Goal: Transaction & Acquisition: Register for event/course

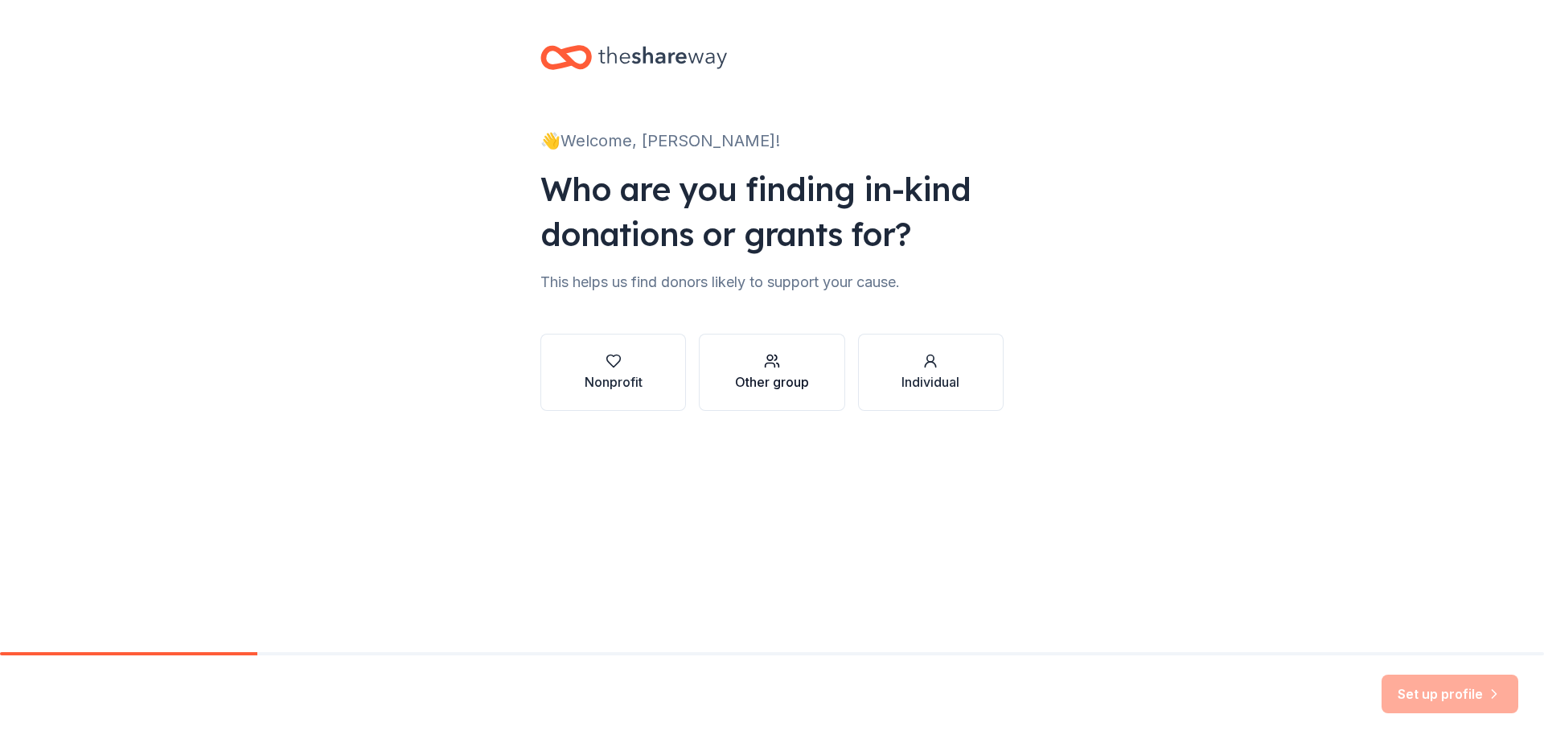
click at [710, 391] on button "Other group" at bounding box center [772, 372] width 146 height 77
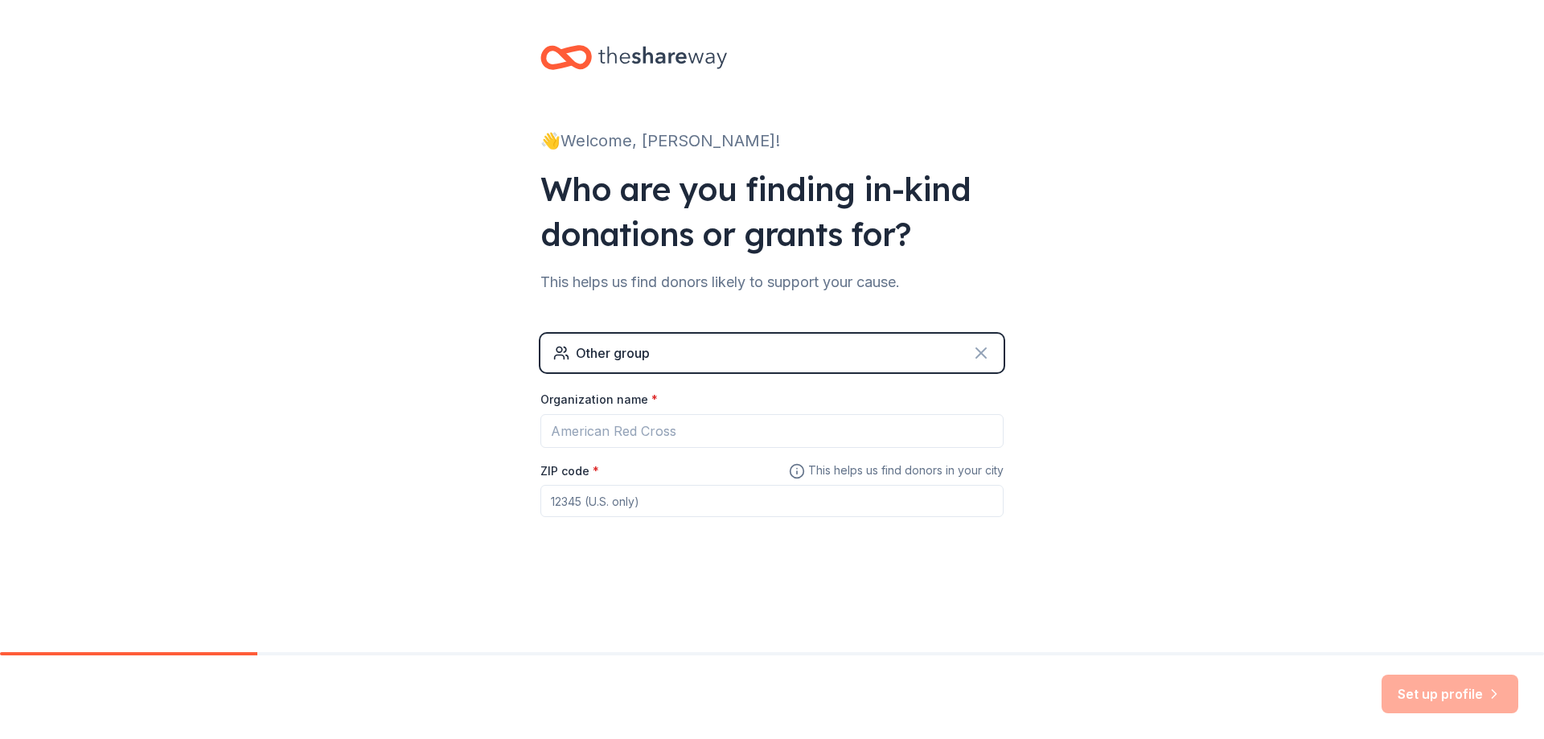
click at [985, 347] on icon at bounding box center [981, 352] width 19 height 19
click at [983, 353] on icon at bounding box center [981, 352] width 19 height 19
click at [865, 343] on div "Other group" at bounding box center [772, 353] width 463 height 39
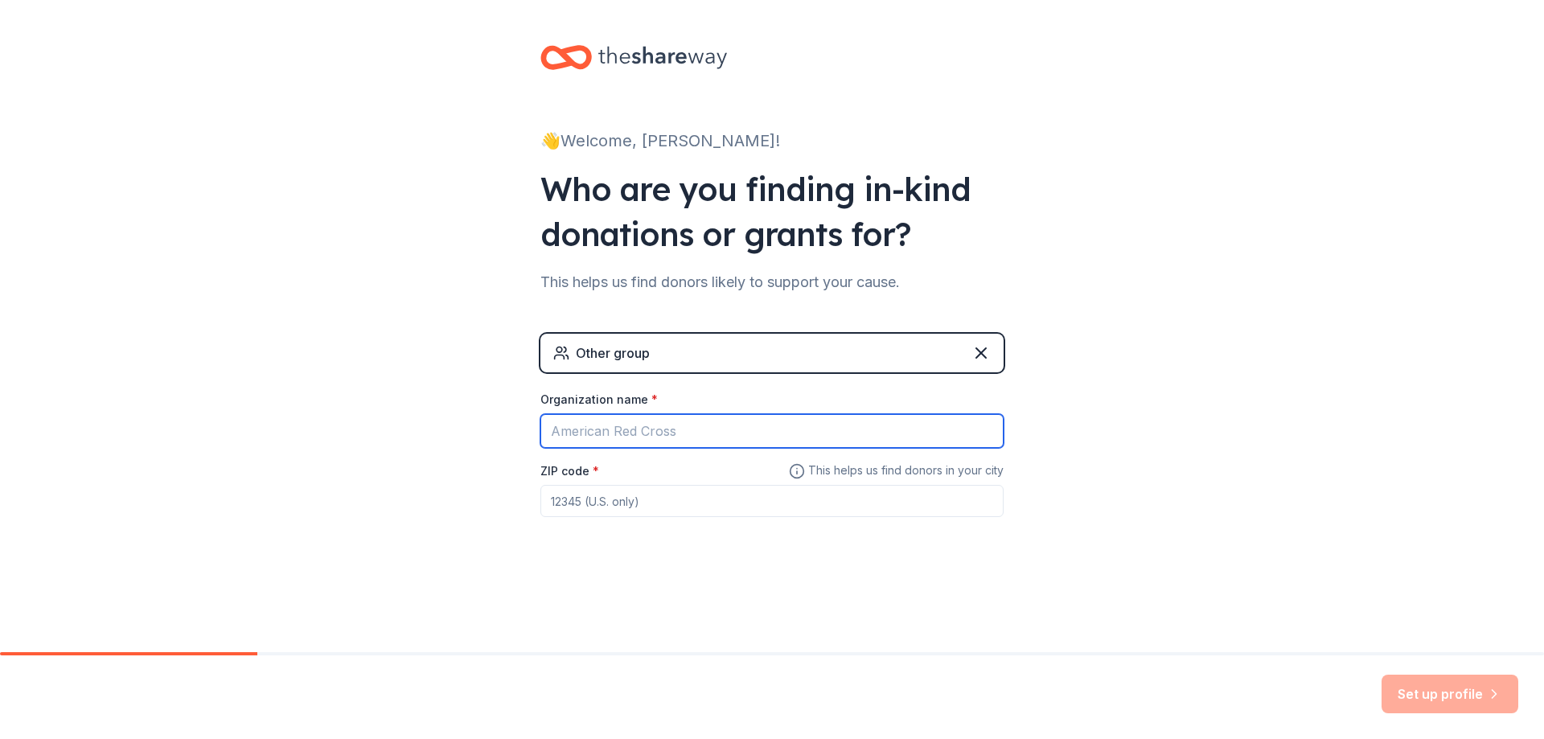
click at [660, 425] on input "Organization name *" at bounding box center [772, 431] width 463 height 34
click at [721, 58] on icon at bounding box center [662, 57] width 129 height 33
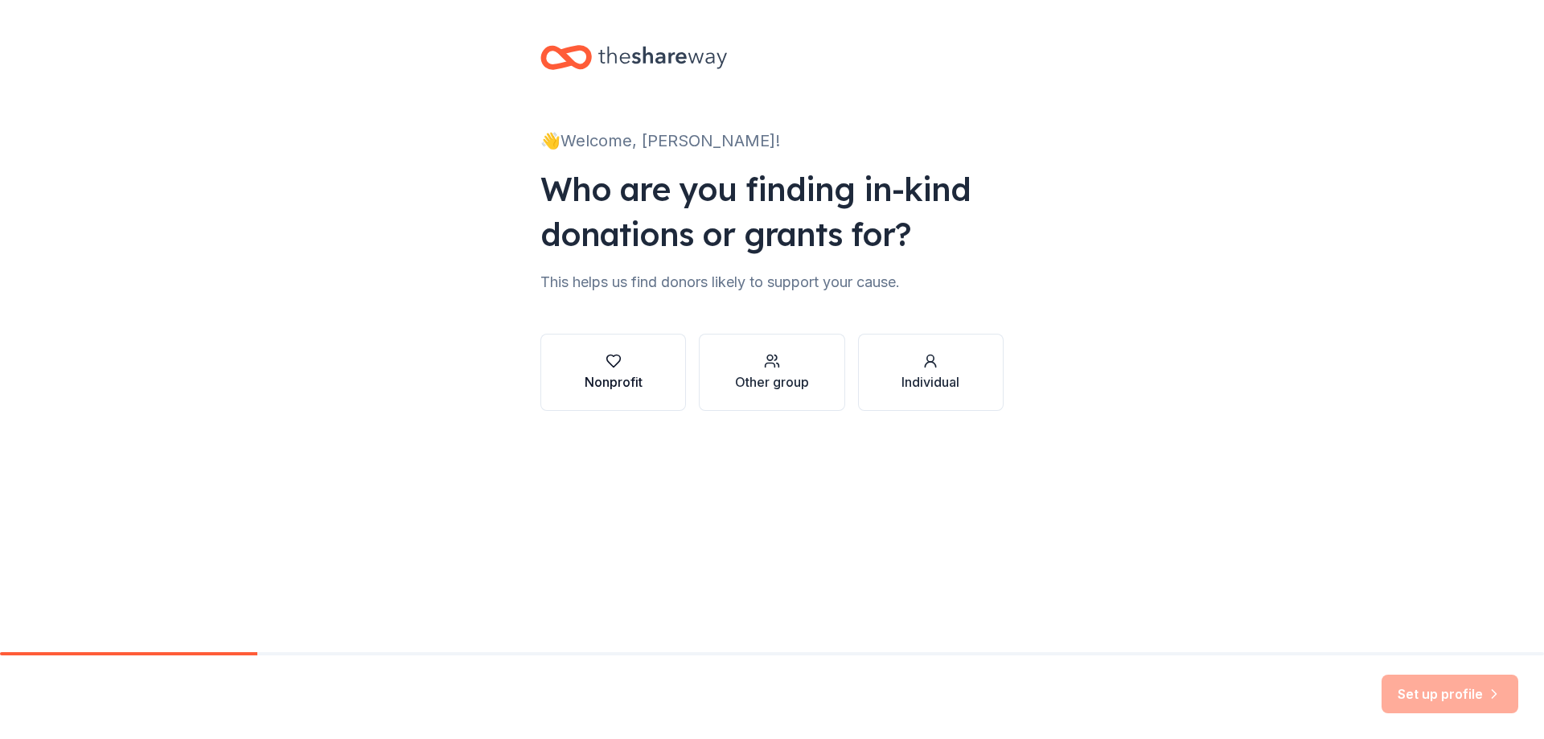
click at [634, 373] on div "Nonprofit" at bounding box center [614, 381] width 58 height 19
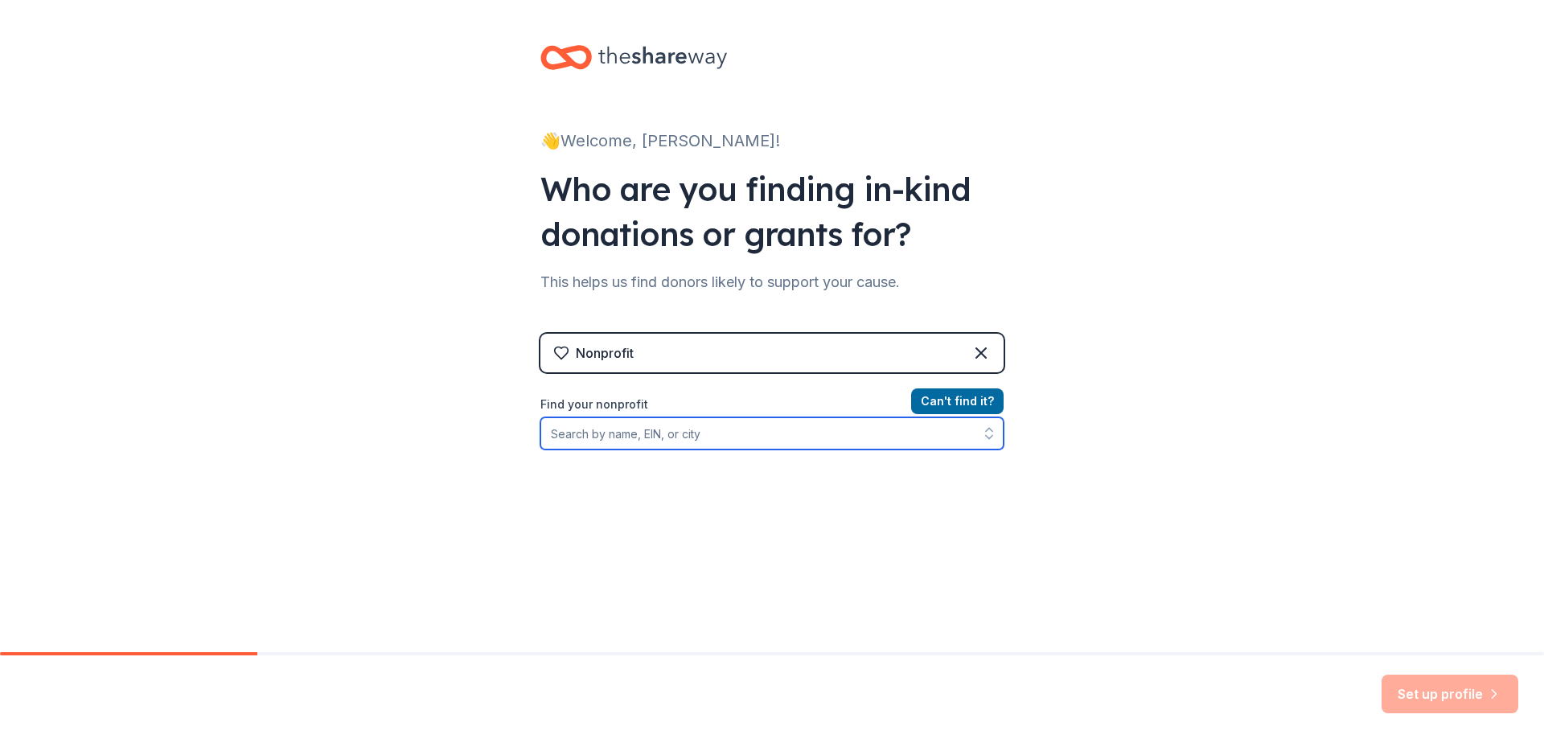
click at [623, 434] on input "Find your nonprofit" at bounding box center [772, 433] width 463 height 32
click at [981, 441] on icon "button" at bounding box center [989, 434] width 16 height 16
type input "Bray-Doyle Elementary"
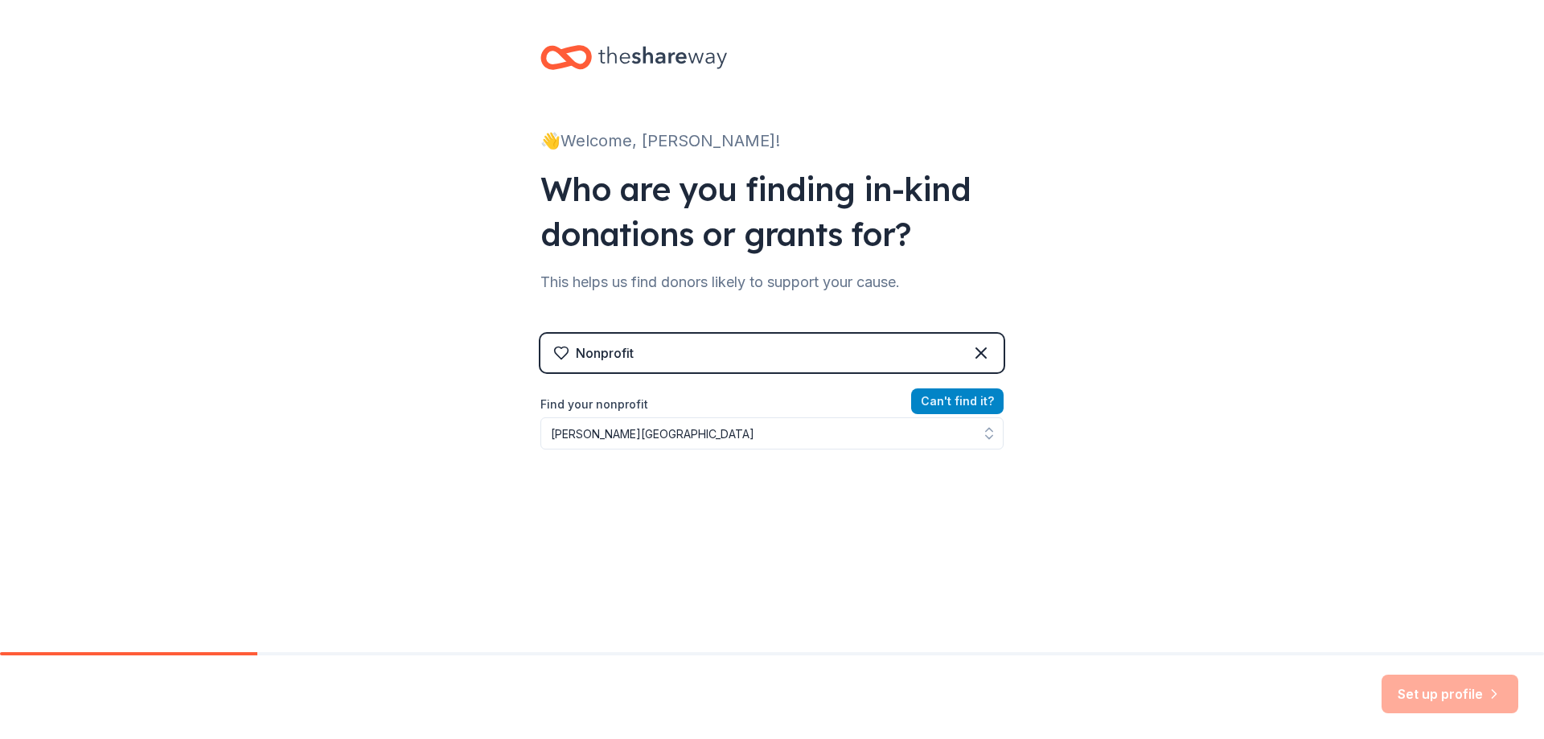
click at [965, 400] on button "Can ' t find it?" at bounding box center [957, 402] width 93 height 26
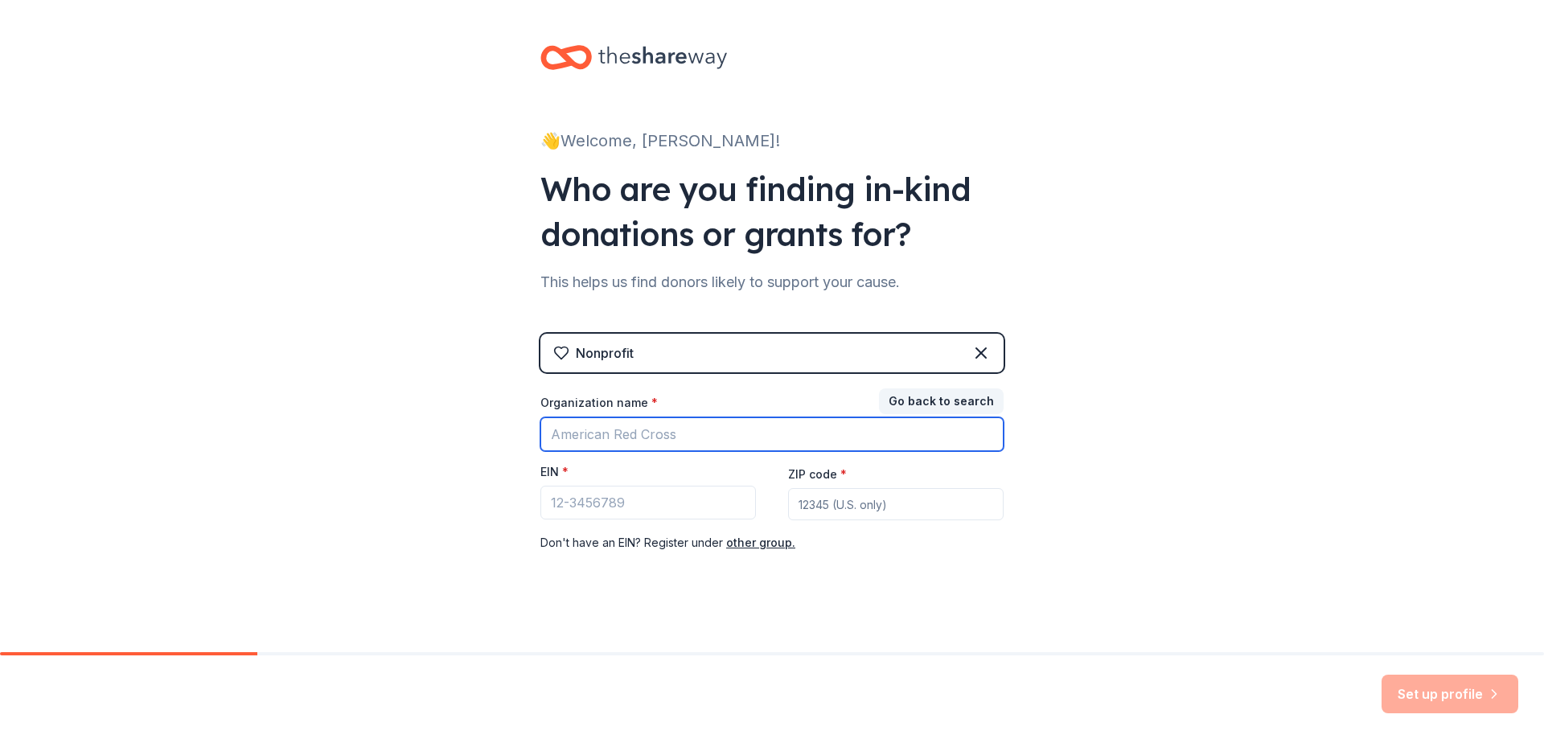
click at [713, 426] on input "Organization name *" at bounding box center [772, 434] width 463 height 34
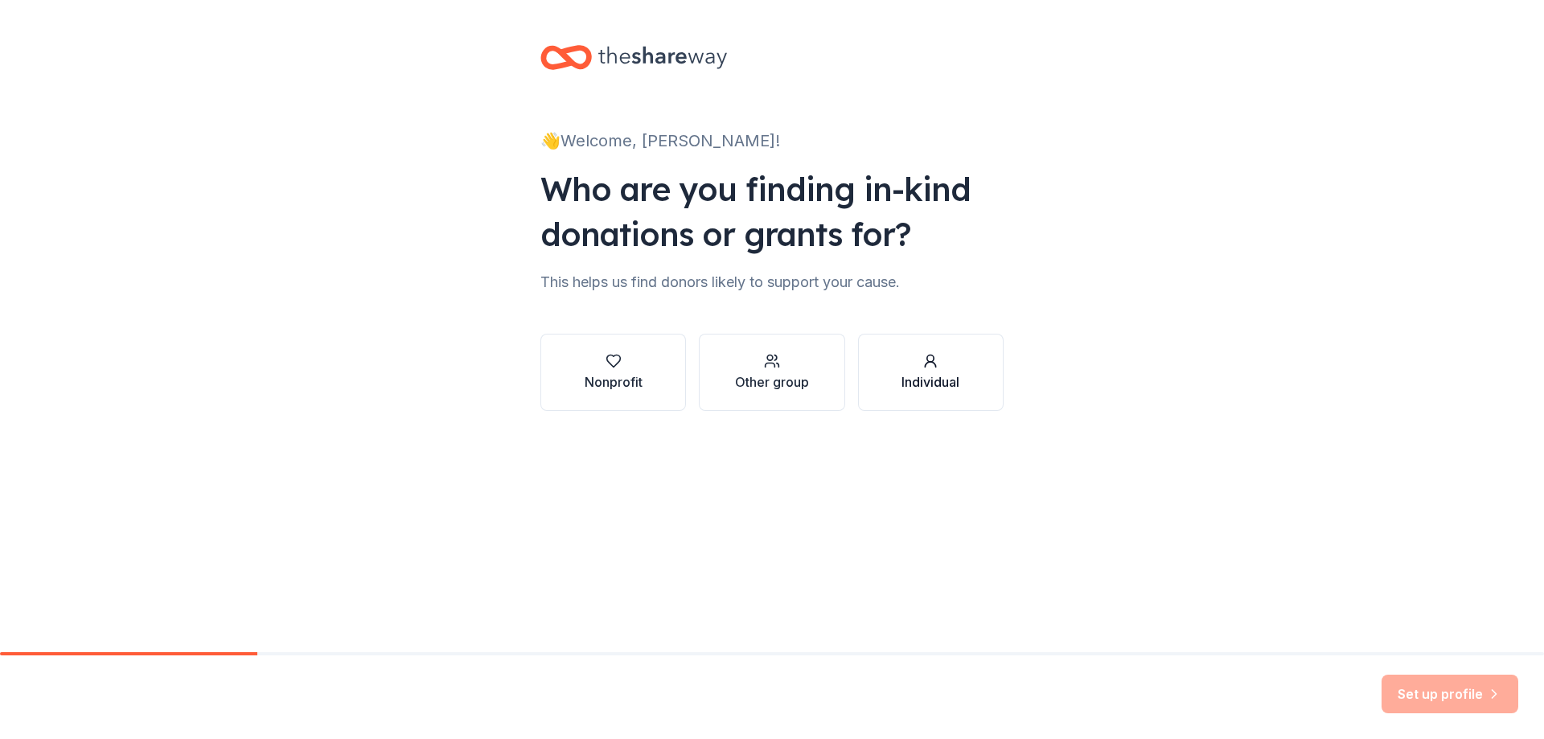
click at [945, 375] on div "Individual" at bounding box center [931, 381] width 58 height 19
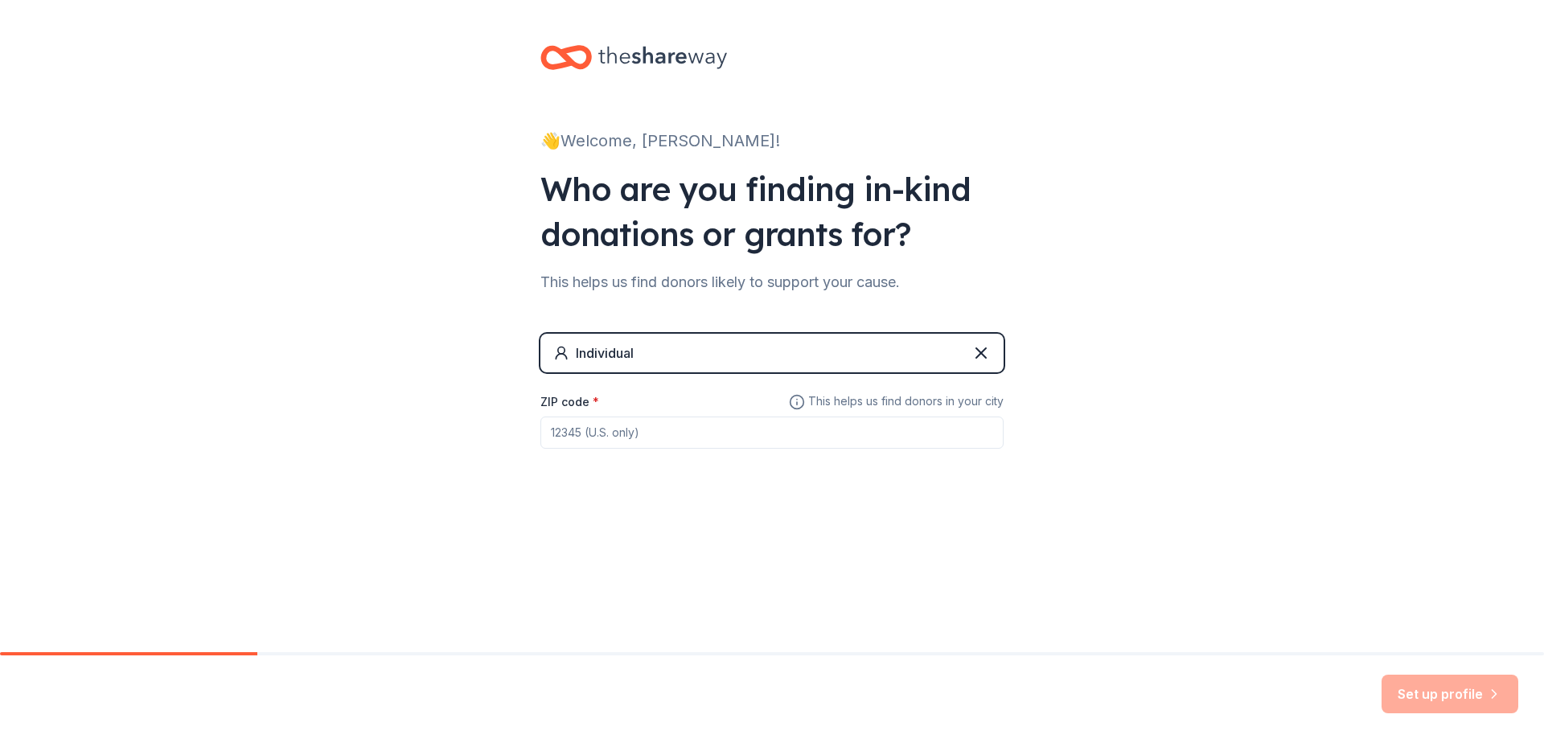
click at [773, 426] on input "ZIP code *" at bounding box center [772, 433] width 463 height 32
click at [785, 434] on input "ZIP code *" at bounding box center [772, 433] width 463 height 32
type input "73055"
click at [1434, 697] on button "Set up profile" at bounding box center [1450, 694] width 137 height 39
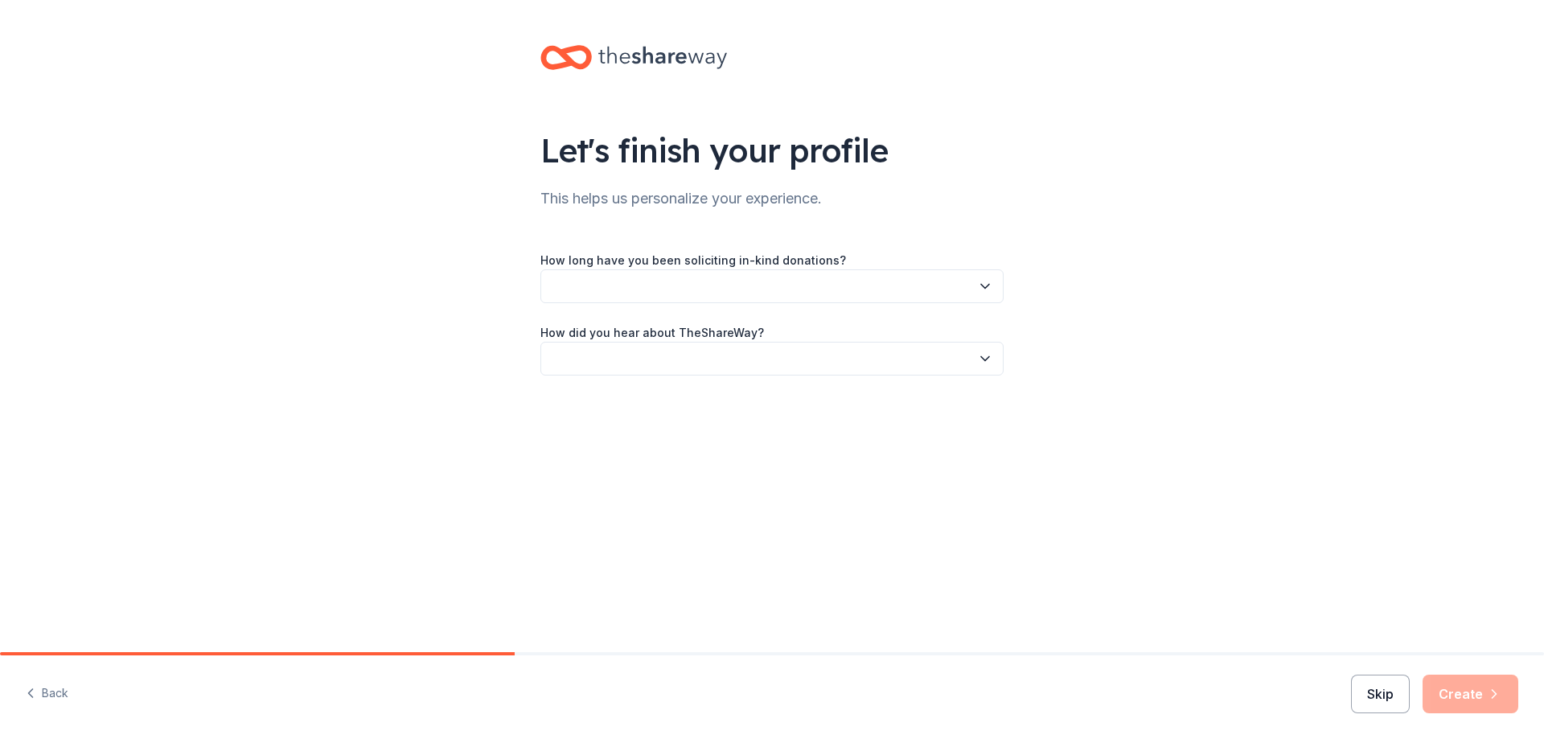
click at [1404, 701] on button "Skip" at bounding box center [1380, 694] width 59 height 39
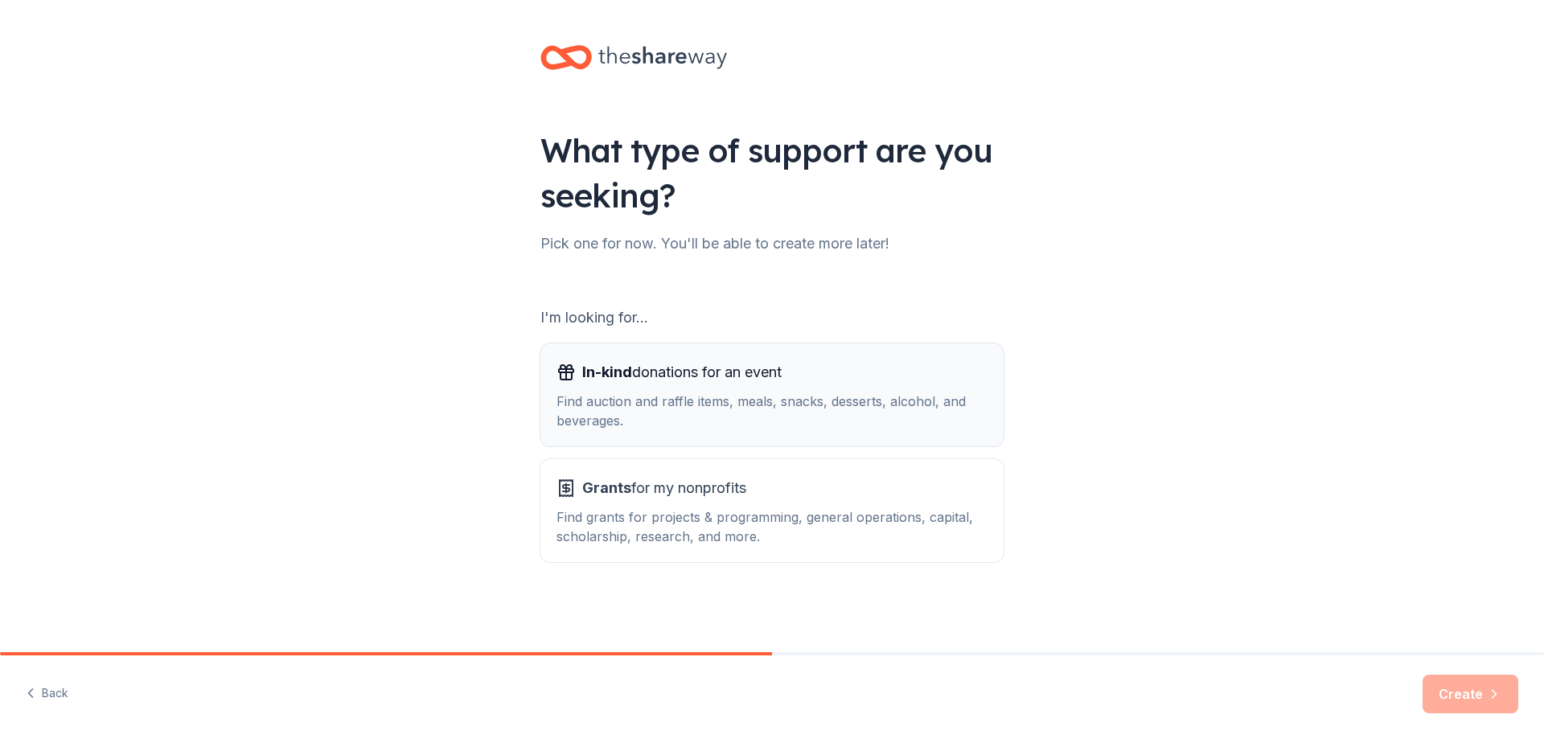
click at [676, 409] on div "Find auction and raffle items, meals, snacks, desserts, alcohol, and beverages." at bounding box center [772, 411] width 431 height 39
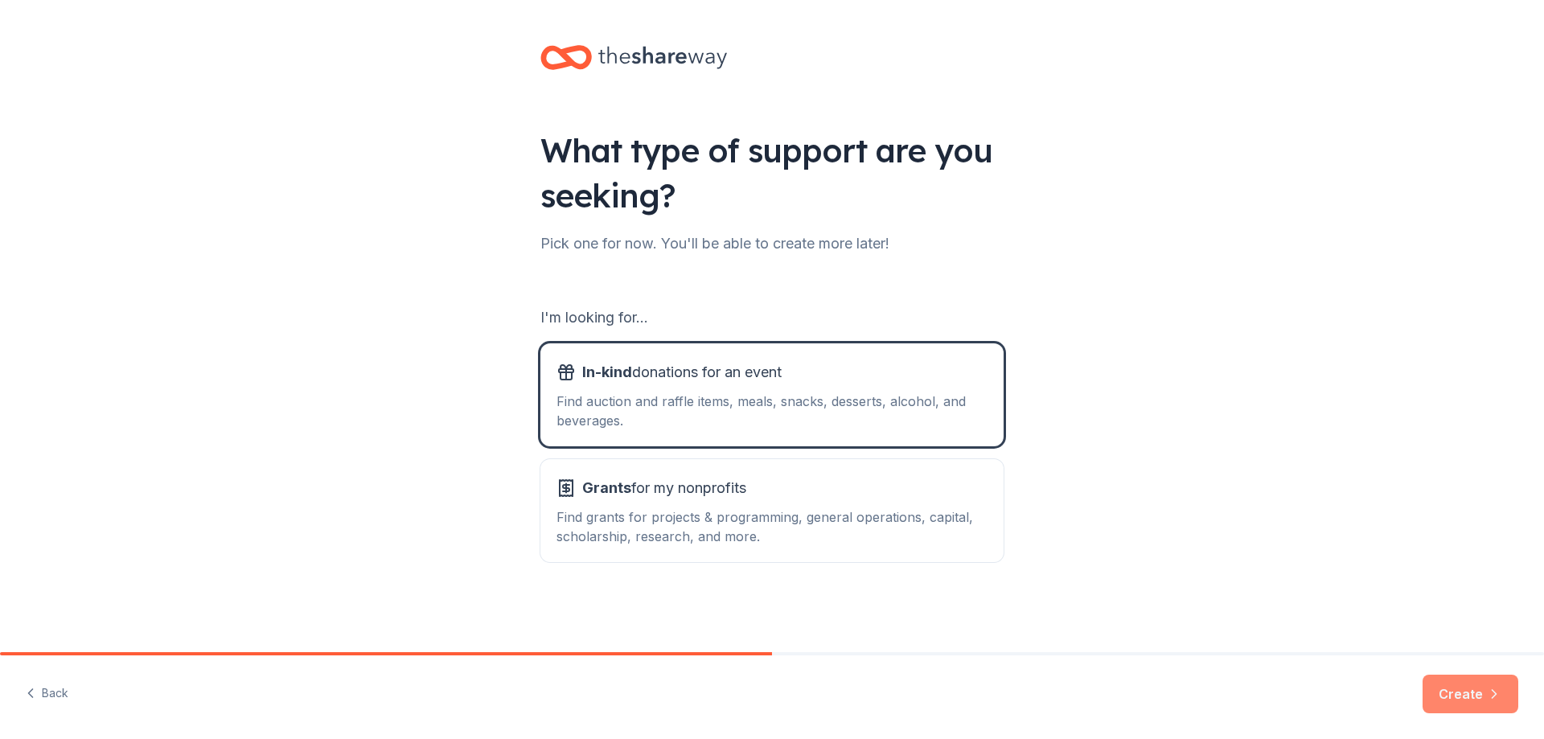
click at [1457, 709] on button "Create" at bounding box center [1471, 694] width 96 height 39
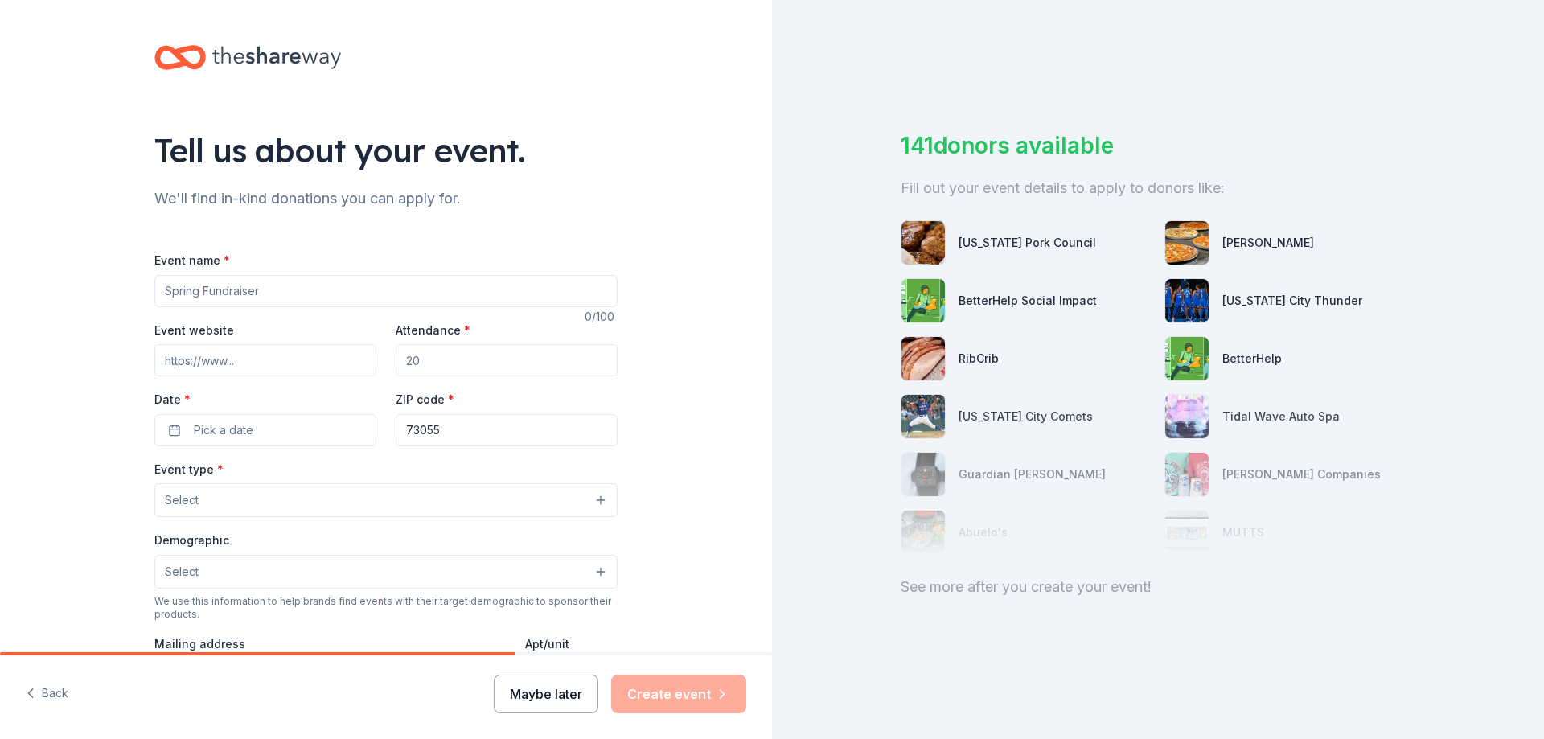
click at [555, 692] on button "Maybe later" at bounding box center [546, 694] width 105 height 39
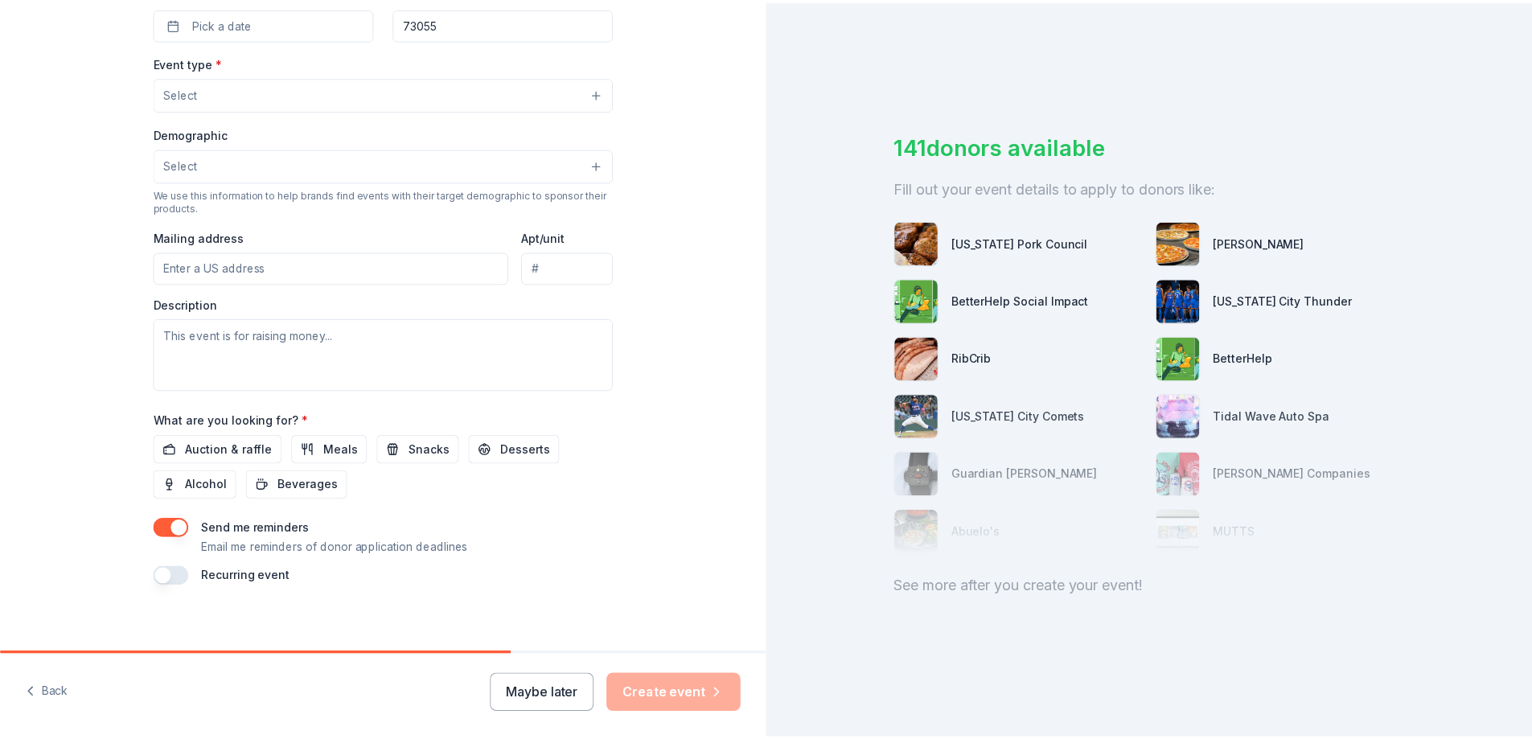
scroll to position [418, 0]
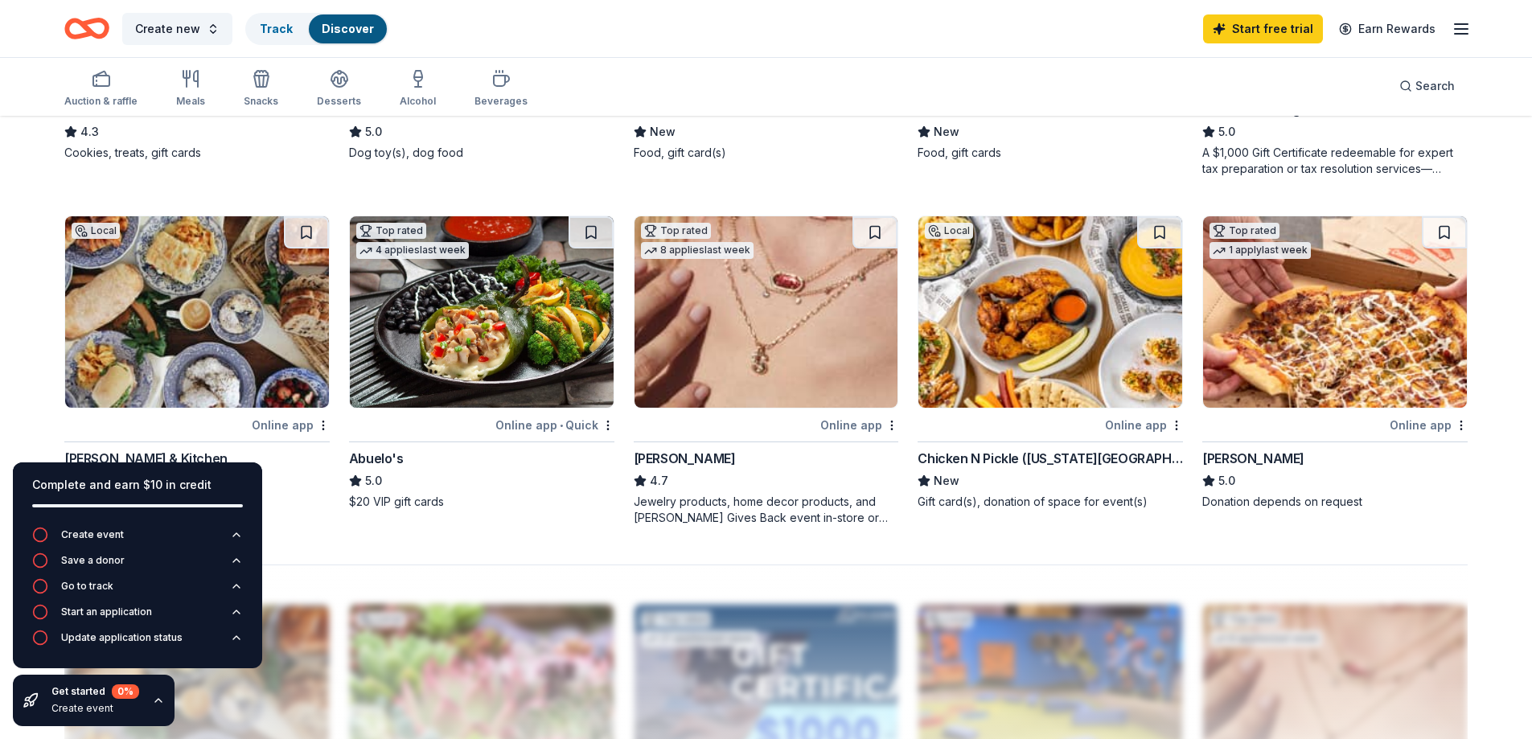
scroll to position [1053, 0]
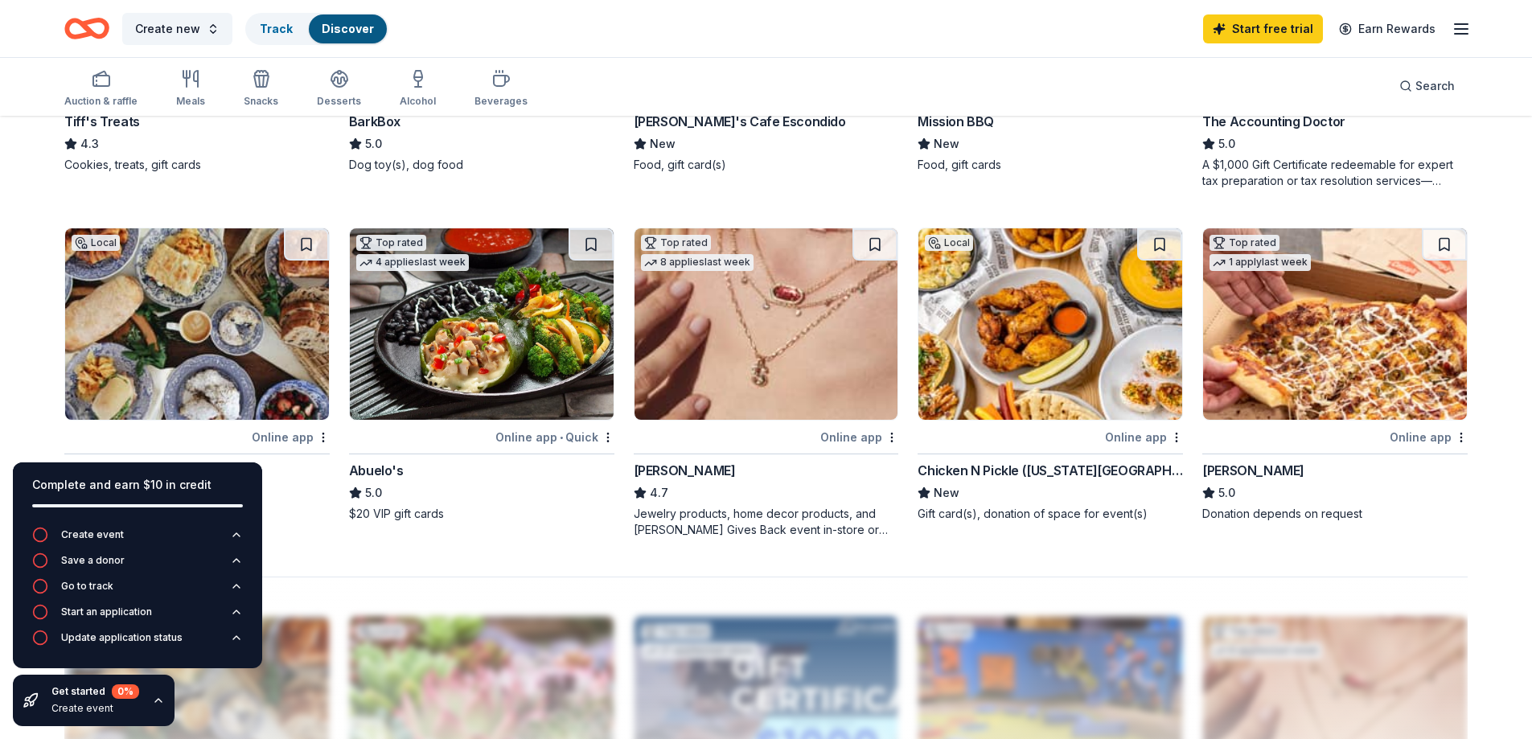
click at [764, 317] on img at bounding box center [767, 323] width 264 height 191
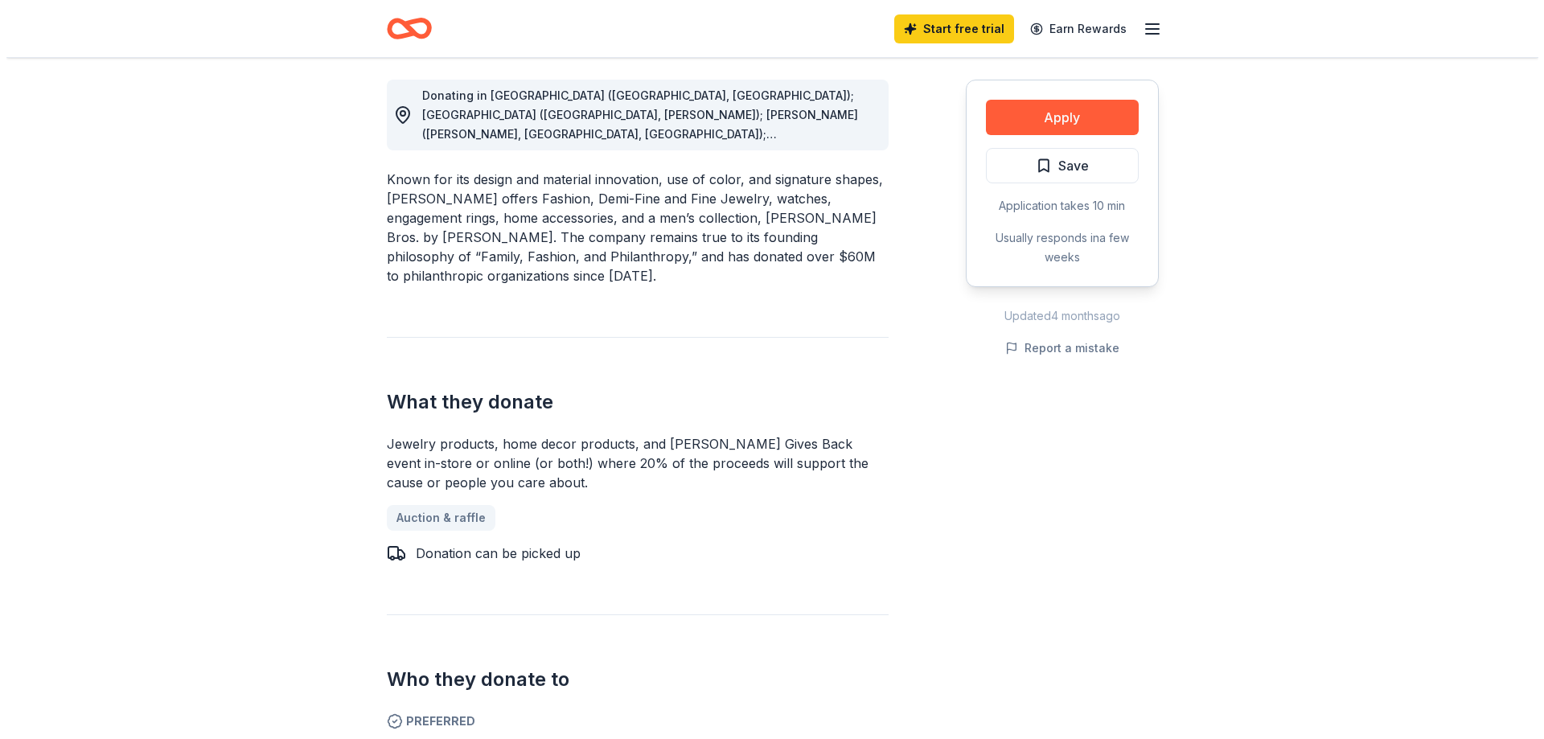
scroll to position [241, 0]
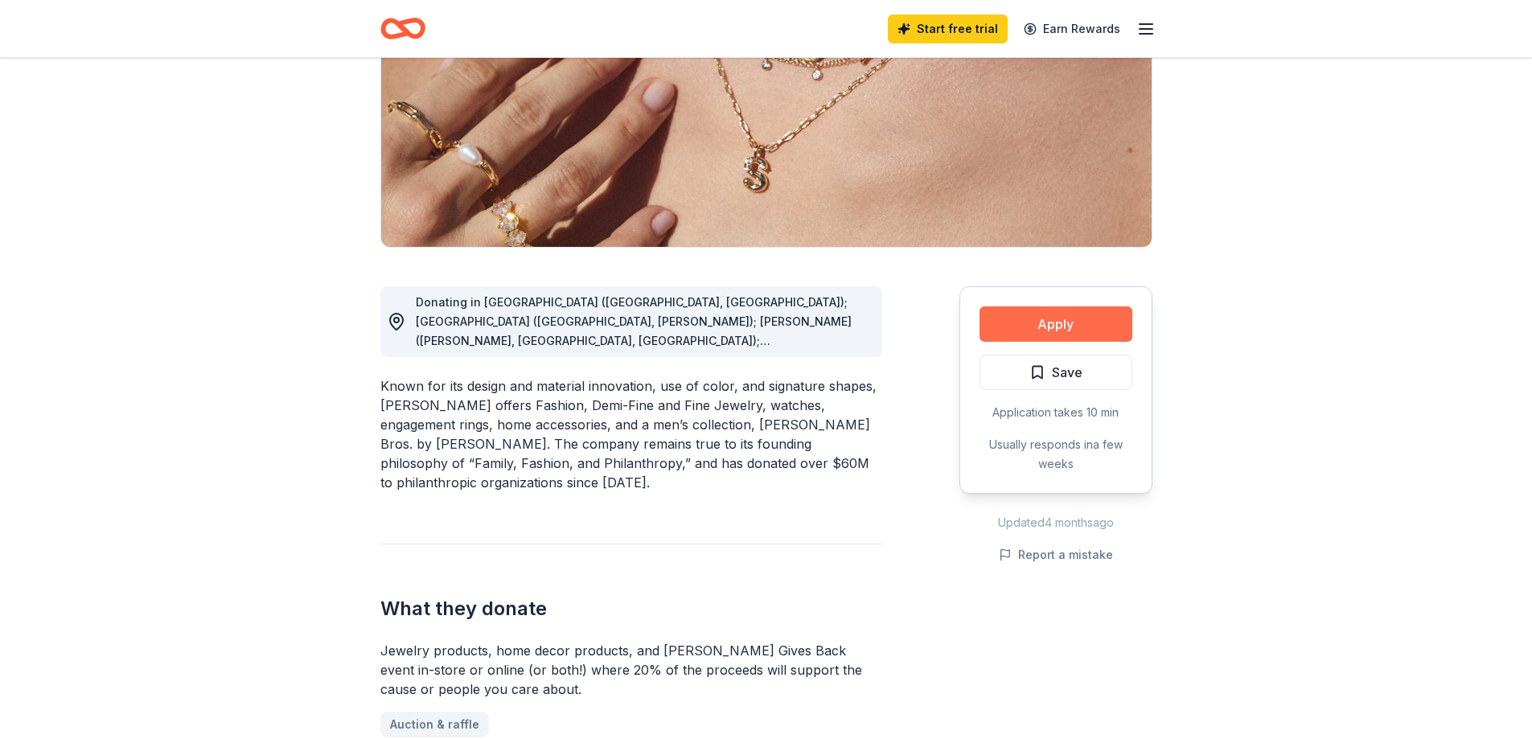
click at [1082, 327] on button "Apply" at bounding box center [1056, 323] width 153 height 35
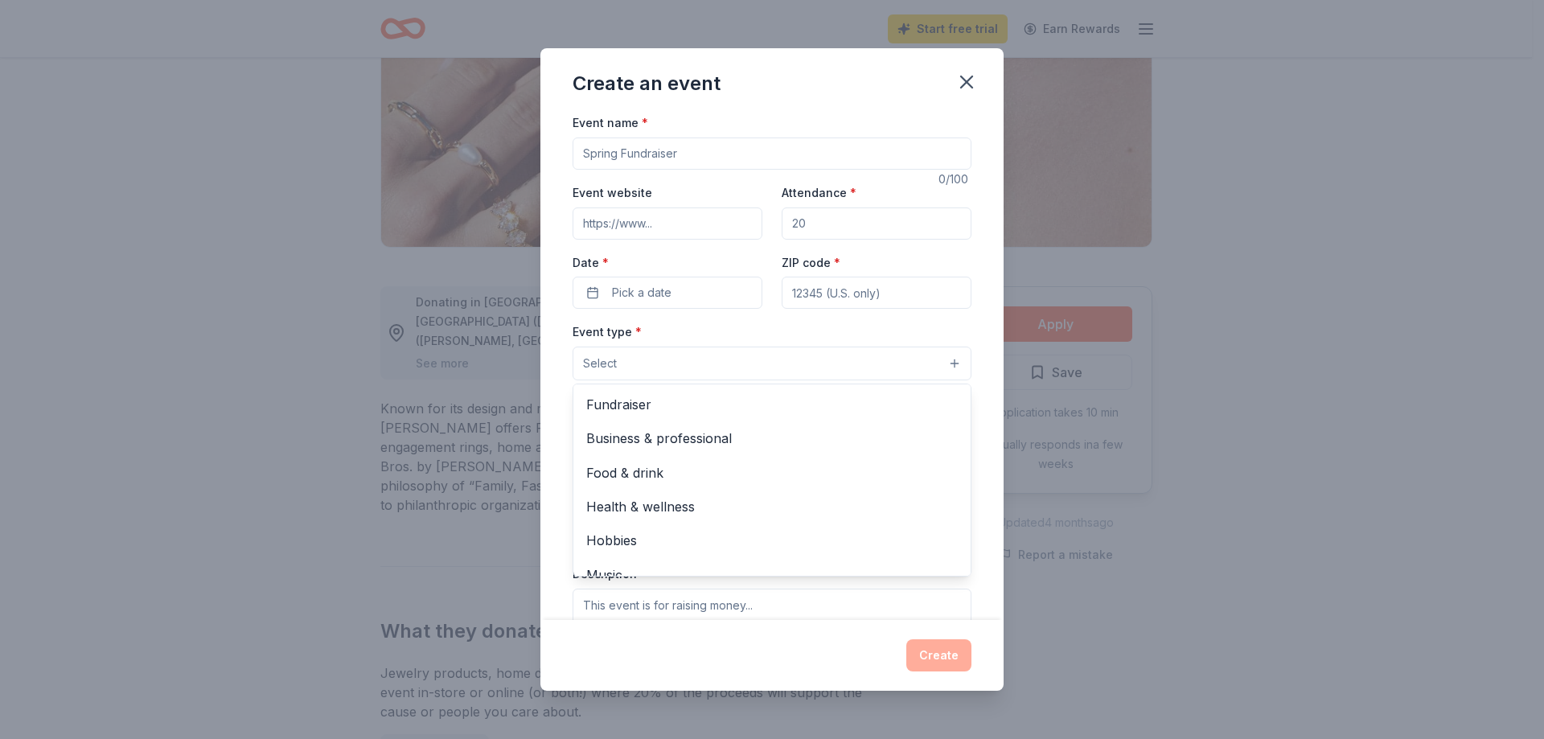
click at [747, 360] on button "Select" at bounding box center [772, 364] width 399 height 34
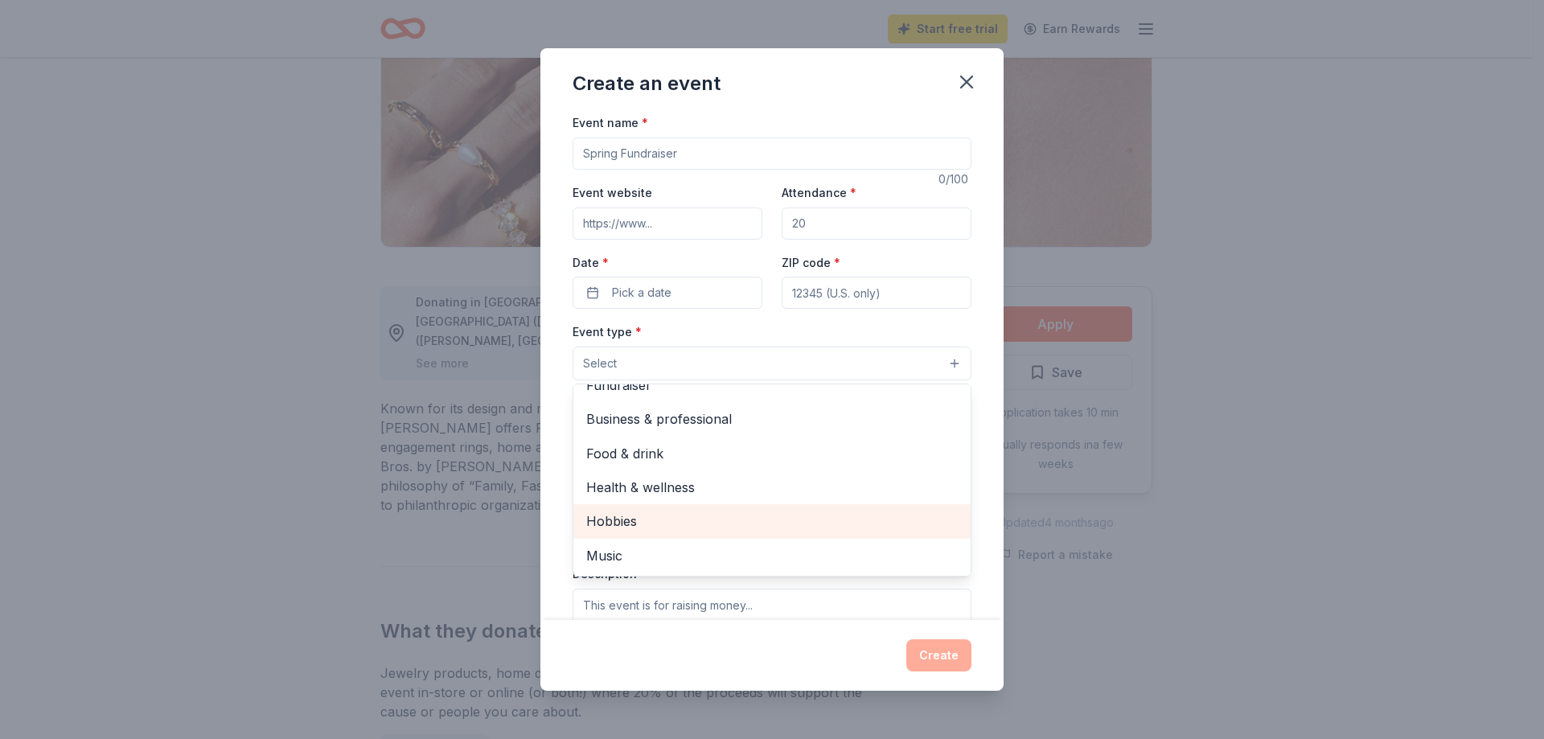
scroll to position [0, 0]
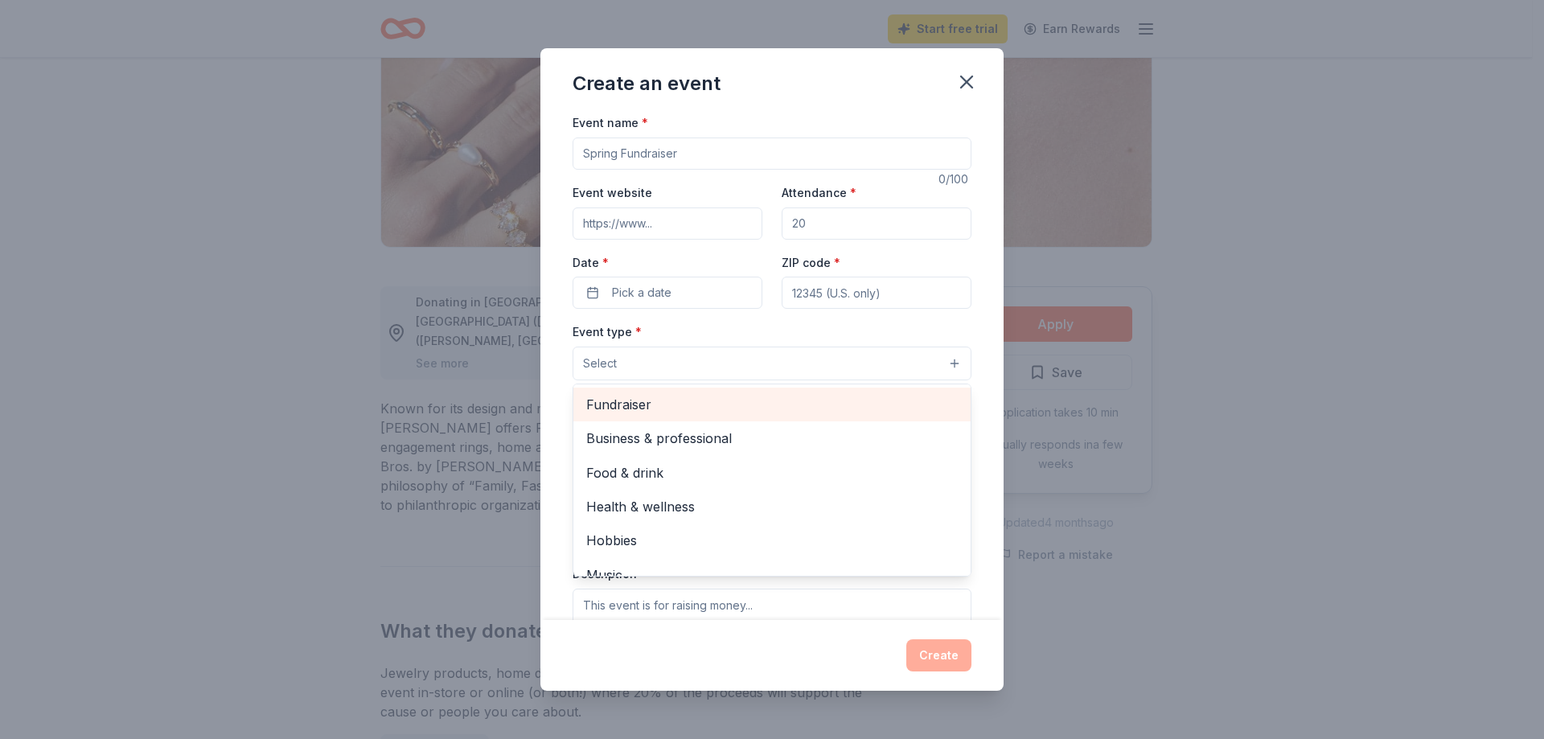
click at [645, 408] on span "Fundraiser" at bounding box center [772, 404] width 372 height 21
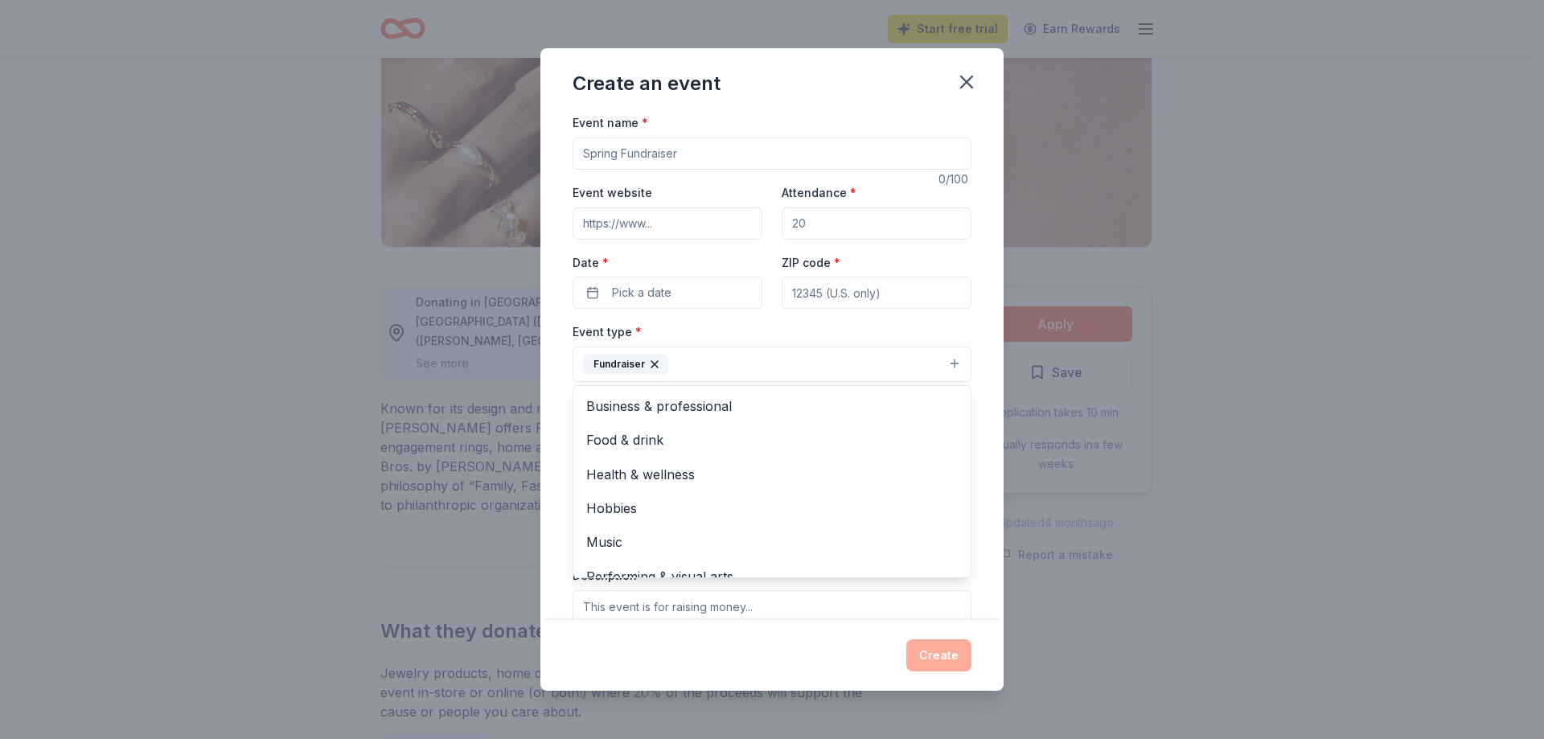
click at [746, 330] on div "Event type * Fundraiser Business & professional Food & drink Health & wellness …" at bounding box center [772, 352] width 399 height 60
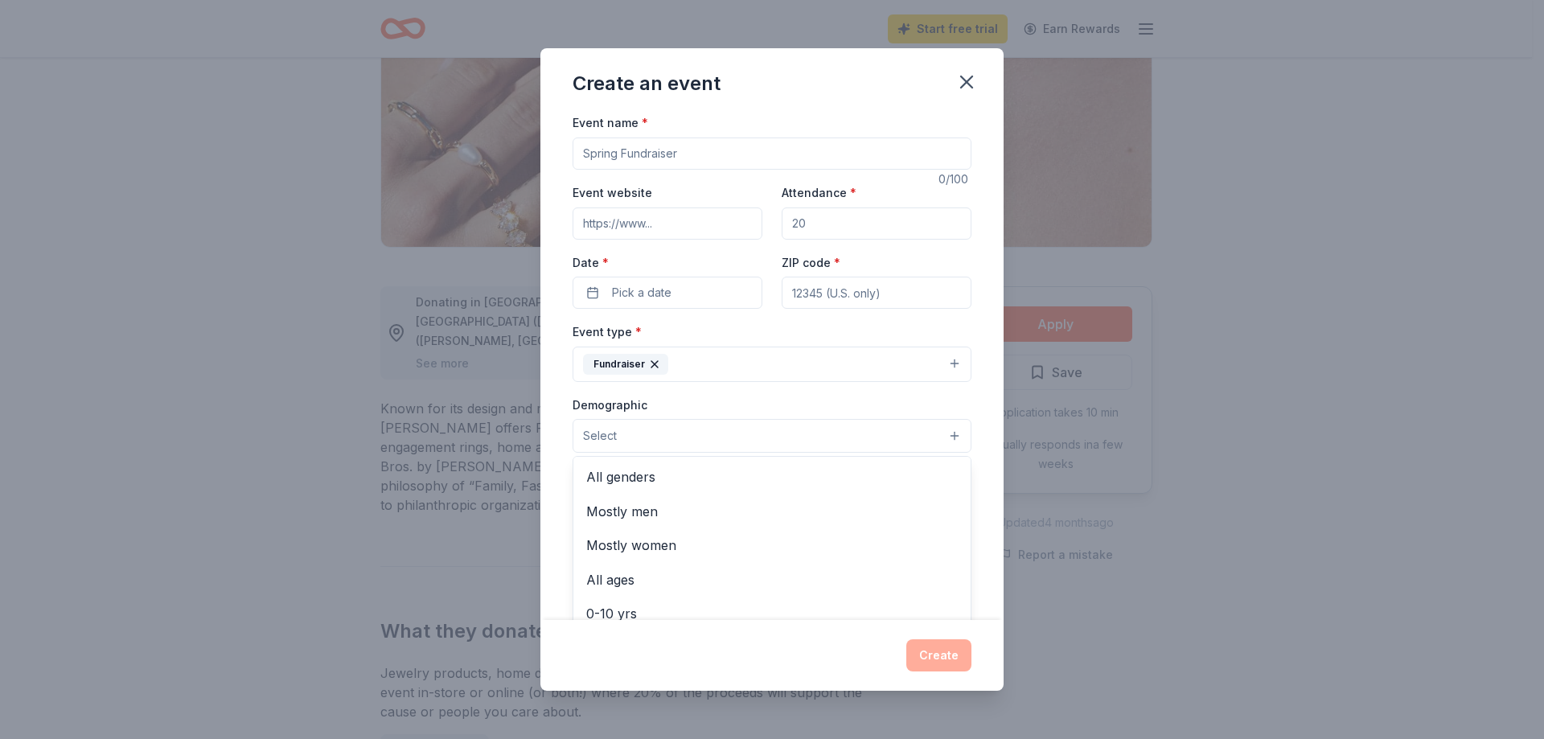
click at [672, 442] on button "Select" at bounding box center [772, 436] width 399 height 34
click at [599, 482] on span "All ages" at bounding box center [772, 481] width 372 height 21
click at [561, 372] on div "Event name * 0 /100 Event website Attendance * Date * Pick a date ZIP code * Ev…" at bounding box center [772, 366] width 463 height 507
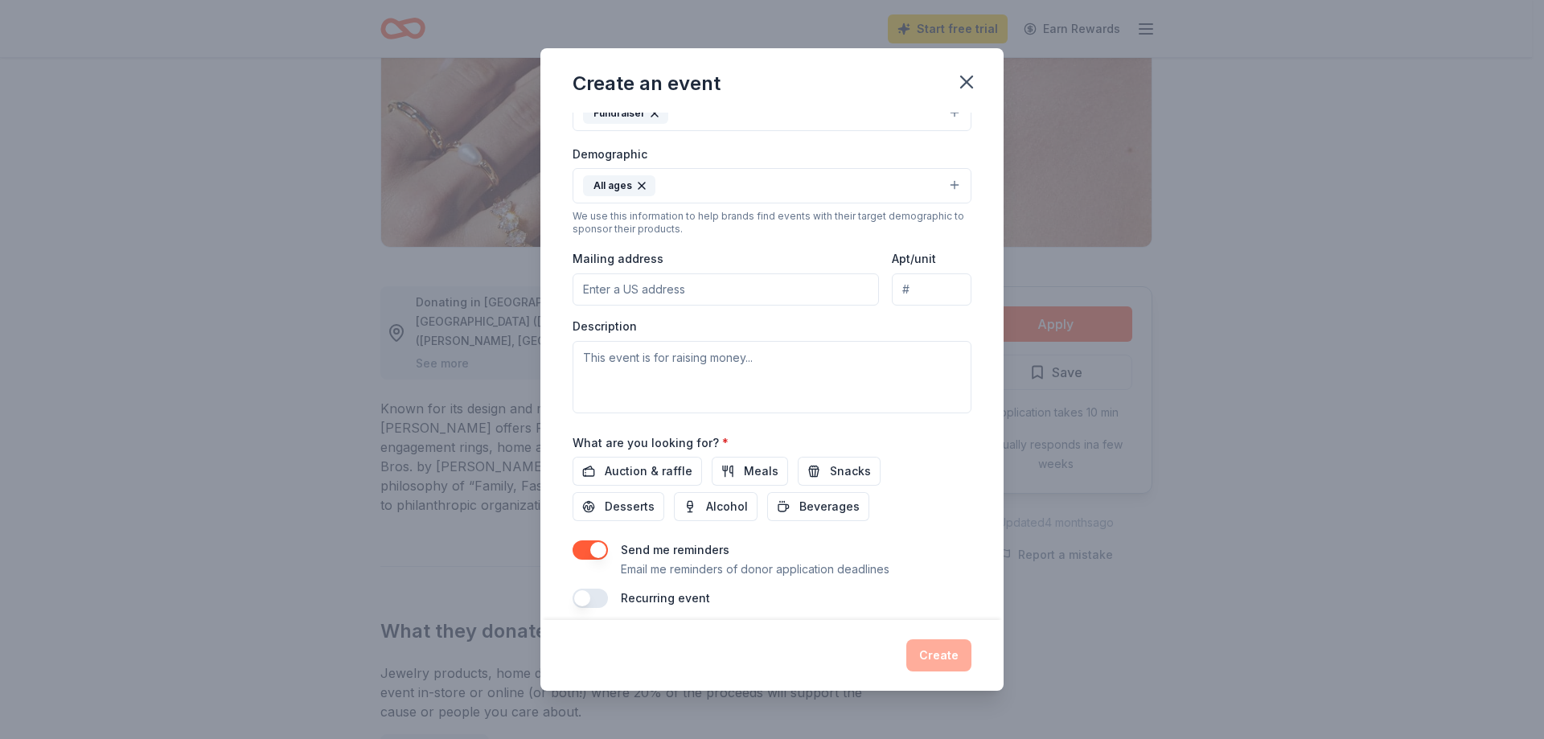
scroll to position [265, 0]
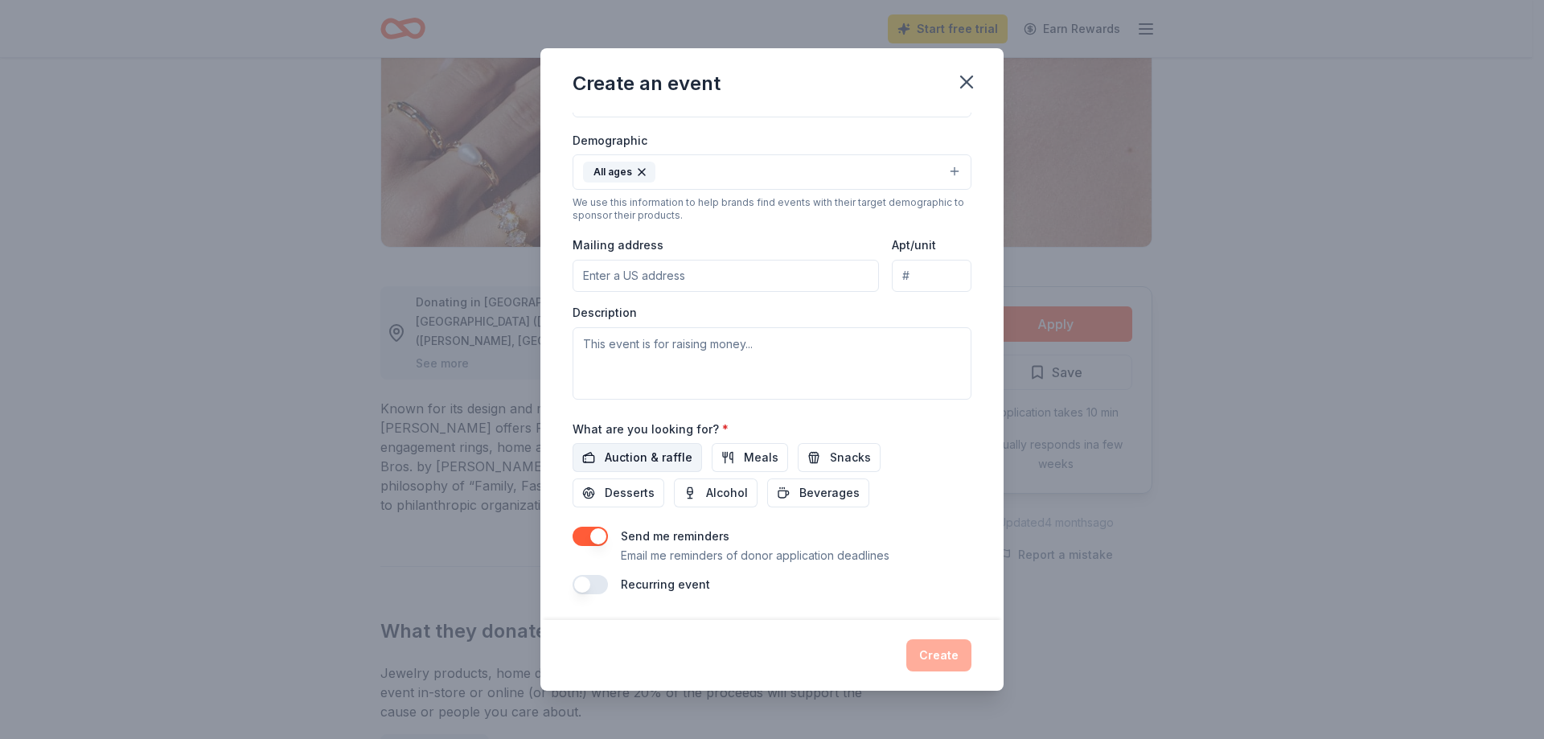
click at [675, 458] on span "Auction & raffle" at bounding box center [649, 457] width 88 height 19
click at [595, 490] on button "Desserts" at bounding box center [619, 493] width 92 height 29
click at [744, 459] on span "Meals" at bounding box center [761, 457] width 35 height 19
click at [857, 453] on span "Snacks" at bounding box center [850, 457] width 41 height 19
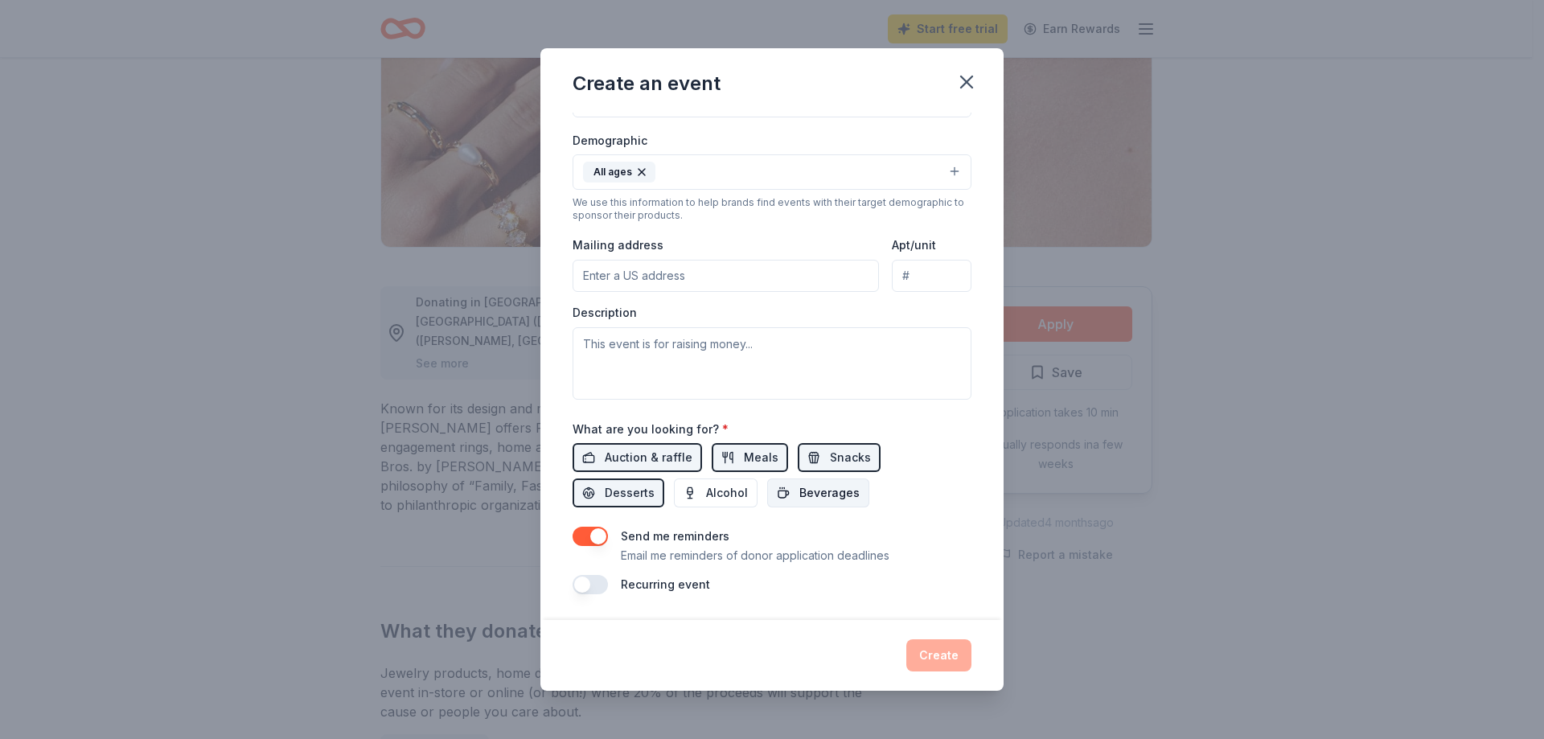
click at [816, 493] on span "Beverages" at bounding box center [830, 492] width 60 height 19
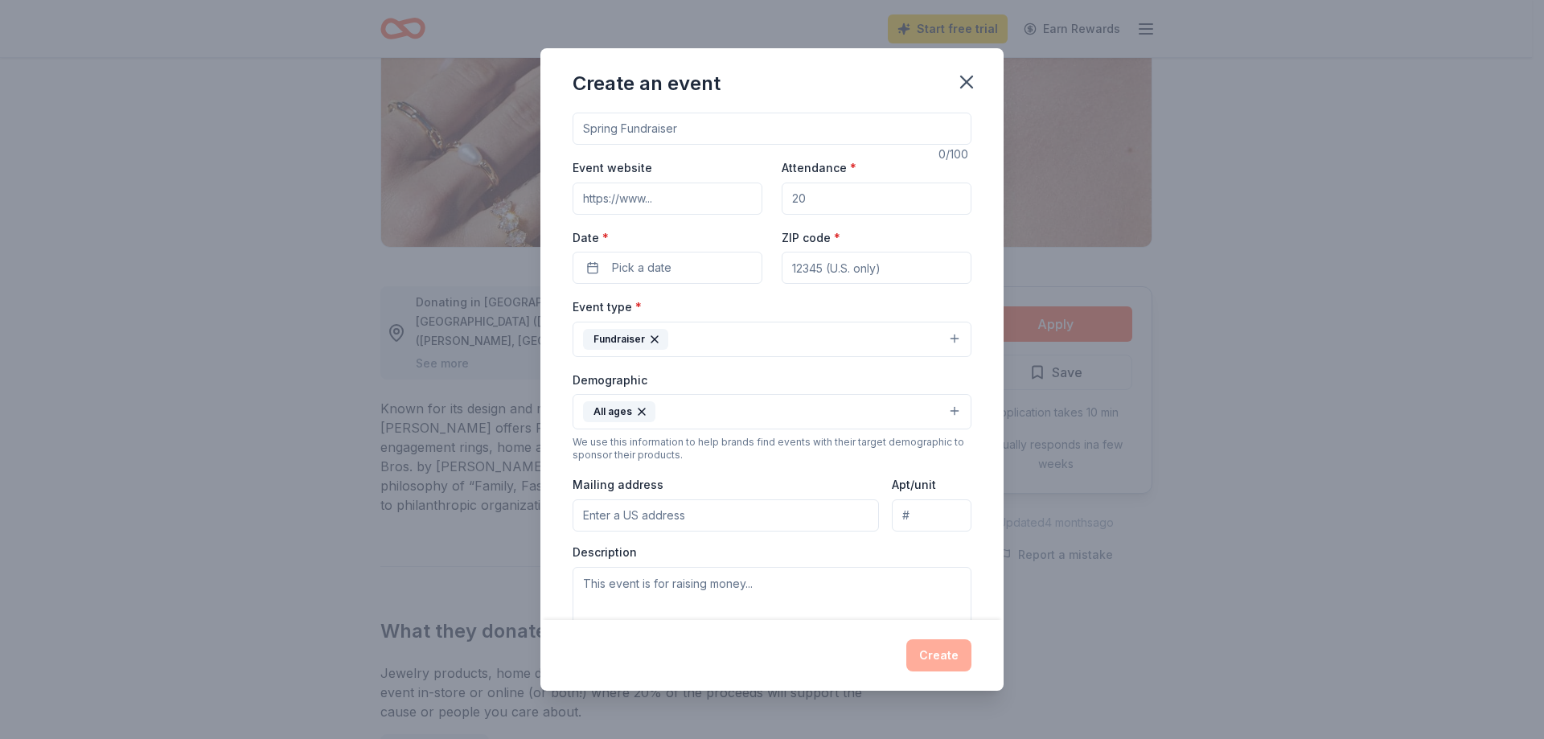
scroll to position [0, 0]
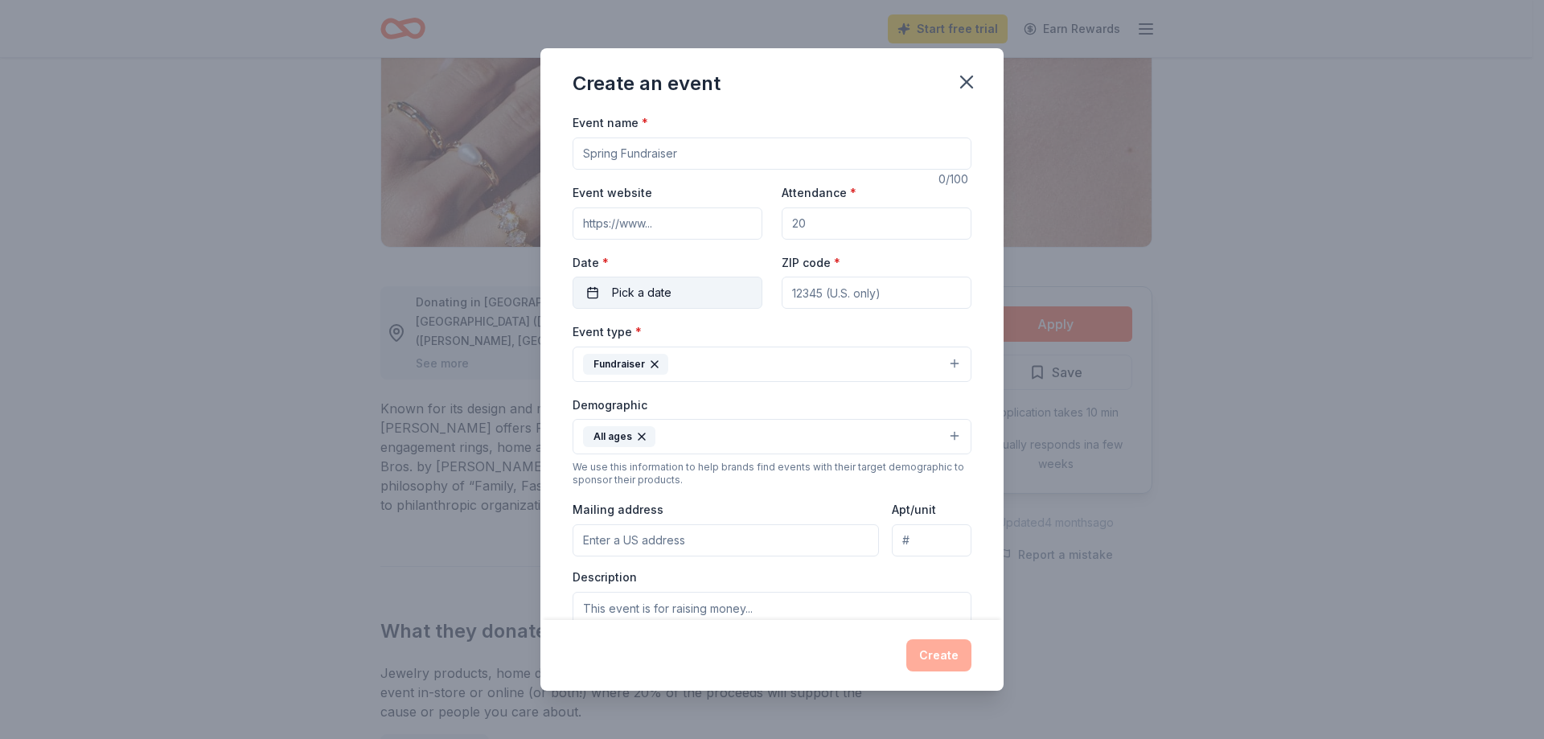
drag, startPoint x: 692, startPoint y: 282, endPoint x: 731, endPoint y: 286, distance: 39.6
click at [695, 282] on button "Pick a date" at bounding box center [668, 293] width 190 height 32
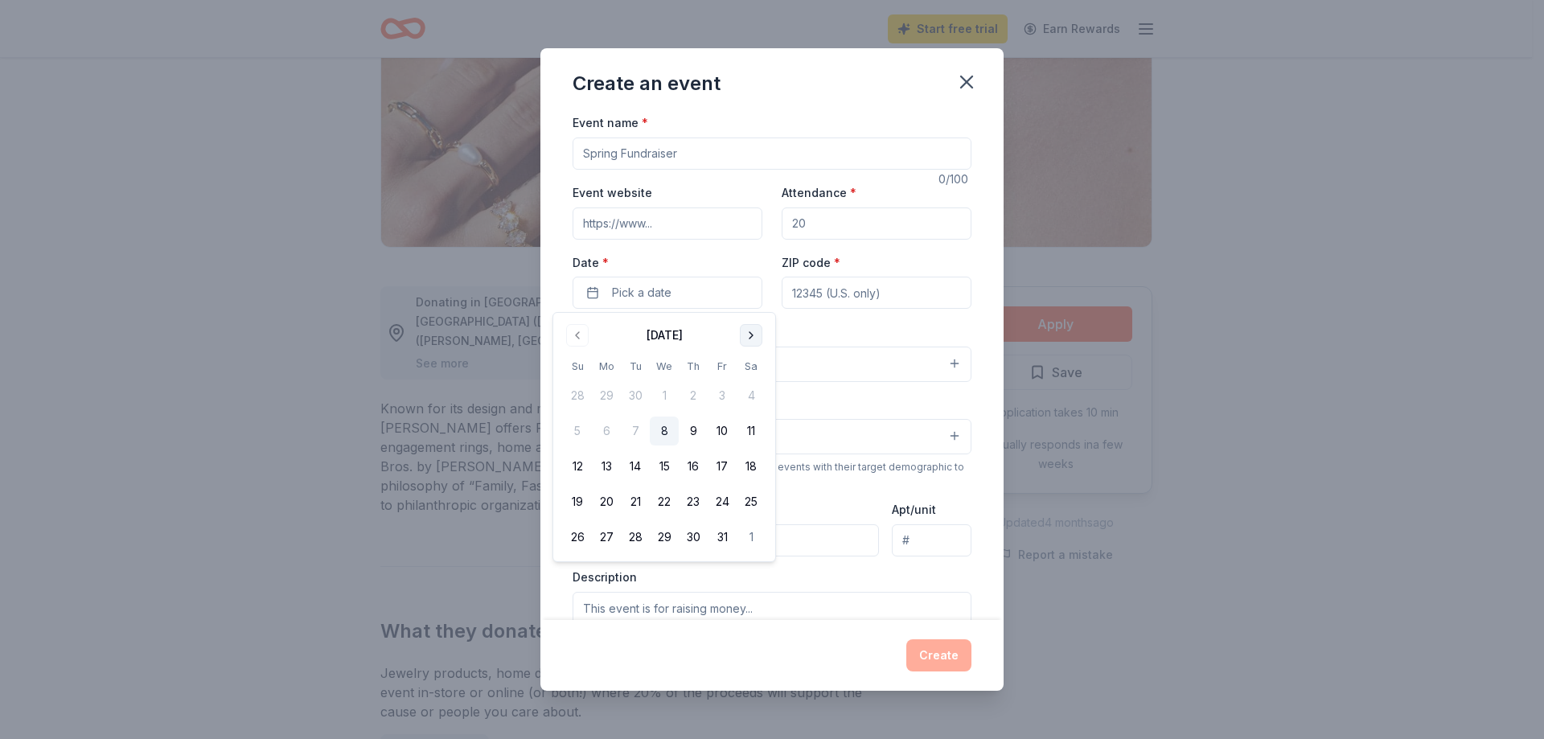
click at [760, 336] on button "Go to next month" at bounding box center [751, 335] width 23 height 23
click at [575, 339] on button "Go to previous month" at bounding box center [577, 335] width 23 height 23
click at [752, 337] on button "Go to next month" at bounding box center [751, 335] width 23 height 23
click at [608, 506] on button "17" at bounding box center [606, 501] width 29 height 29
click at [631, 154] on input "Event name *" at bounding box center [772, 154] width 399 height 32
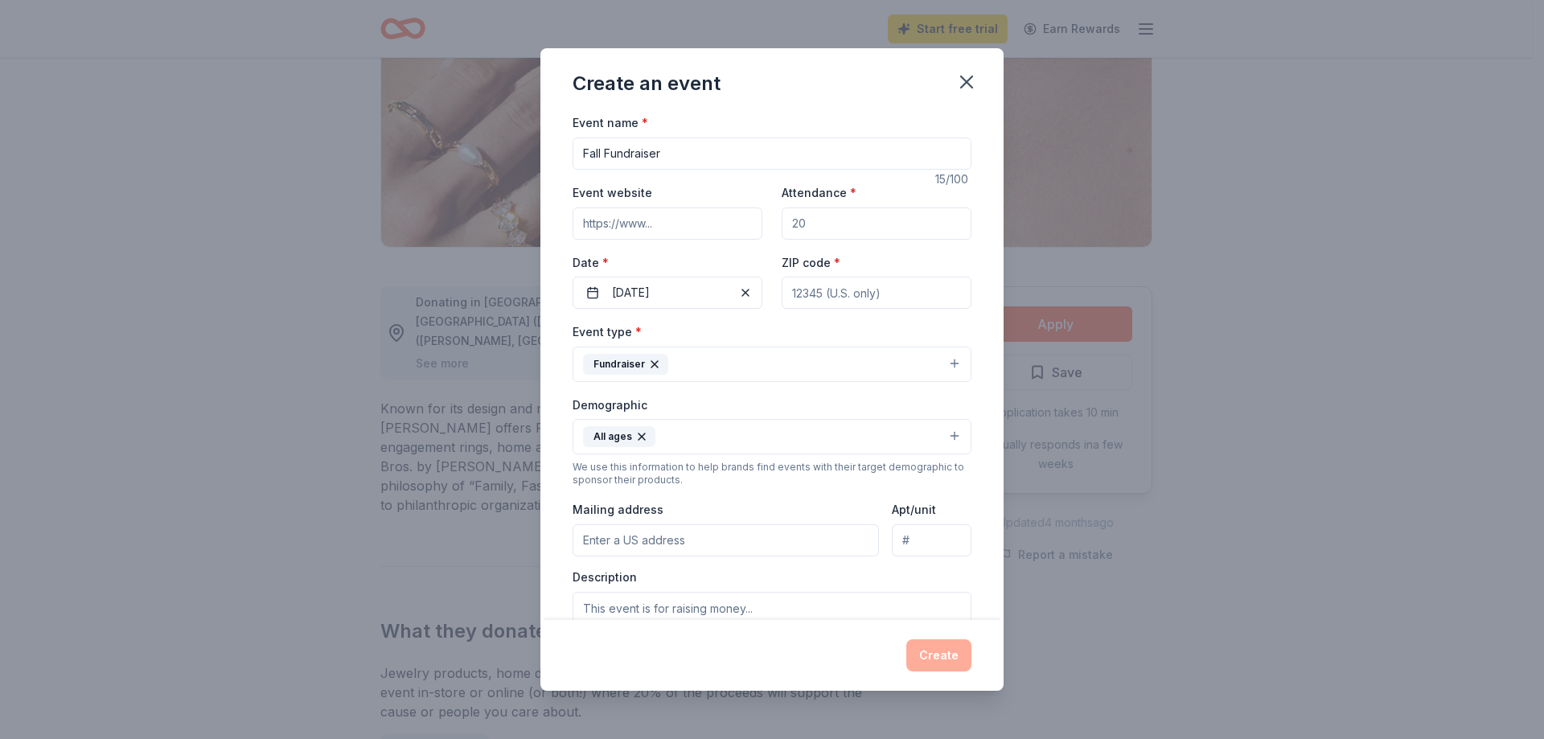
type input "Fall Fundraiser"
click at [901, 228] on input "Attendance *" at bounding box center [877, 224] width 190 height 32
type input "40"
click at [806, 296] on input "ZIP code *" at bounding box center [877, 293] width 190 height 32
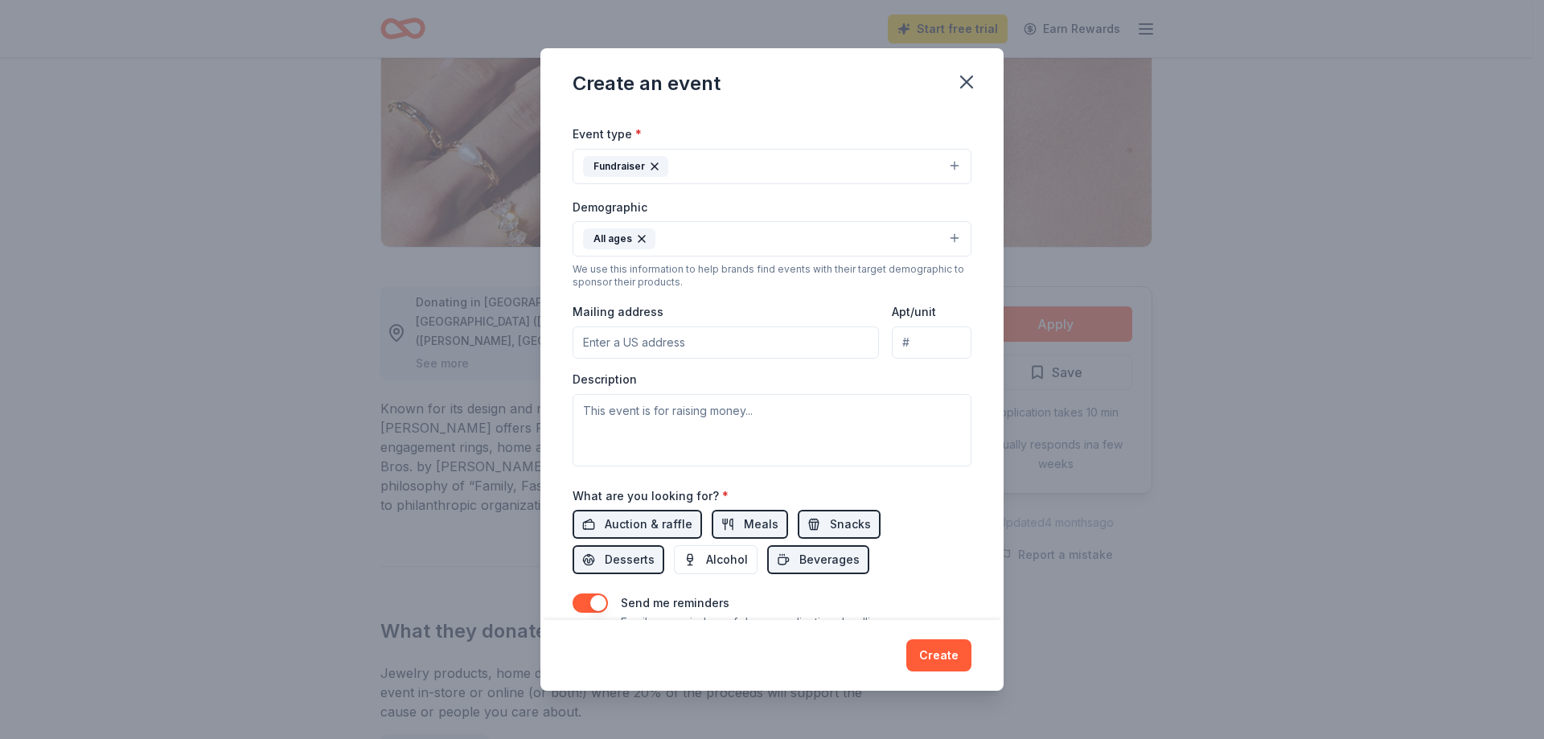
scroll to position [241, 0]
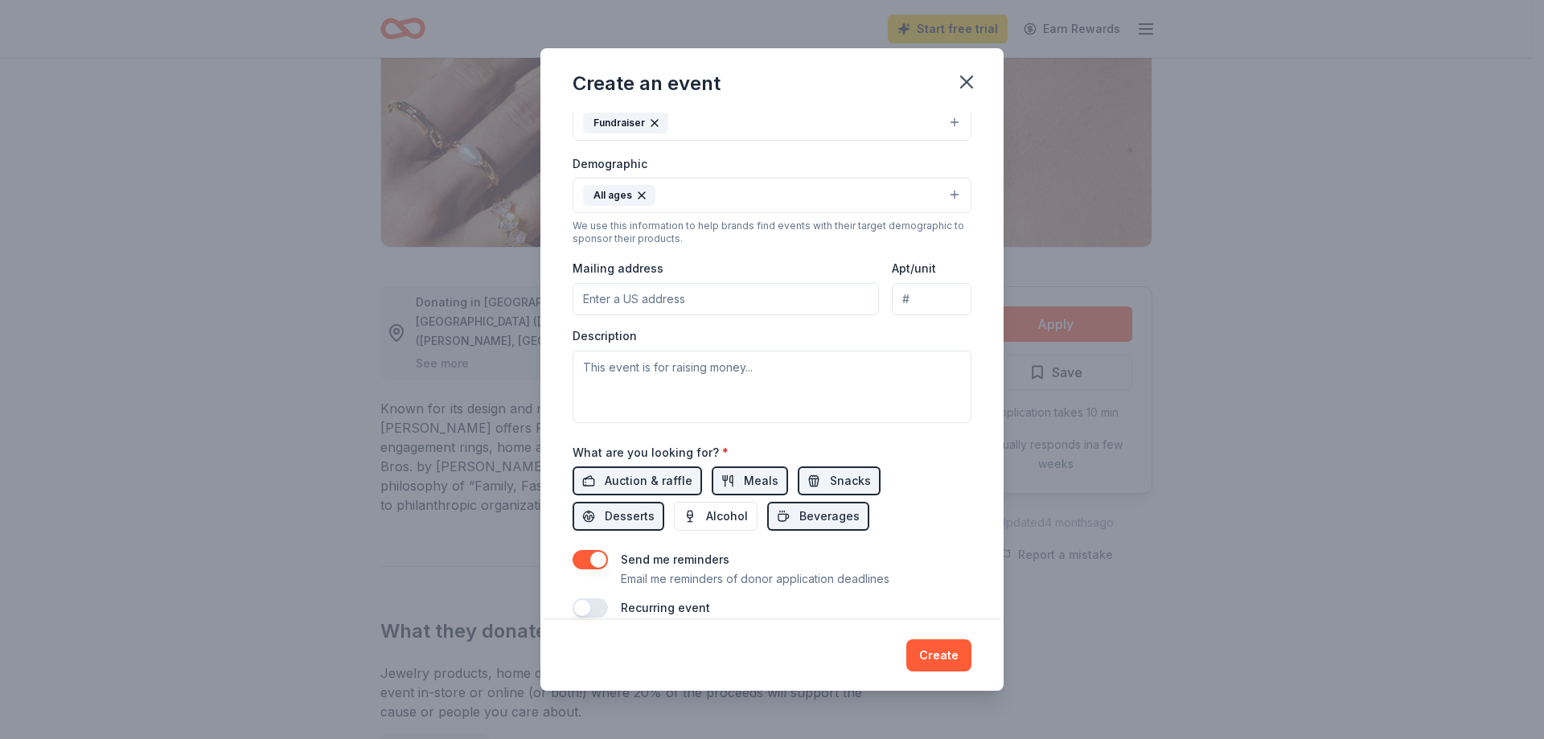
type input "73055"
click at [766, 382] on textarea at bounding box center [772, 387] width 399 height 72
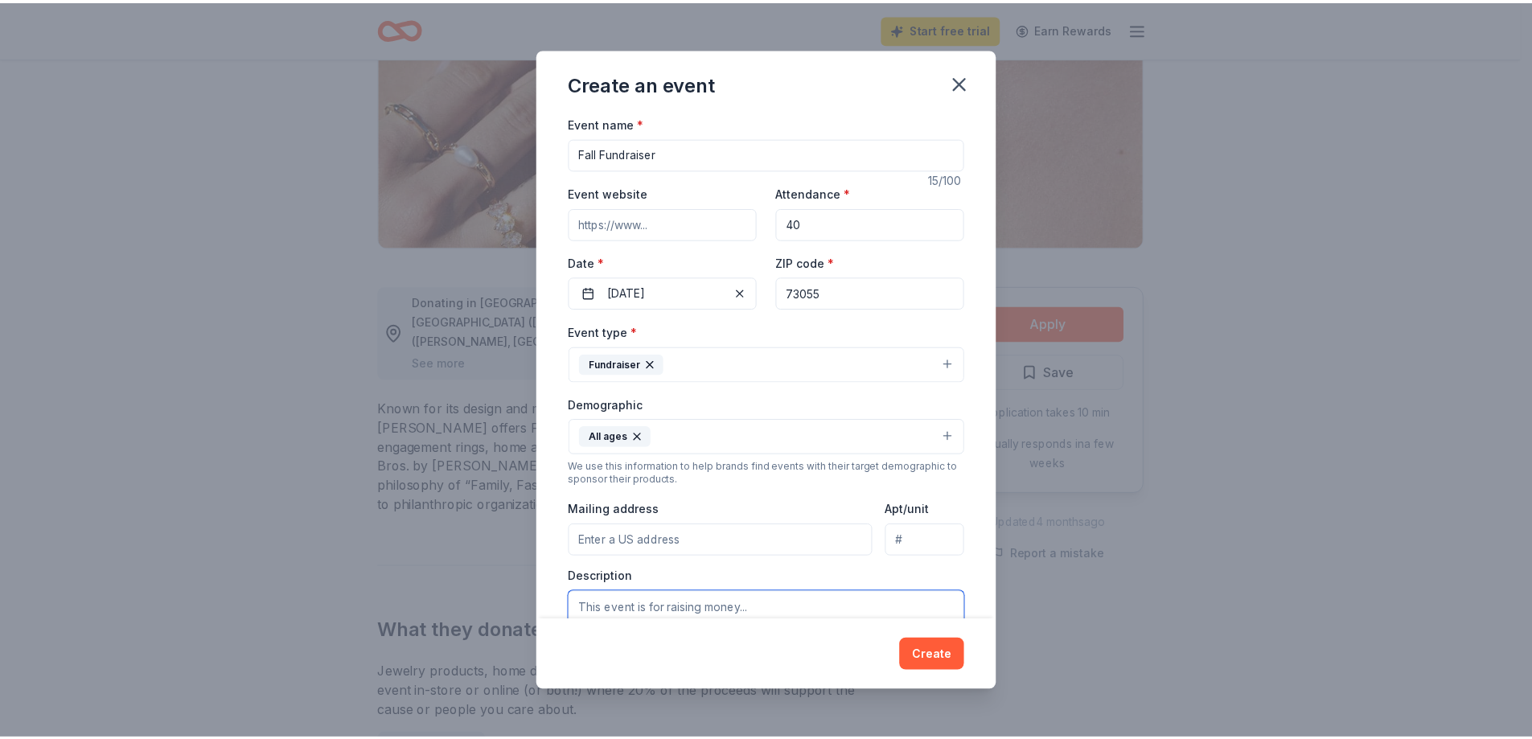
scroll to position [265, 0]
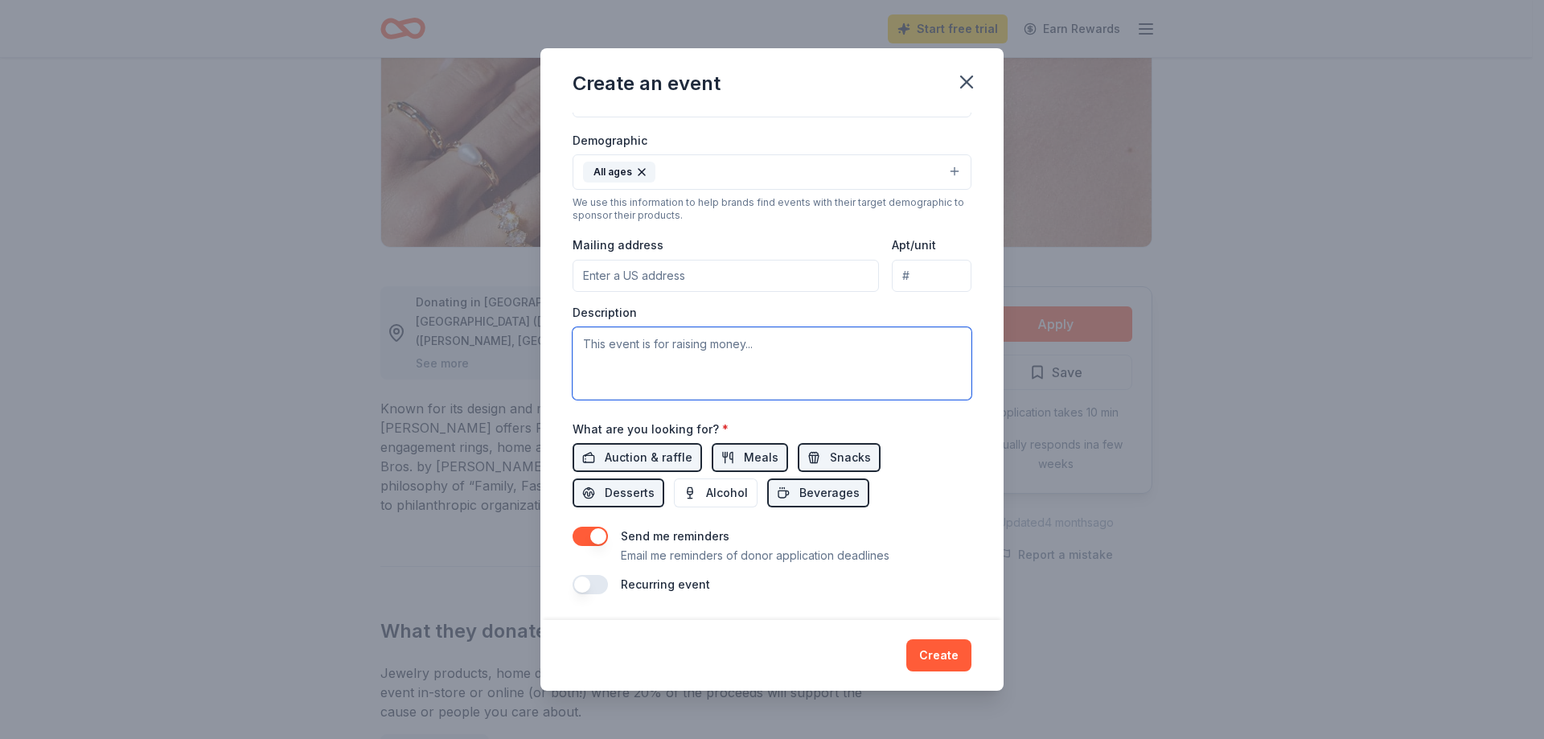
click at [696, 359] on textarea at bounding box center [772, 363] width 399 height 72
click at [841, 342] on textarea "This event is to raise money for our elementary Classes t be used for meeting g…" at bounding box center [772, 363] width 399 height 72
type textarea "This event is to raise money for our elementary classes t be used for meeting g…"
click at [882, 371] on textarea "This event is to raise money for our elementary classes t be used for meeting g…" at bounding box center [772, 363] width 399 height 72
click at [879, 369] on textarea "This event is to raise money for our elementary classes t be used for meeting g…" at bounding box center [772, 363] width 399 height 72
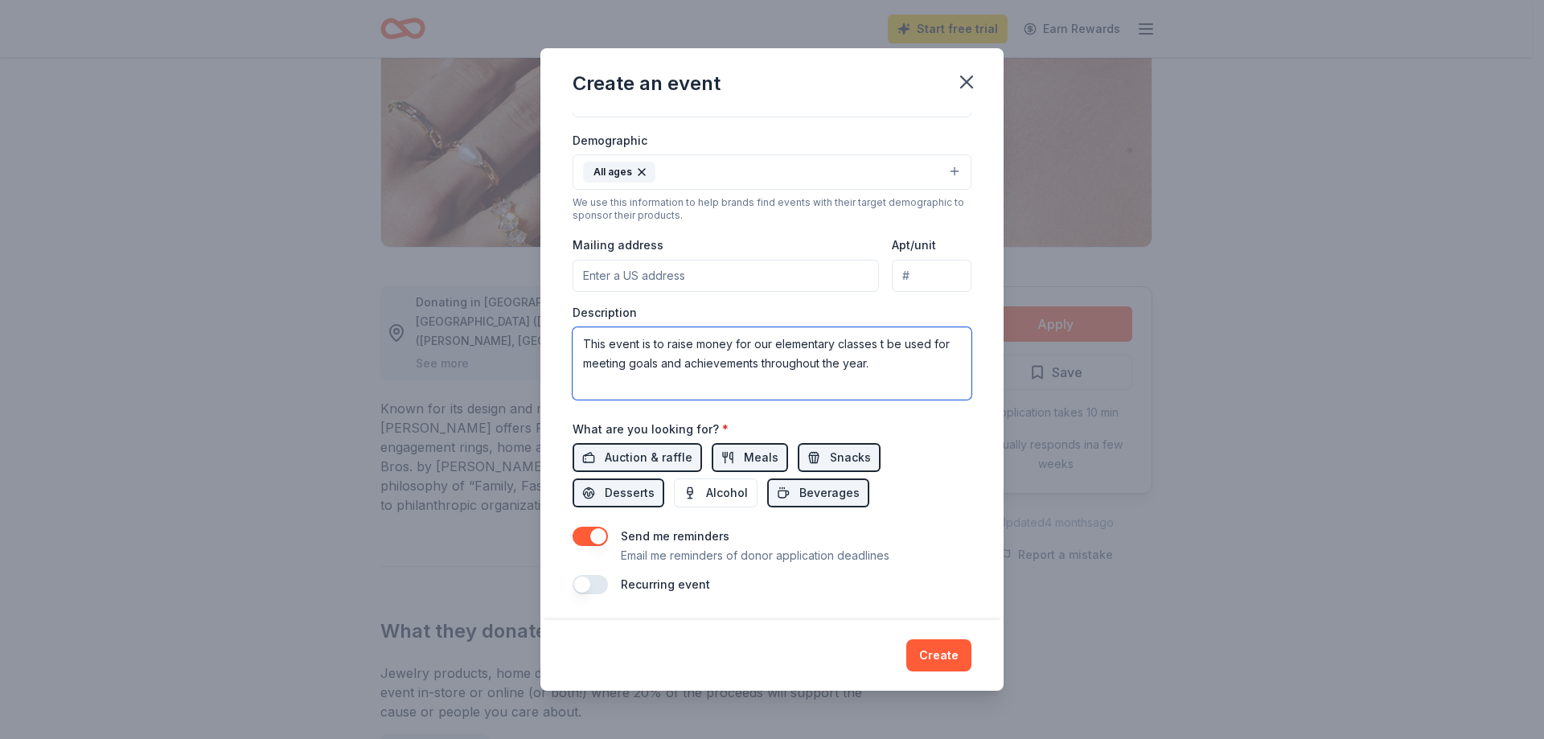
click at [879, 369] on textarea "This event is to raise money for our elementary classes t be used for meeting g…" at bounding box center [772, 363] width 399 height 72
drag, startPoint x: 879, startPoint y: 369, endPoint x: 586, endPoint y: 355, distance: 293.1
click at [586, 355] on textarea "This event is to raise money for our elementary classes t be used for meeting g…" at bounding box center [772, 363] width 399 height 72
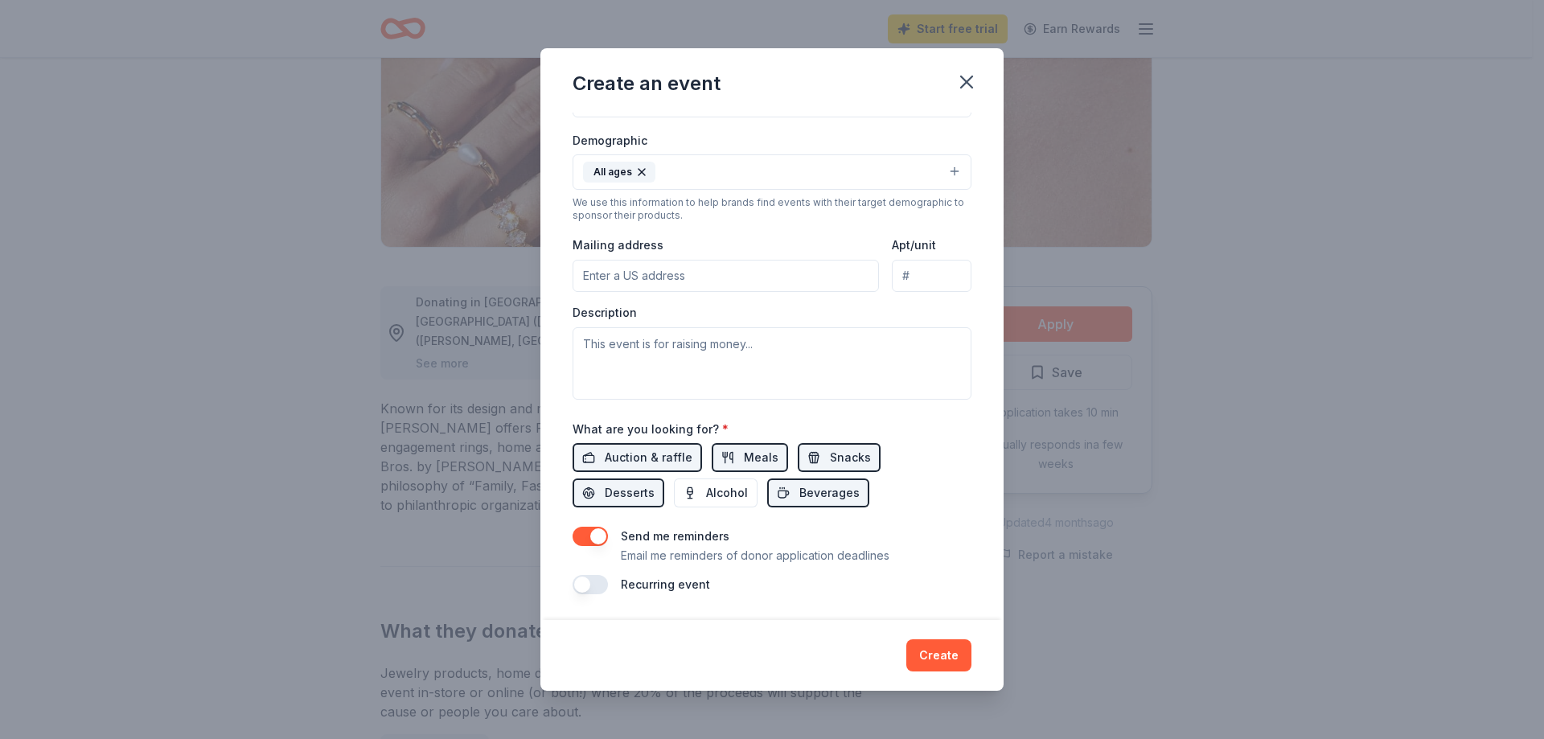
drag, startPoint x: 963, startPoint y: 80, endPoint x: 832, endPoint y: 72, distance: 131.4
click at [963, 80] on icon "button" at bounding box center [967, 82] width 23 height 23
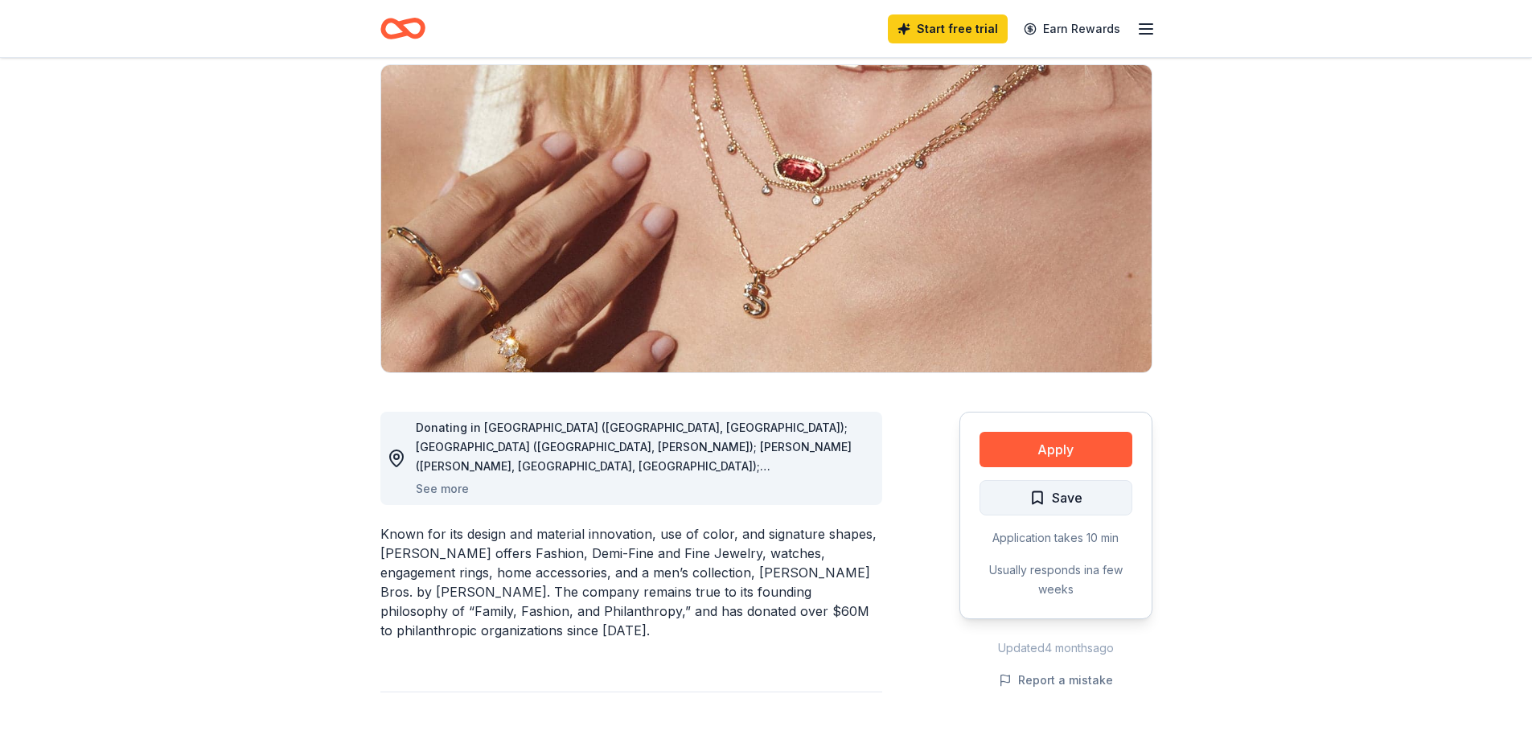
scroll to position [0, 0]
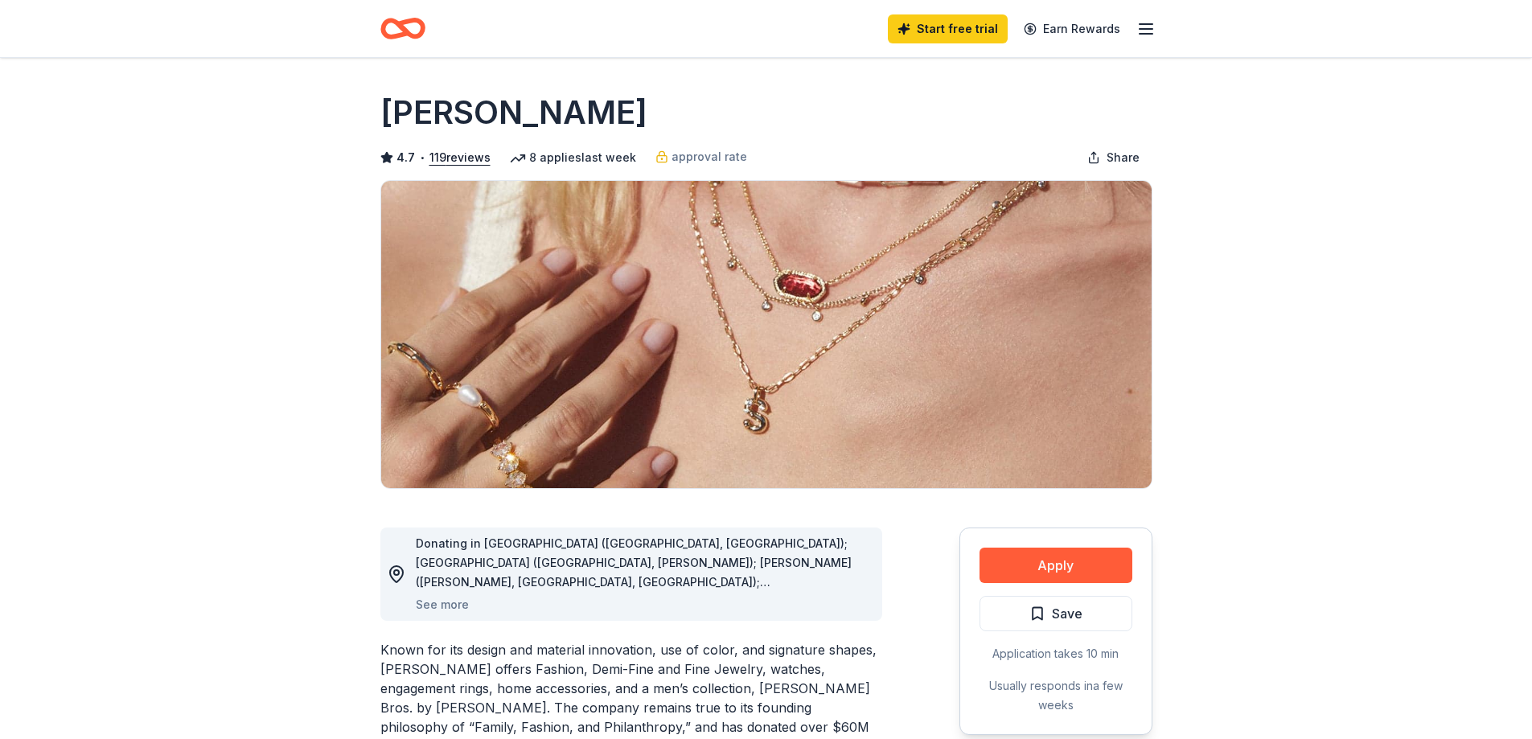
click at [397, 29] on icon "Home" at bounding box center [402, 29] width 45 height 38
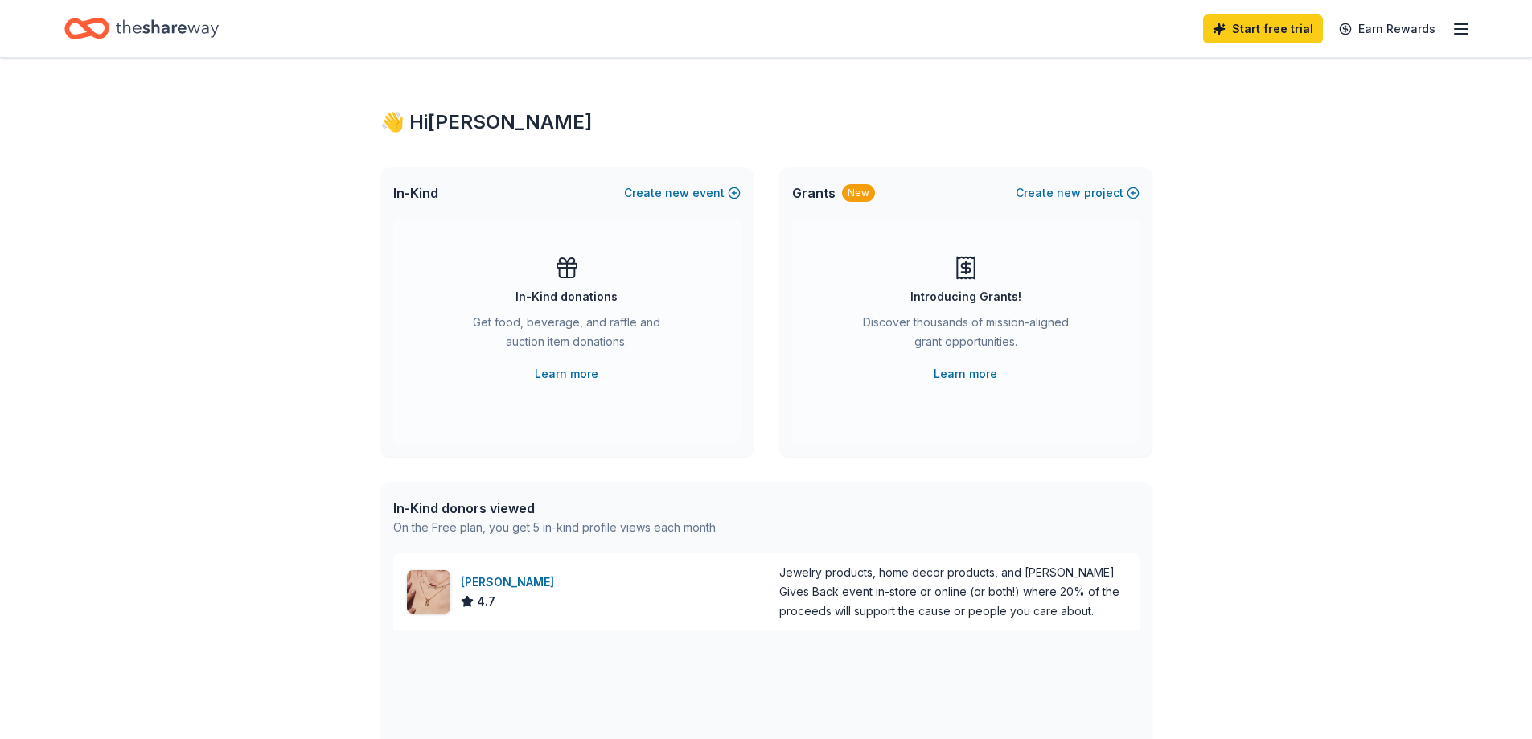
click at [1463, 37] on icon "button" at bounding box center [1461, 28] width 19 height 19
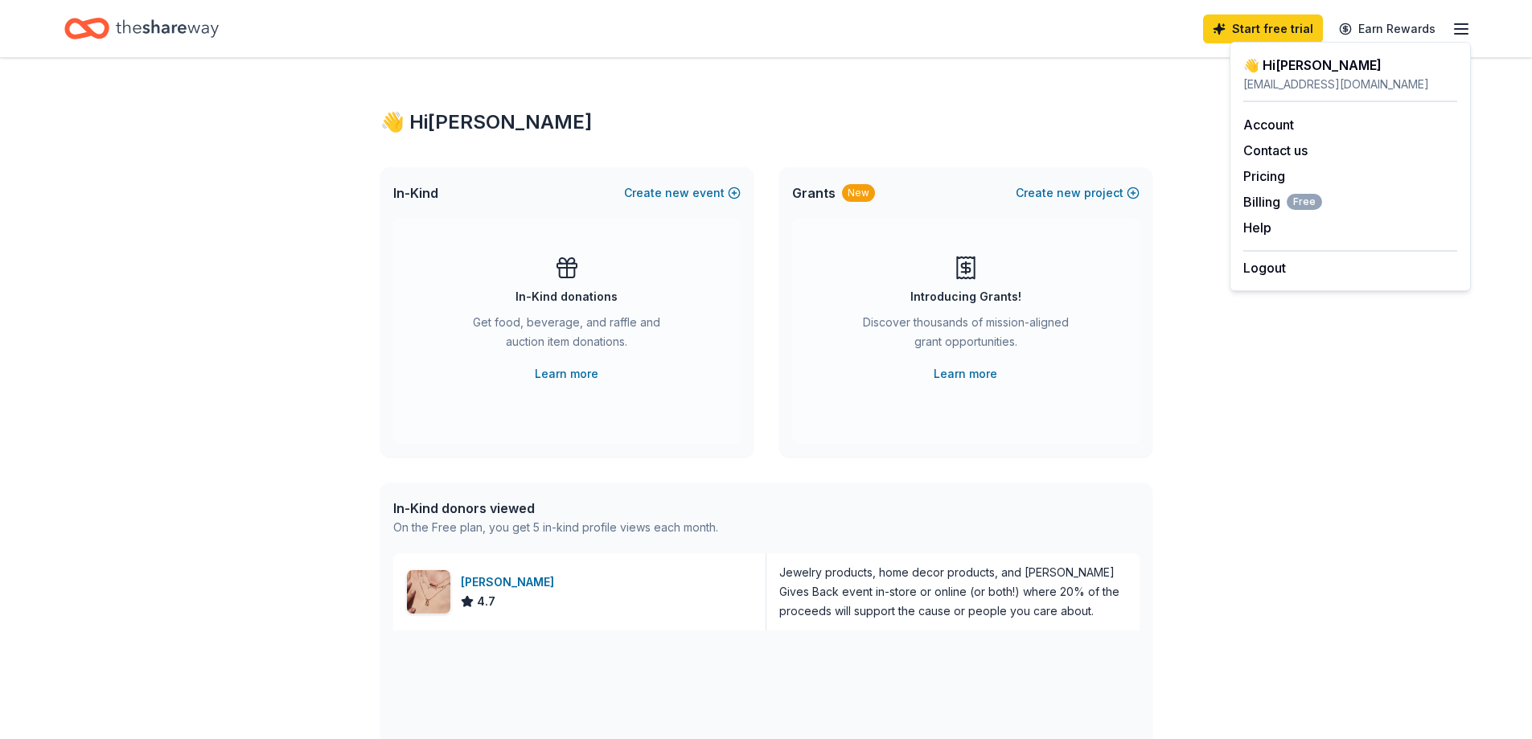
click at [152, 22] on icon "Home" at bounding box center [167, 28] width 103 height 18
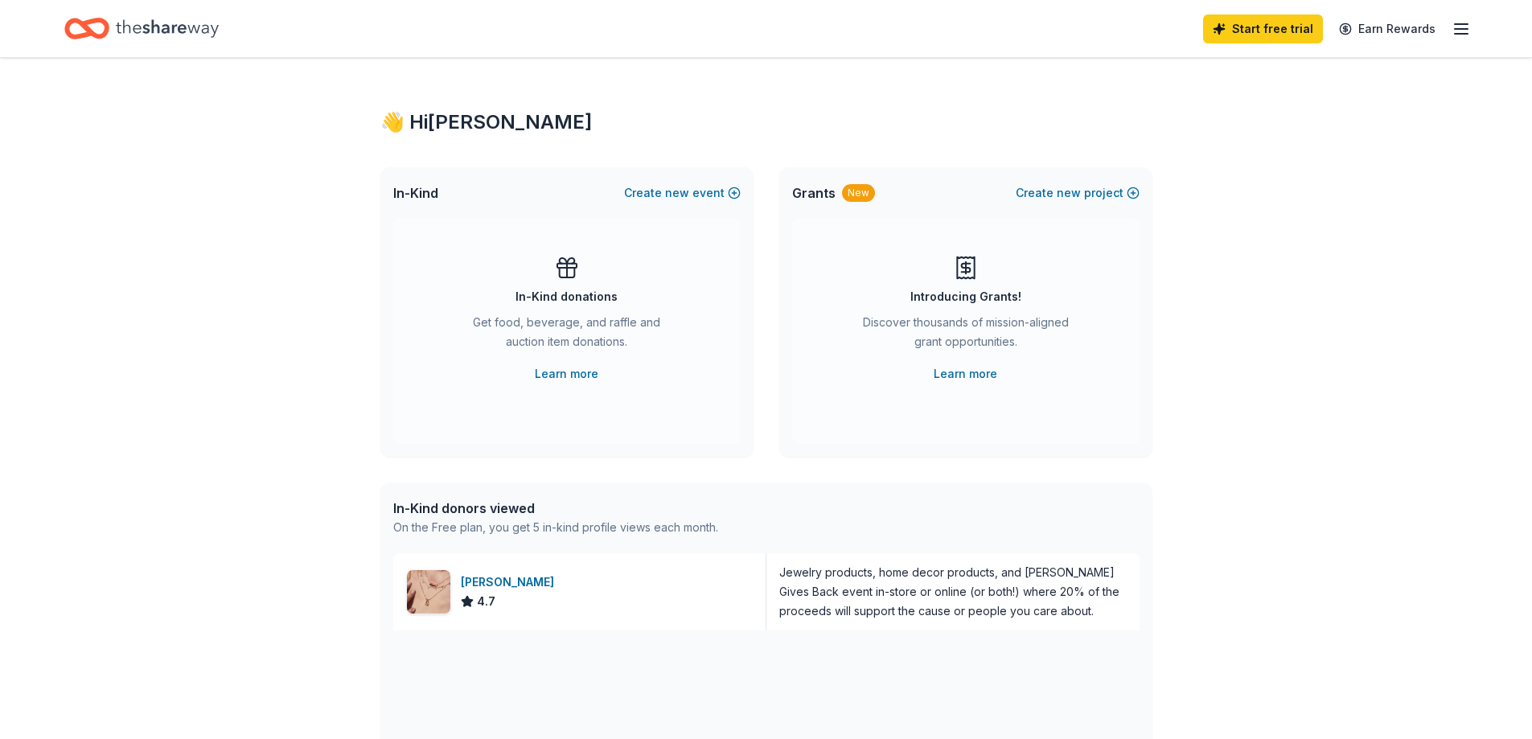
click at [182, 33] on icon "Home" at bounding box center [167, 28] width 103 height 18
click at [940, 374] on link "Learn more" at bounding box center [966, 373] width 64 height 19
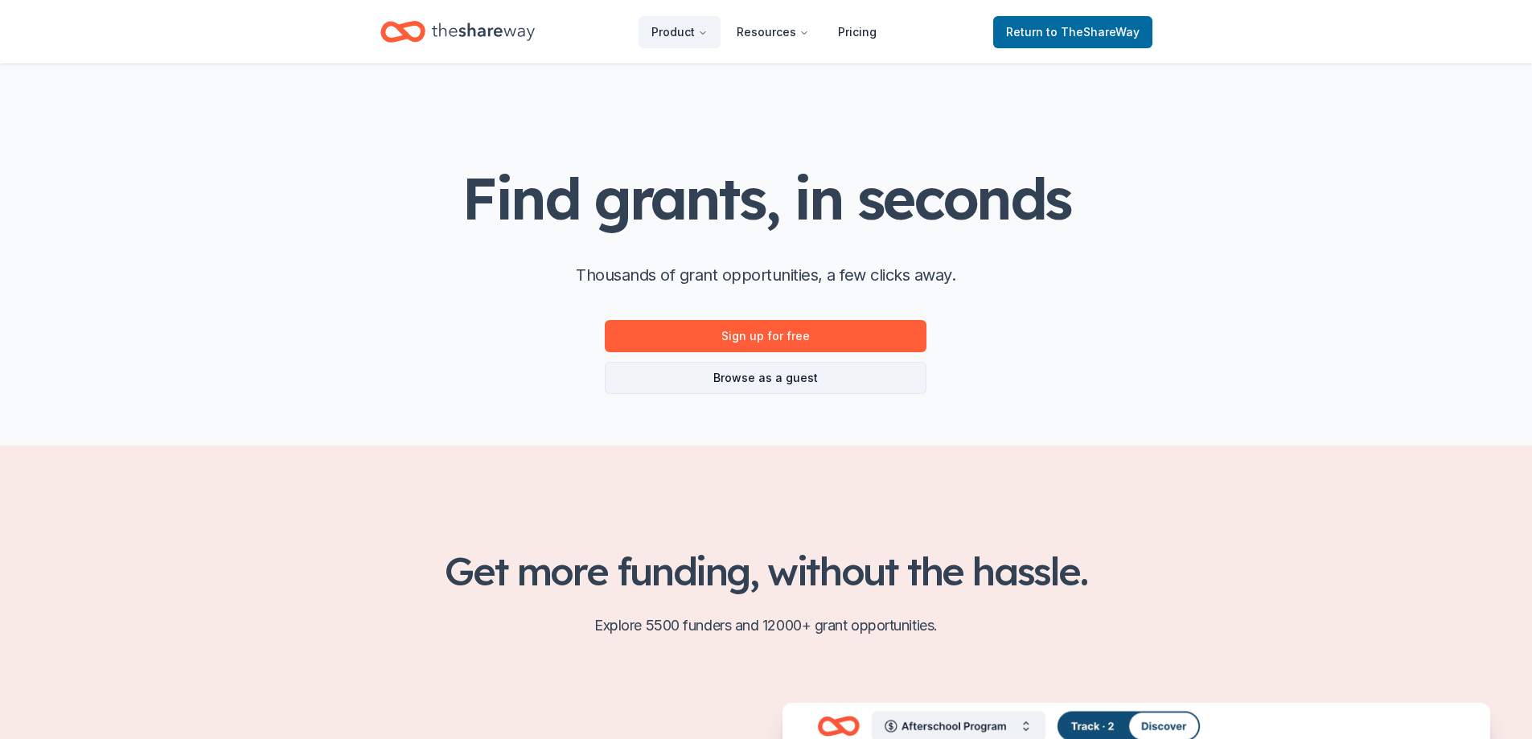
click at [627, 372] on link "Browse as a guest" at bounding box center [766, 378] width 322 height 32
click at [759, 381] on link "Browse as a guest" at bounding box center [766, 378] width 322 height 32
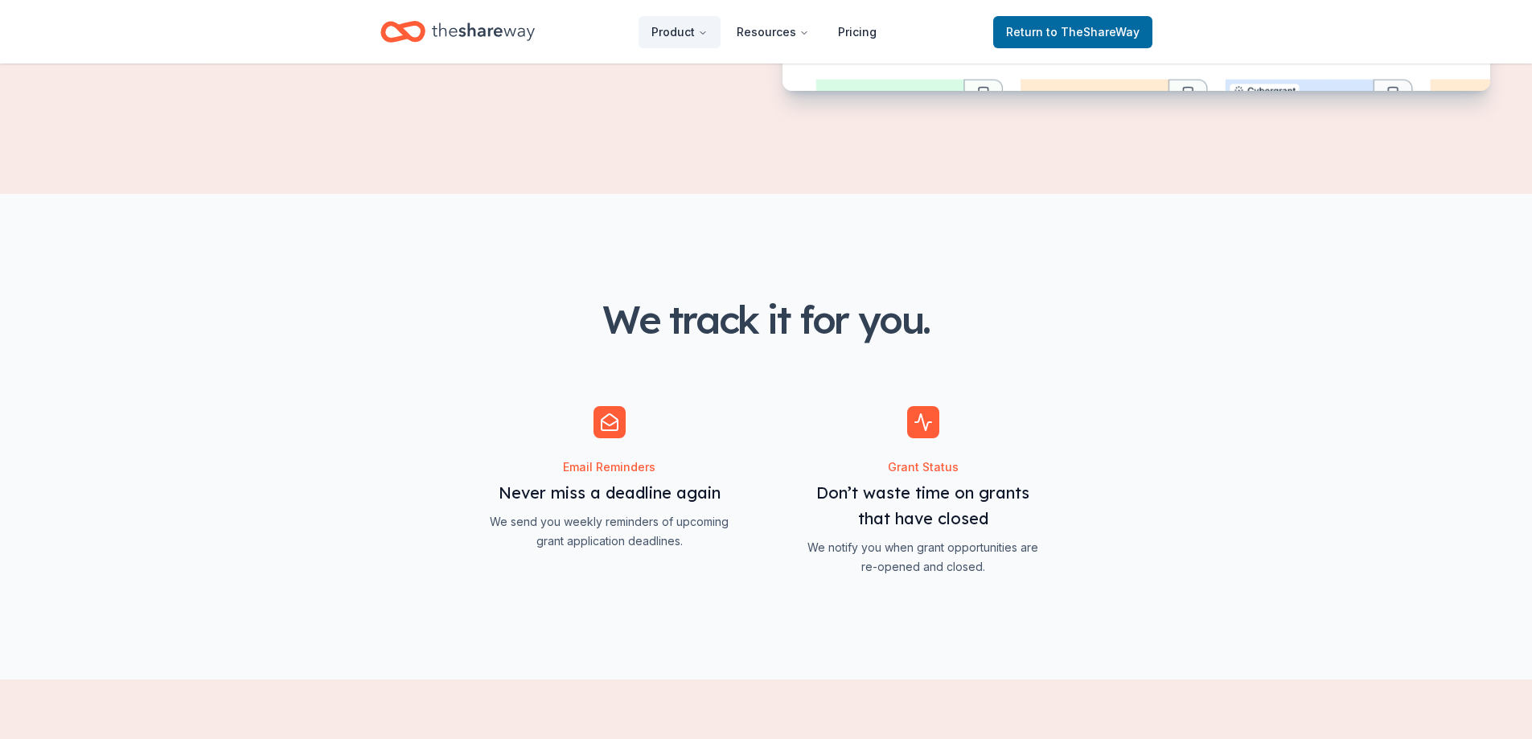
scroll to position [1287, 0]
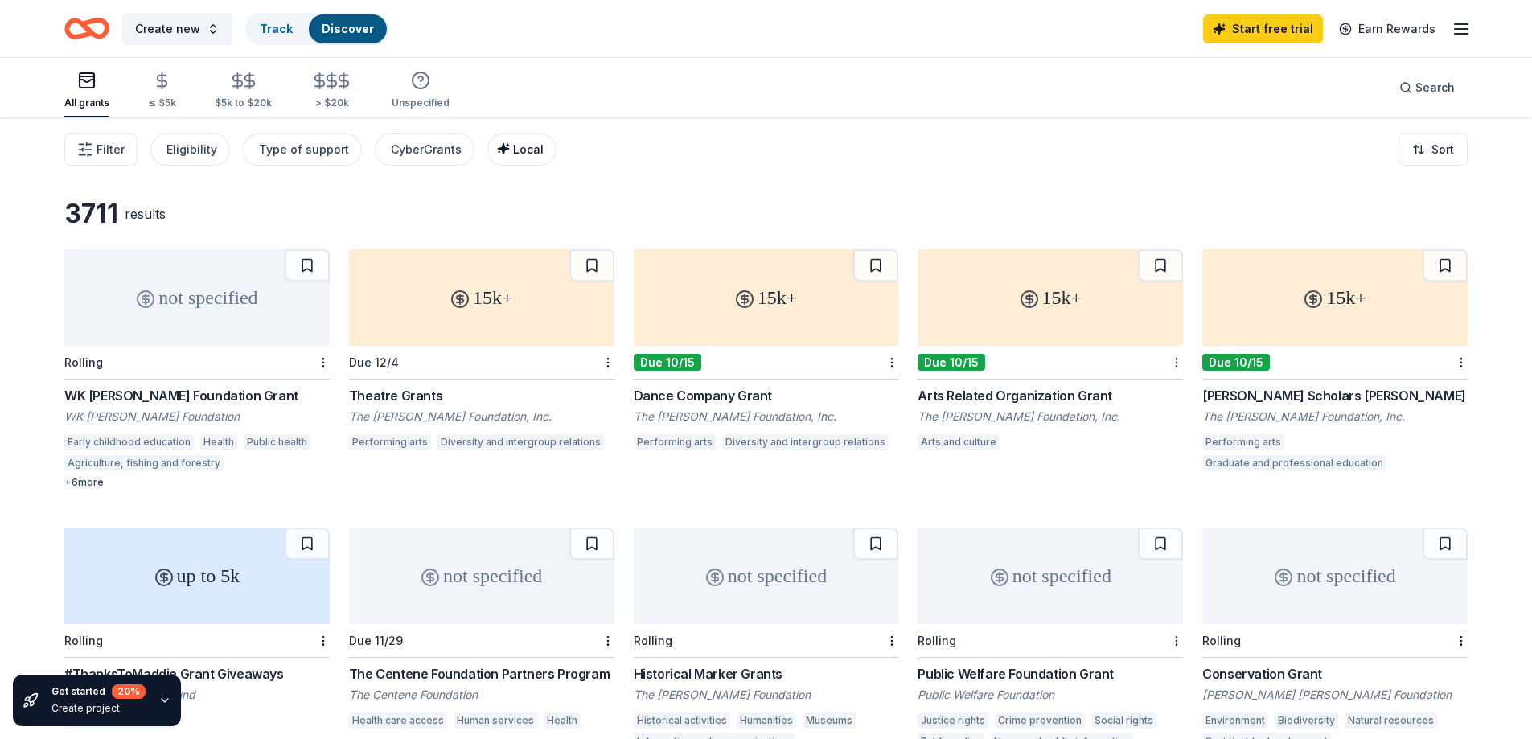
click at [504, 143] on div "Local" at bounding box center [524, 149] width 40 height 19
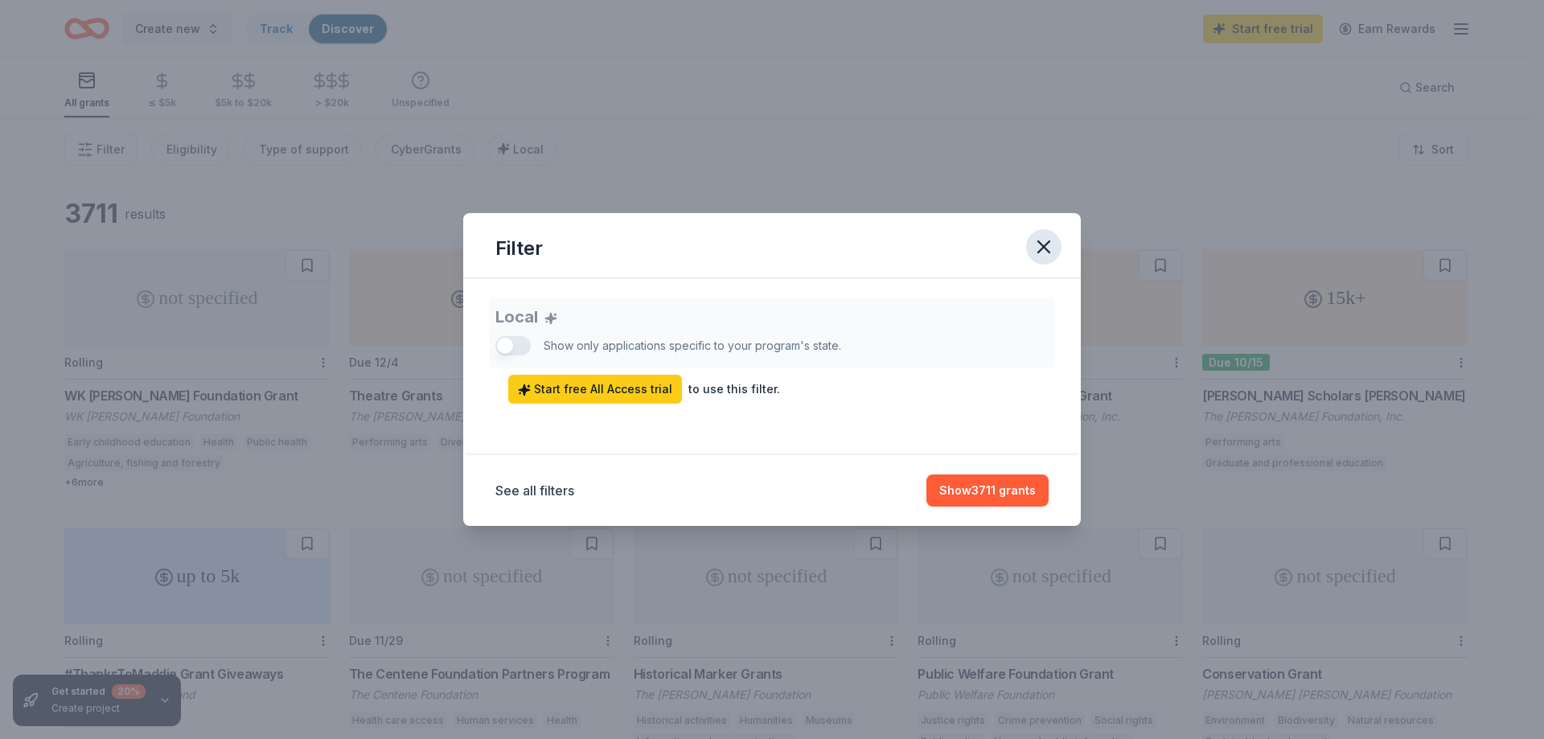
click at [1048, 243] on icon "button" at bounding box center [1043, 246] width 11 height 11
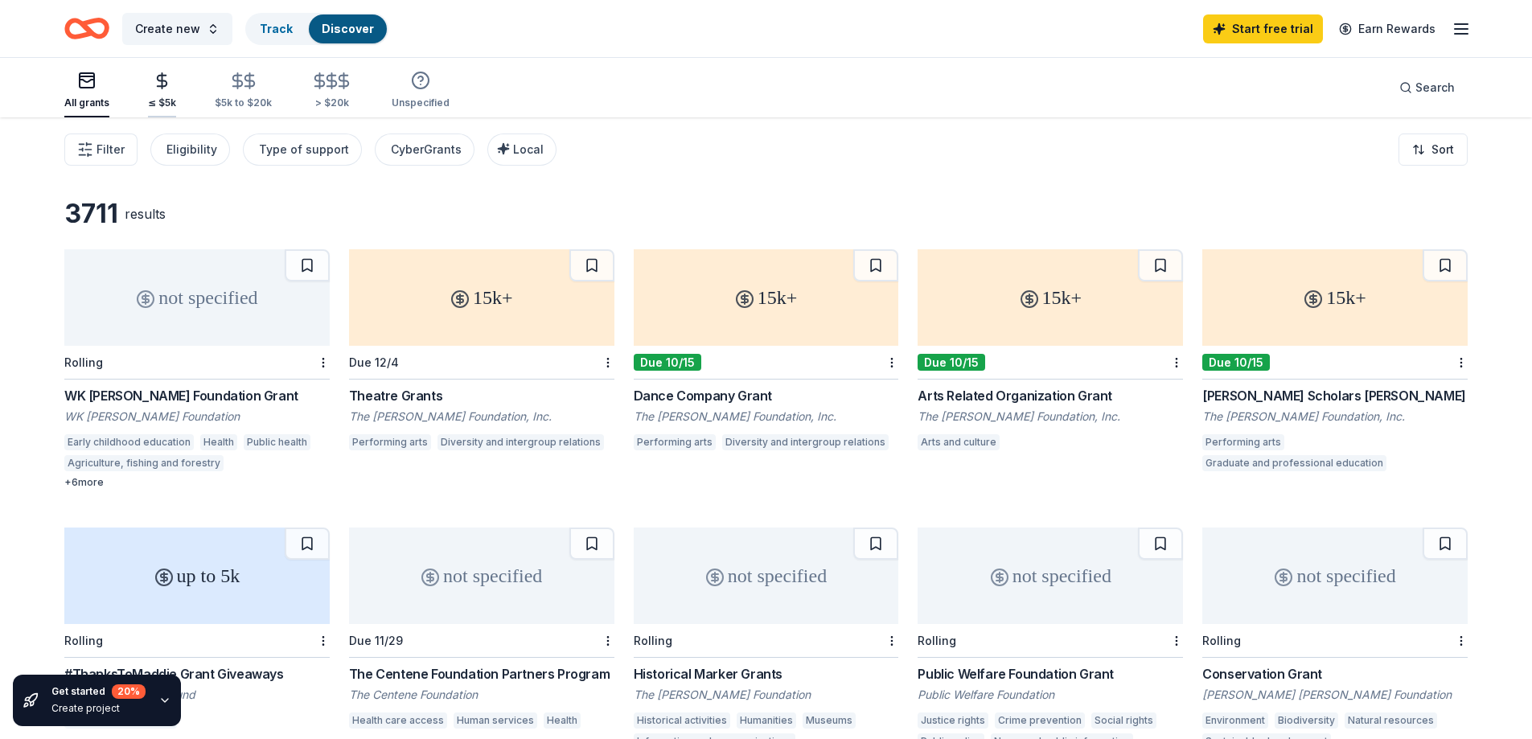
click at [154, 98] on div "≤ $5k" at bounding box center [162, 103] width 28 height 13
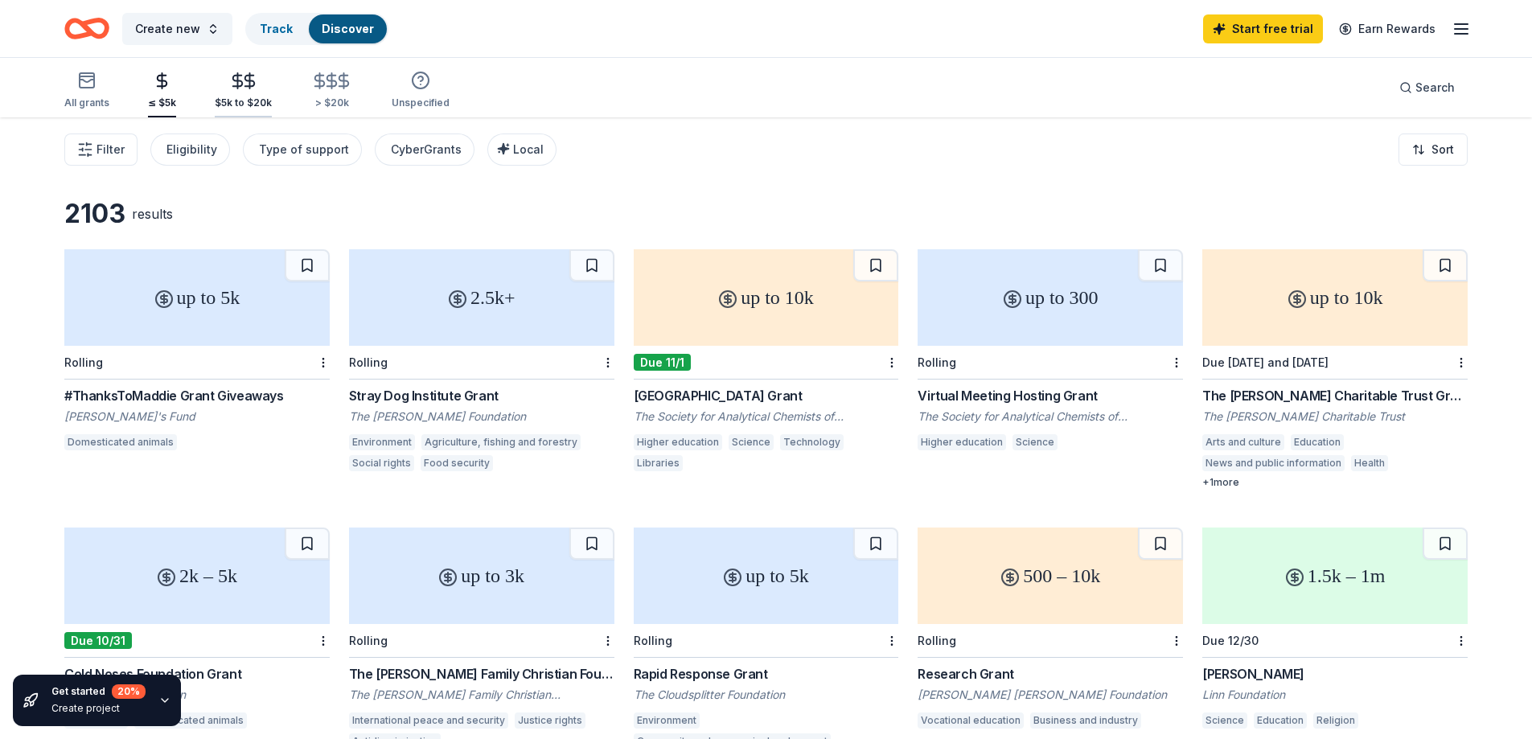
click at [222, 90] on div "$5k to $20k" at bounding box center [243, 91] width 57 height 38
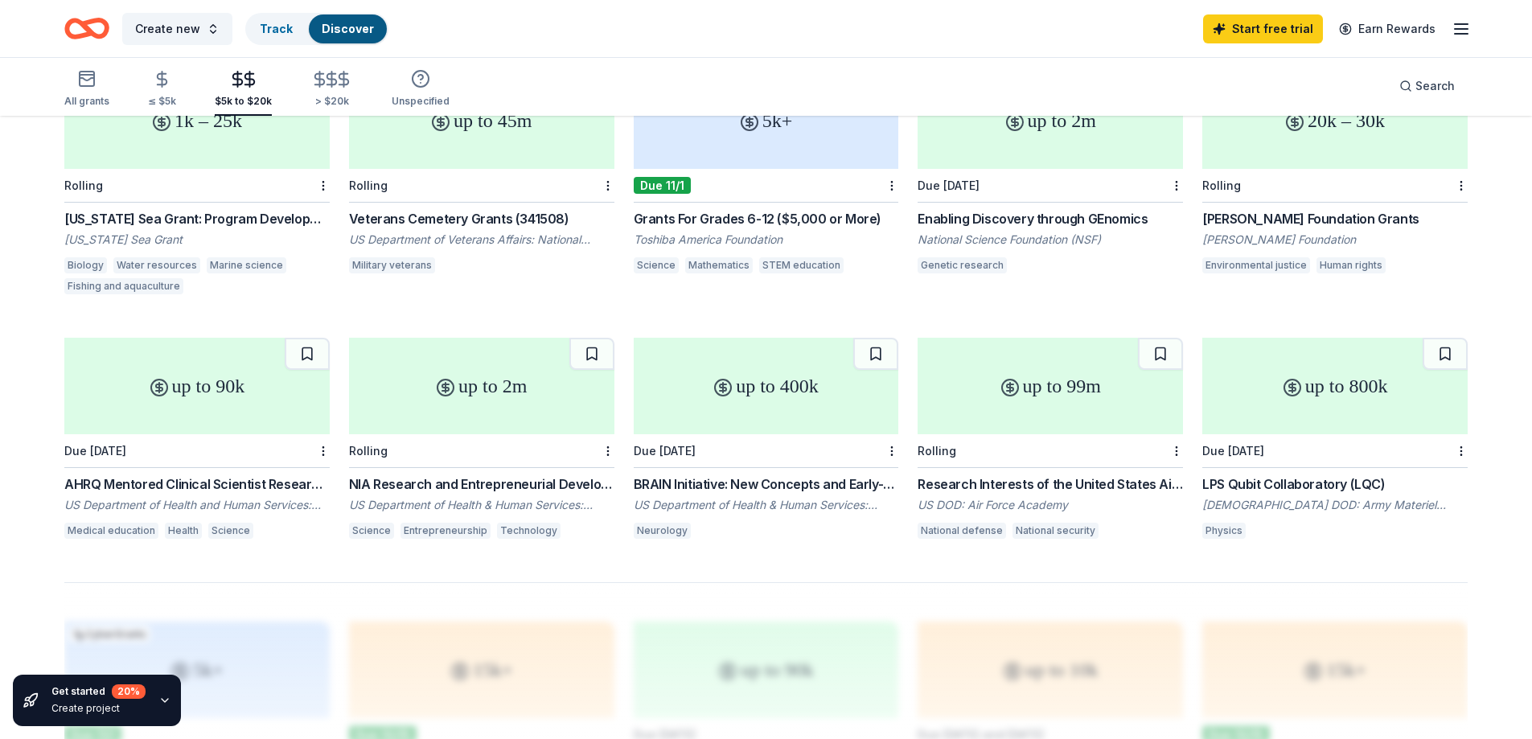
scroll to position [466, 0]
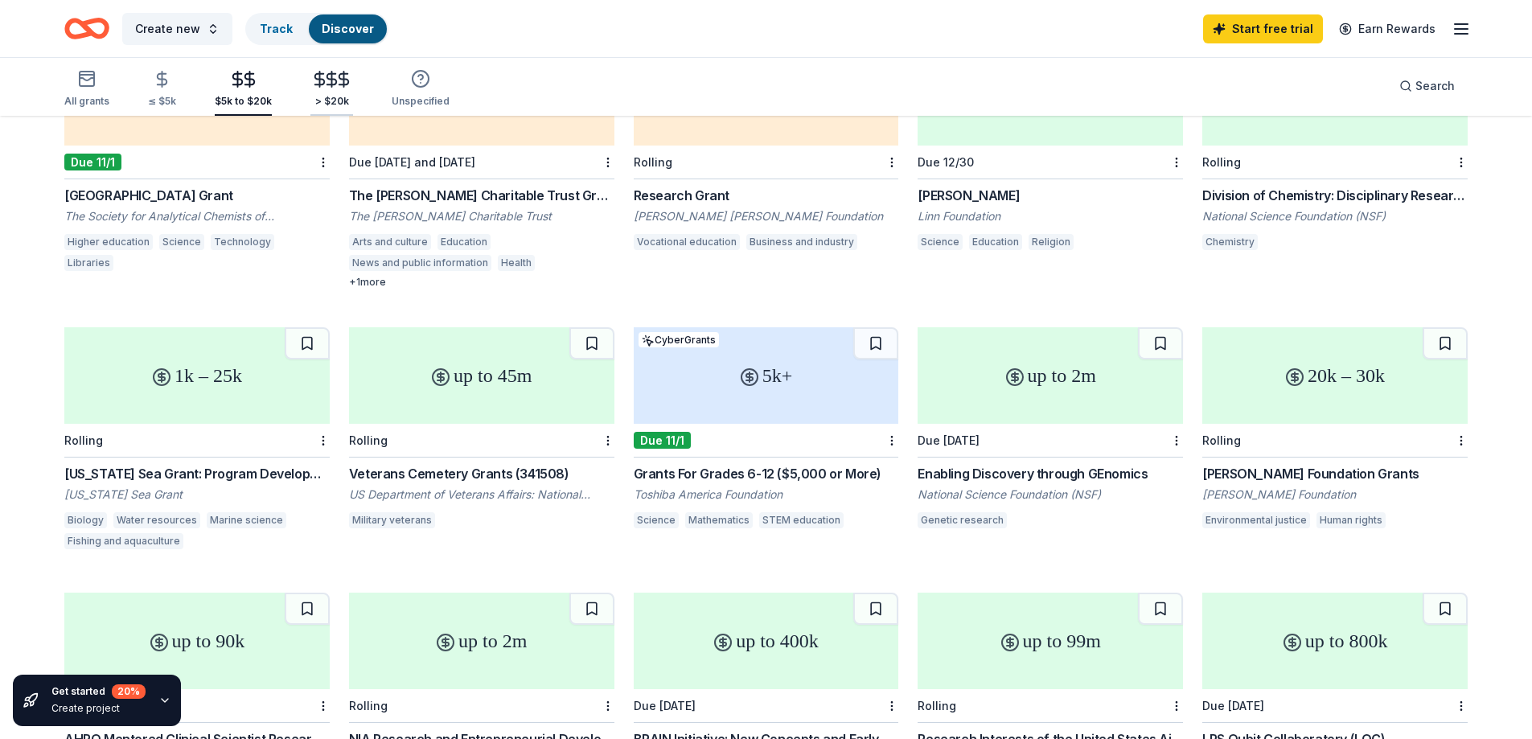
click at [337, 82] on icon "button" at bounding box center [344, 79] width 19 height 19
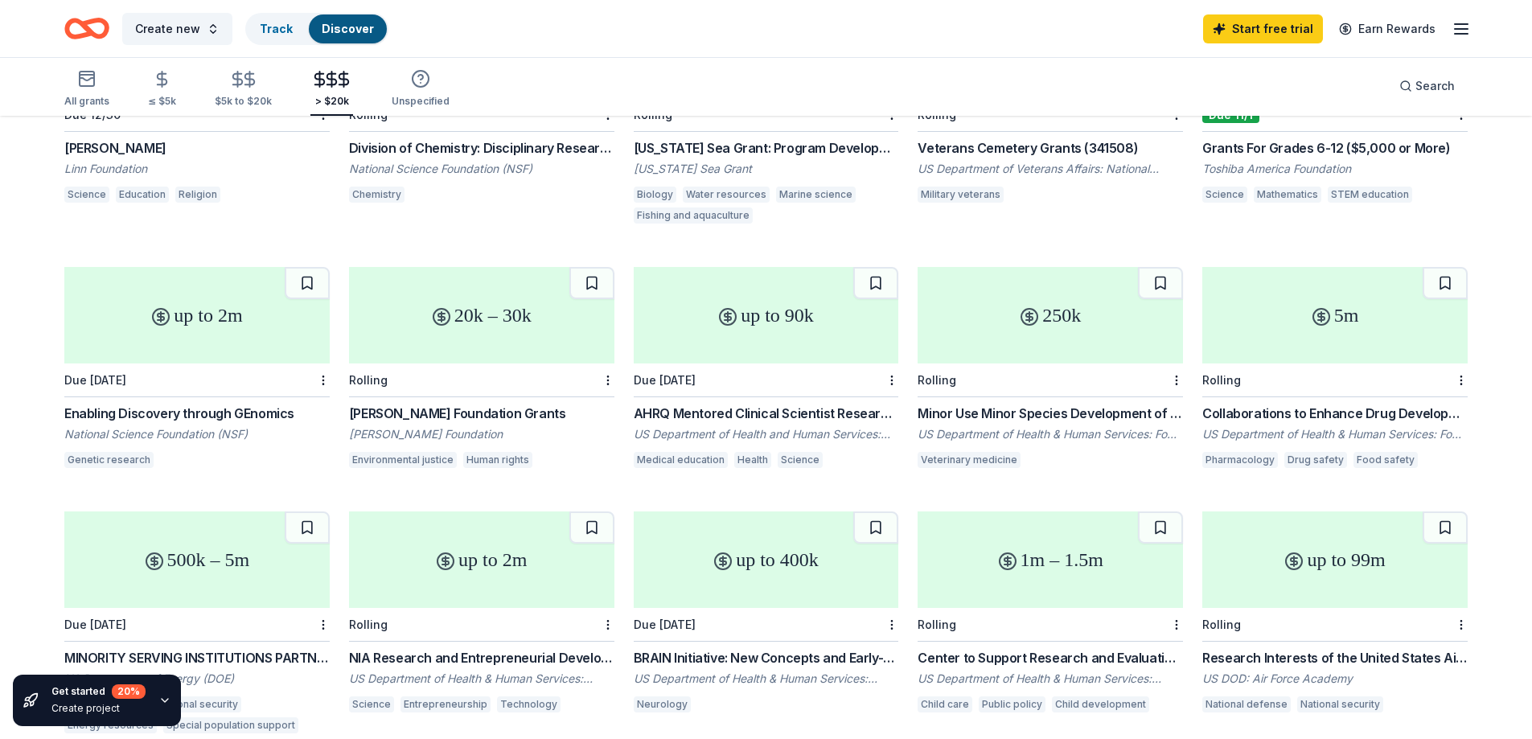
scroll to position [244, 0]
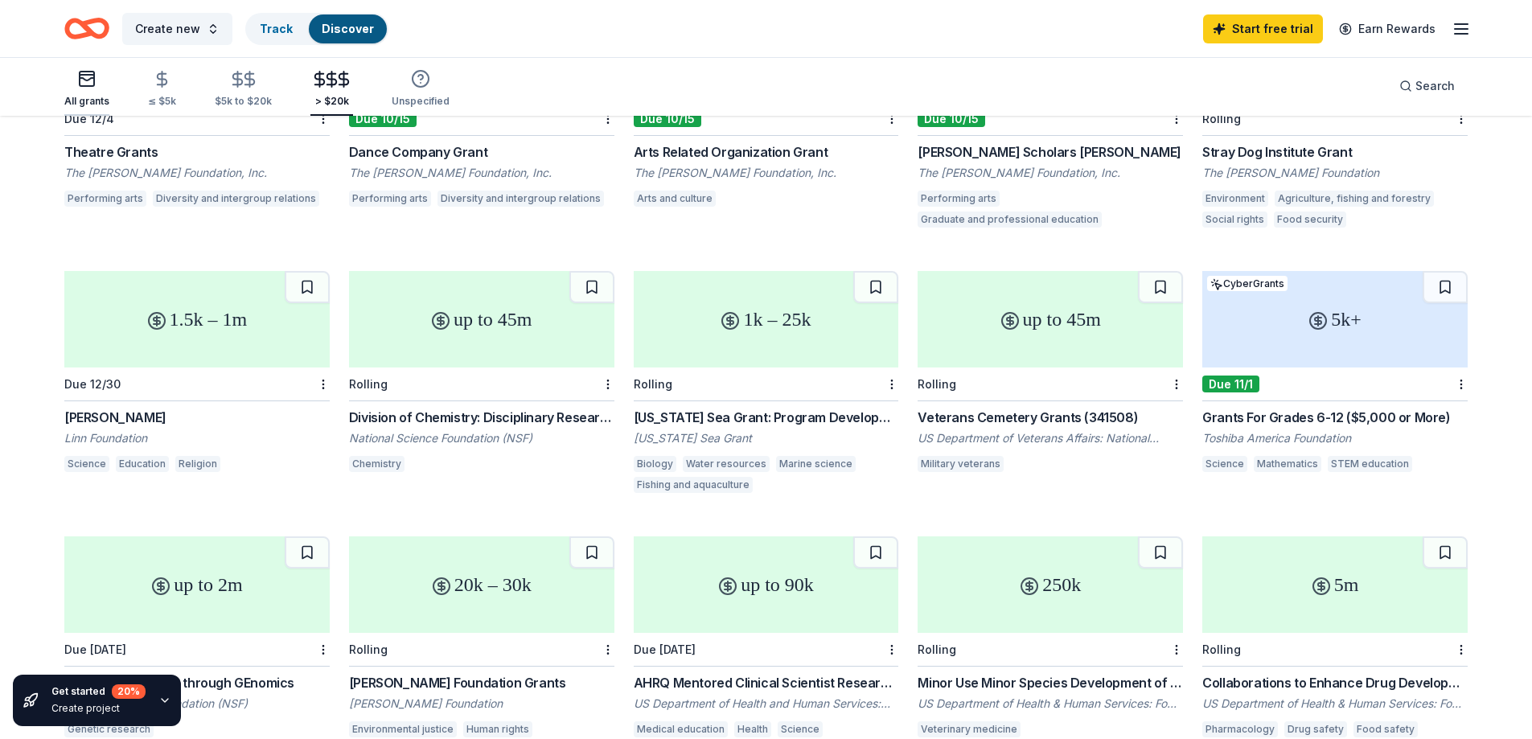
click at [88, 93] on div "All grants" at bounding box center [86, 88] width 45 height 39
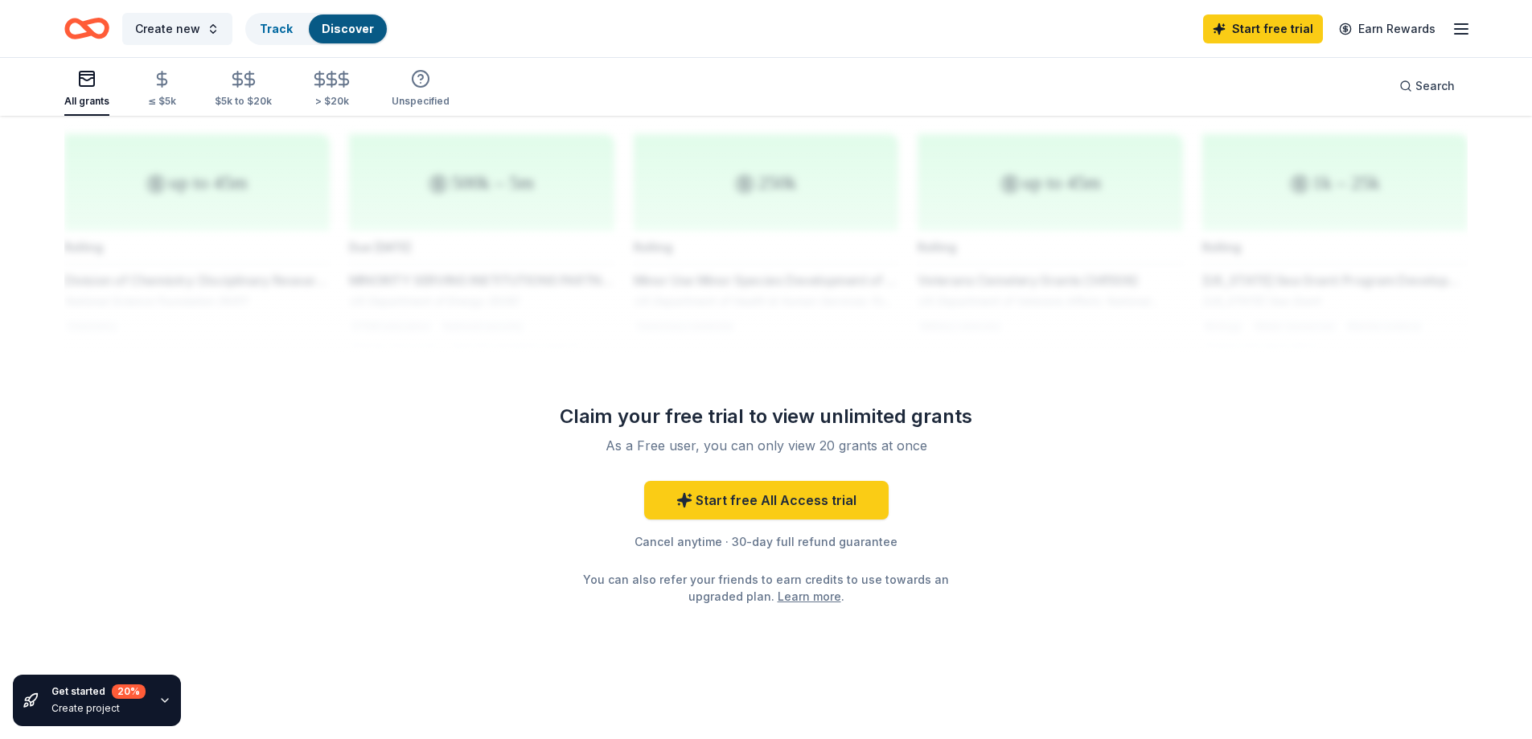
scroll to position [1256, 0]
click at [282, 23] on link "Track" at bounding box center [276, 29] width 33 height 14
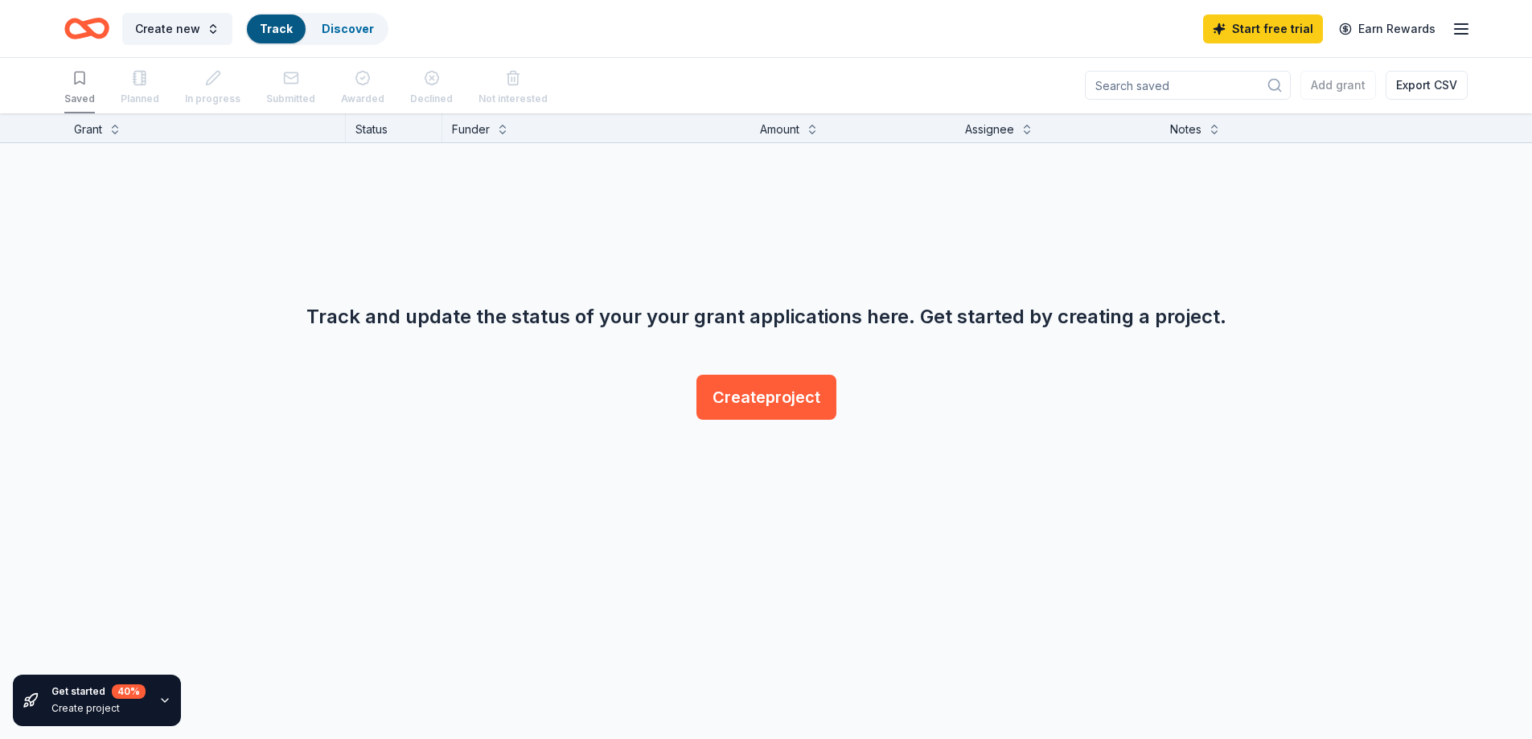
scroll to position [1, 0]
click at [113, 131] on button at bounding box center [115, 128] width 13 height 16
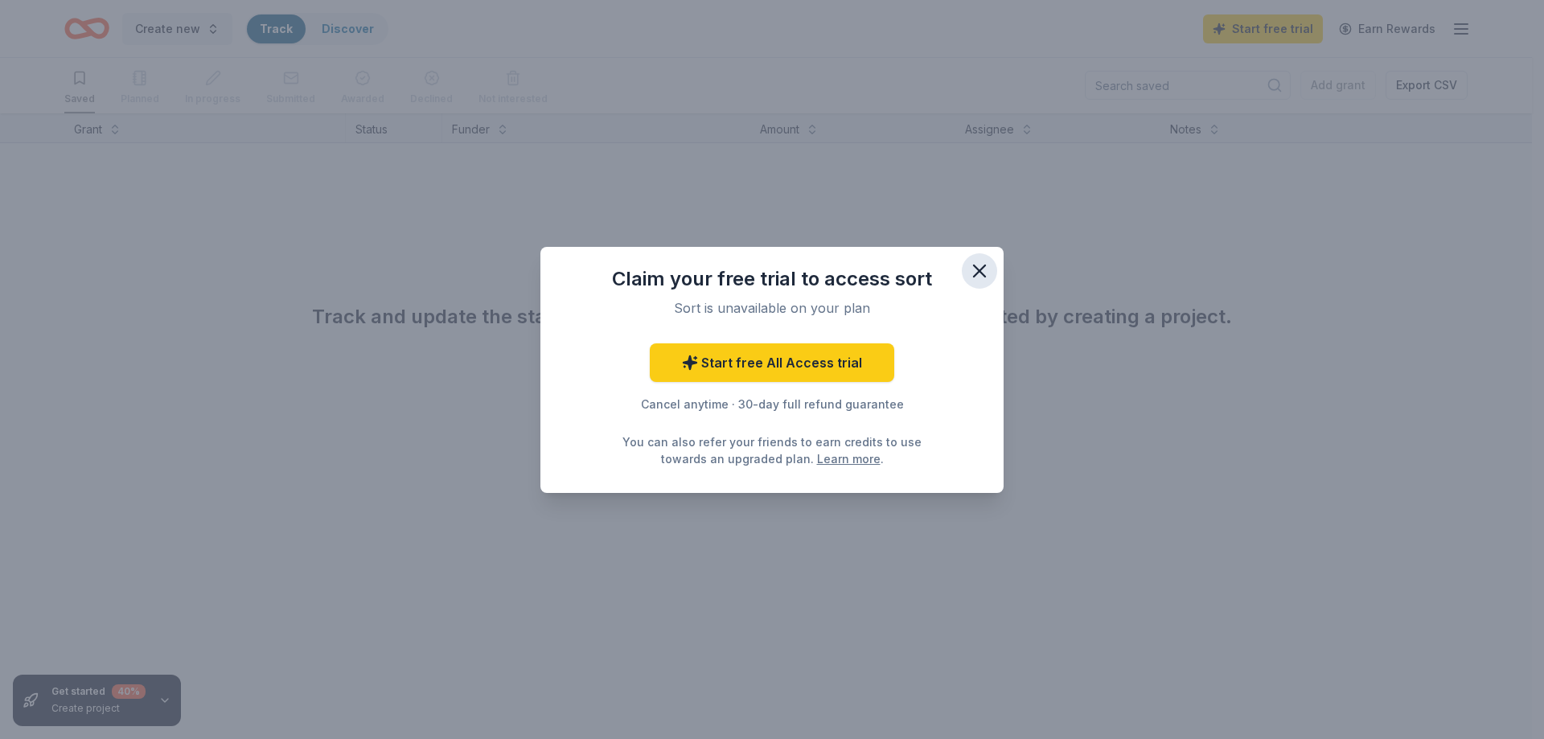
click at [988, 274] on icon "button" at bounding box center [979, 271] width 23 height 23
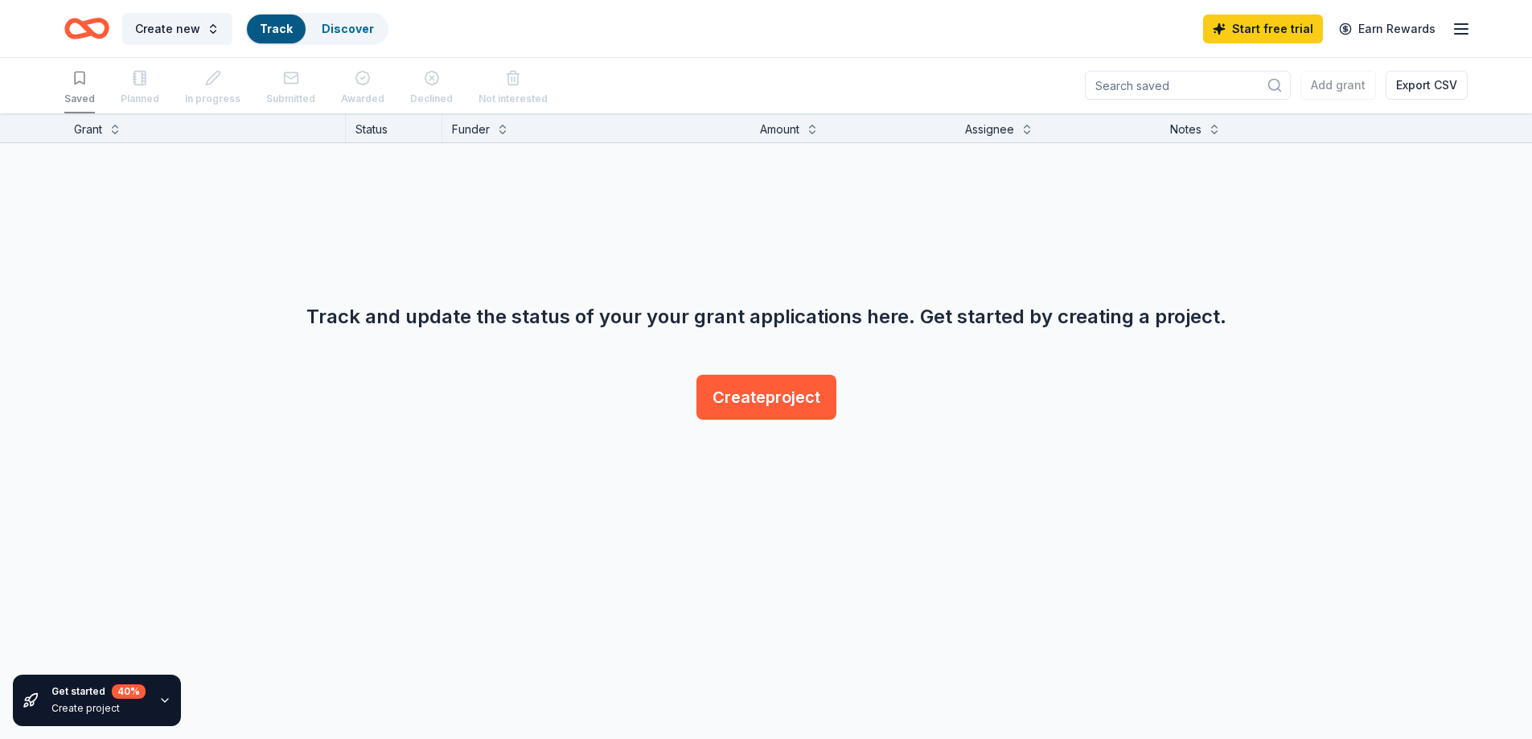
click at [92, 27] on icon "Home" at bounding box center [86, 29] width 45 height 38
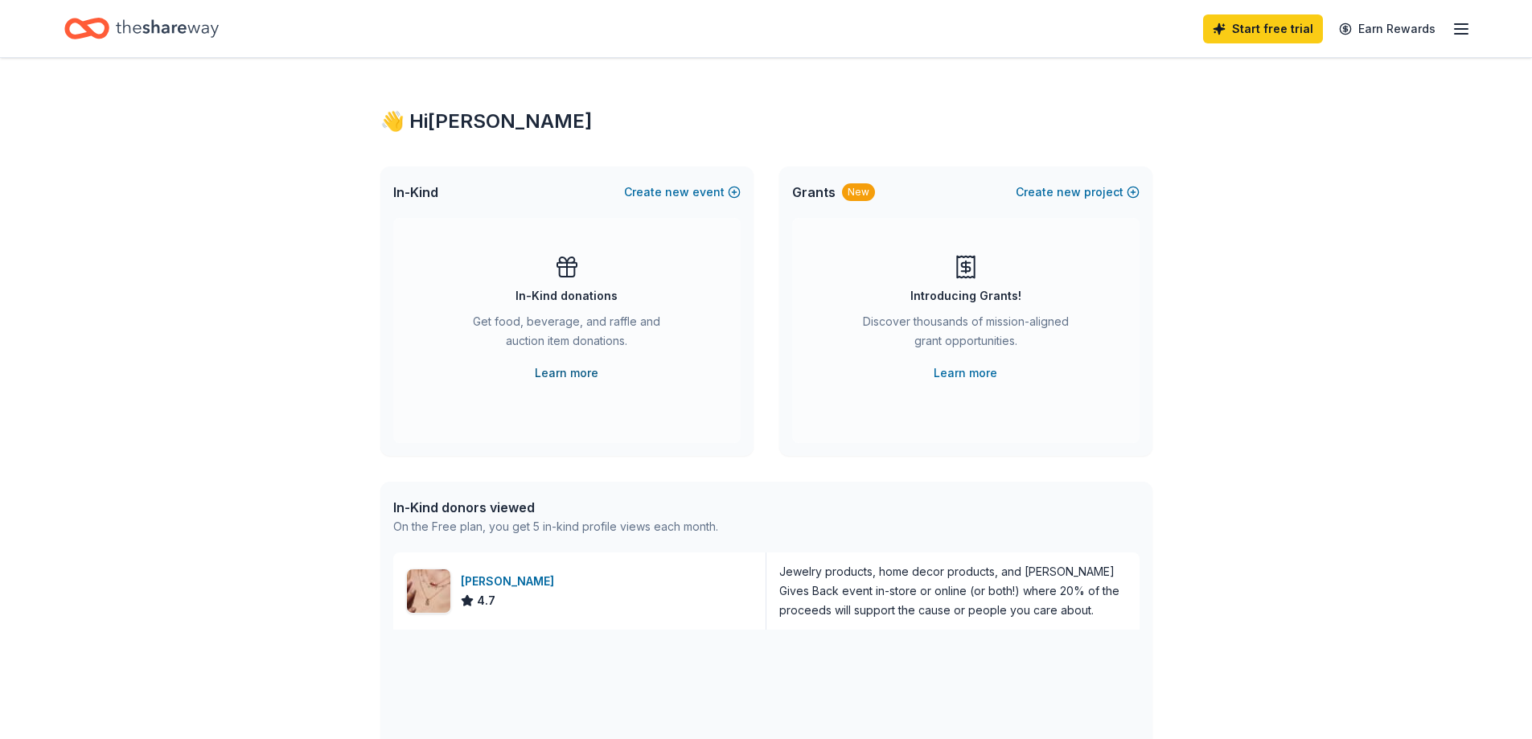
click at [584, 370] on link "Learn more" at bounding box center [567, 373] width 64 height 19
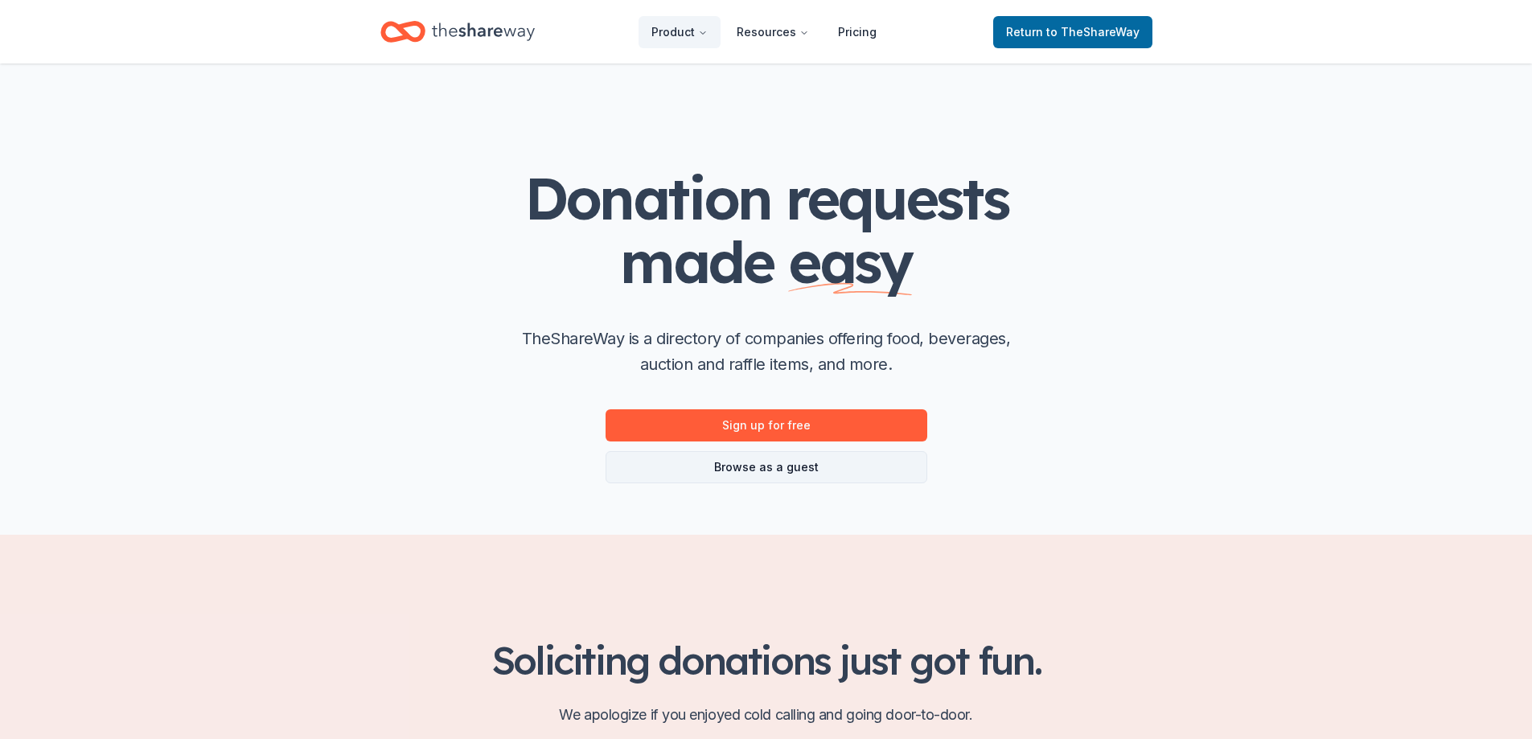
click at [738, 471] on link "Browse as a guest" at bounding box center [767, 467] width 322 height 32
click at [739, 471] on link "Browse as a guest" at bounding box center [767, 467] width 322 height 32
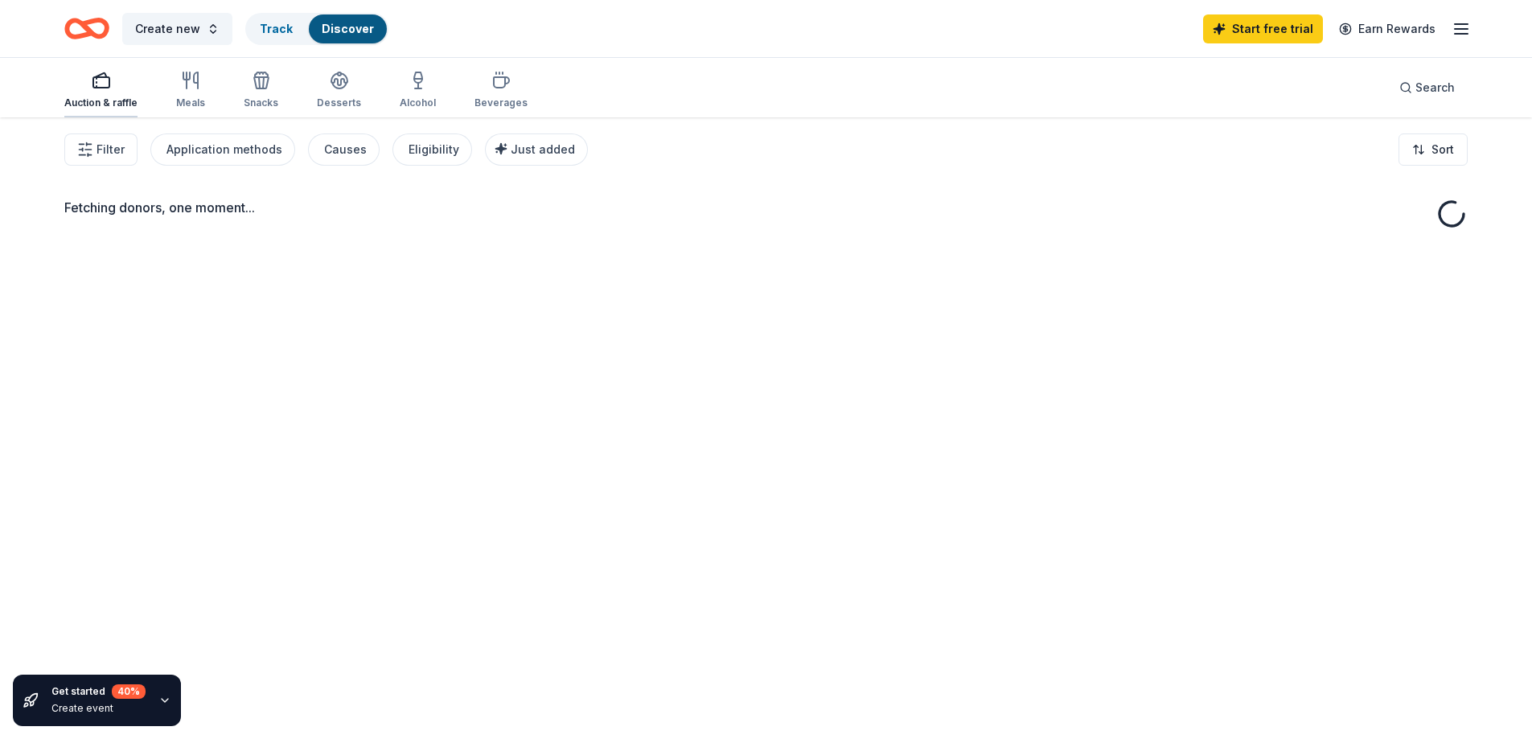
click at [103, 94] on div "Auction & raffle" at bounding box center [100, 90] width 73 height 39
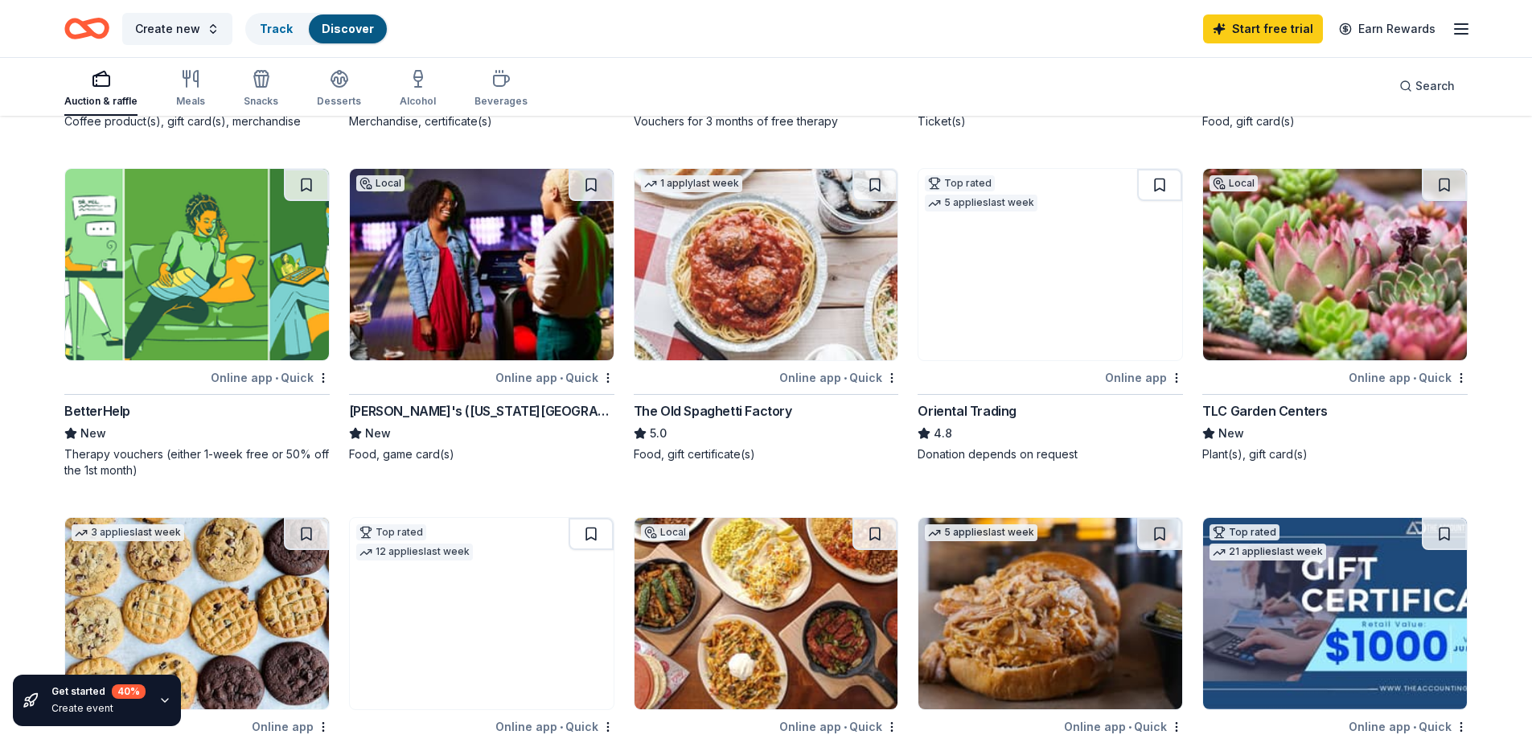
scroll to position [322, 0]
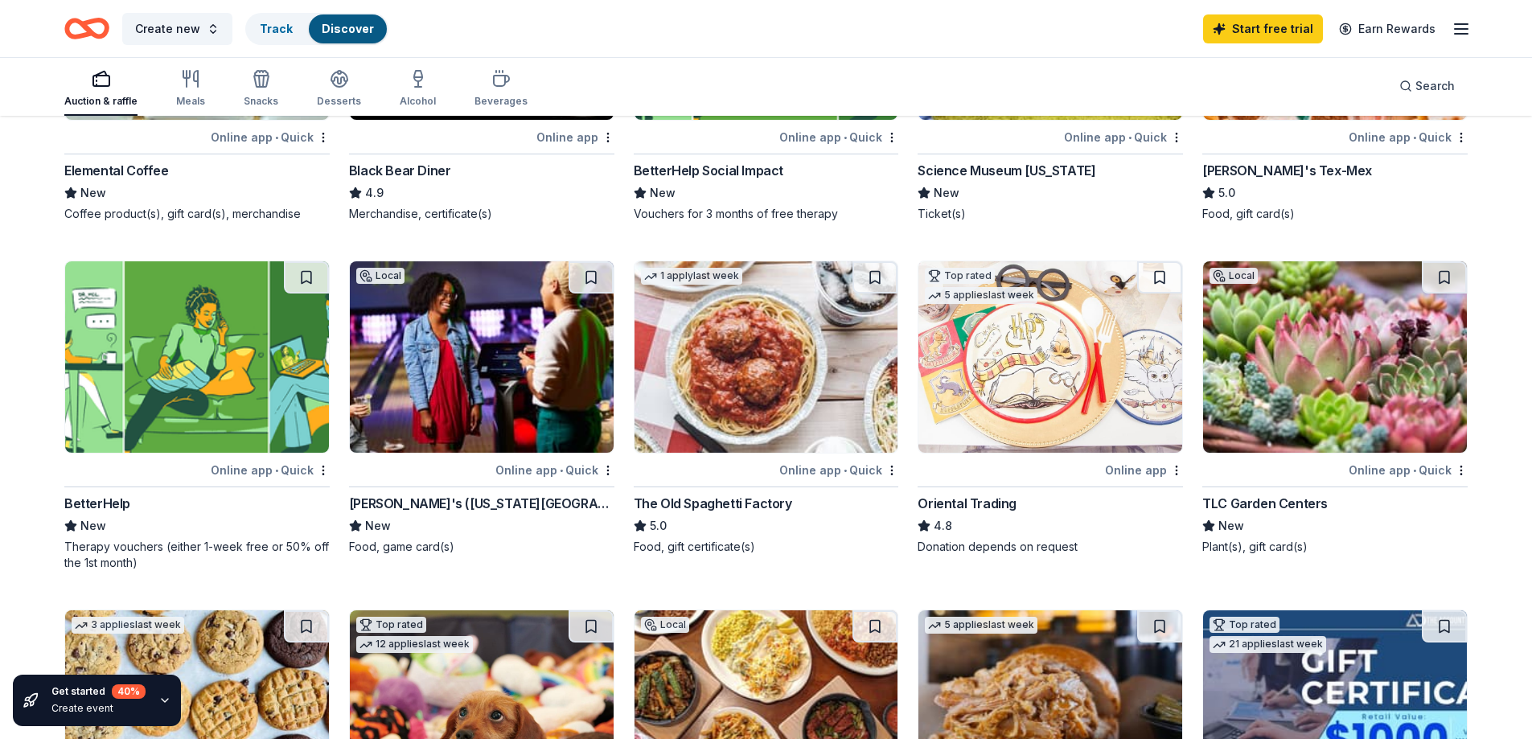
click at [1009, 376] on img at bounding box center [1051, 356] width 264 height 191
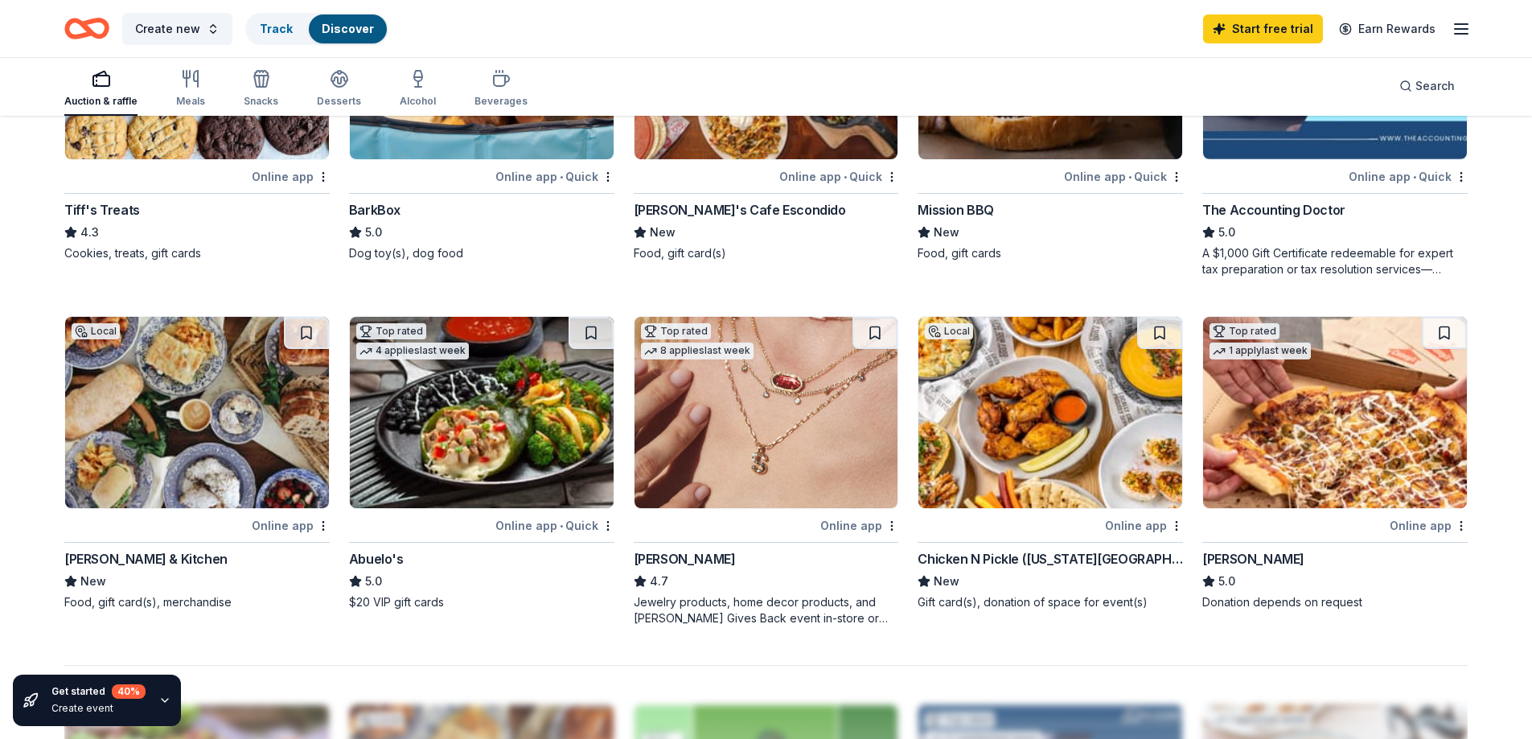
scroll to position [1046, 0]
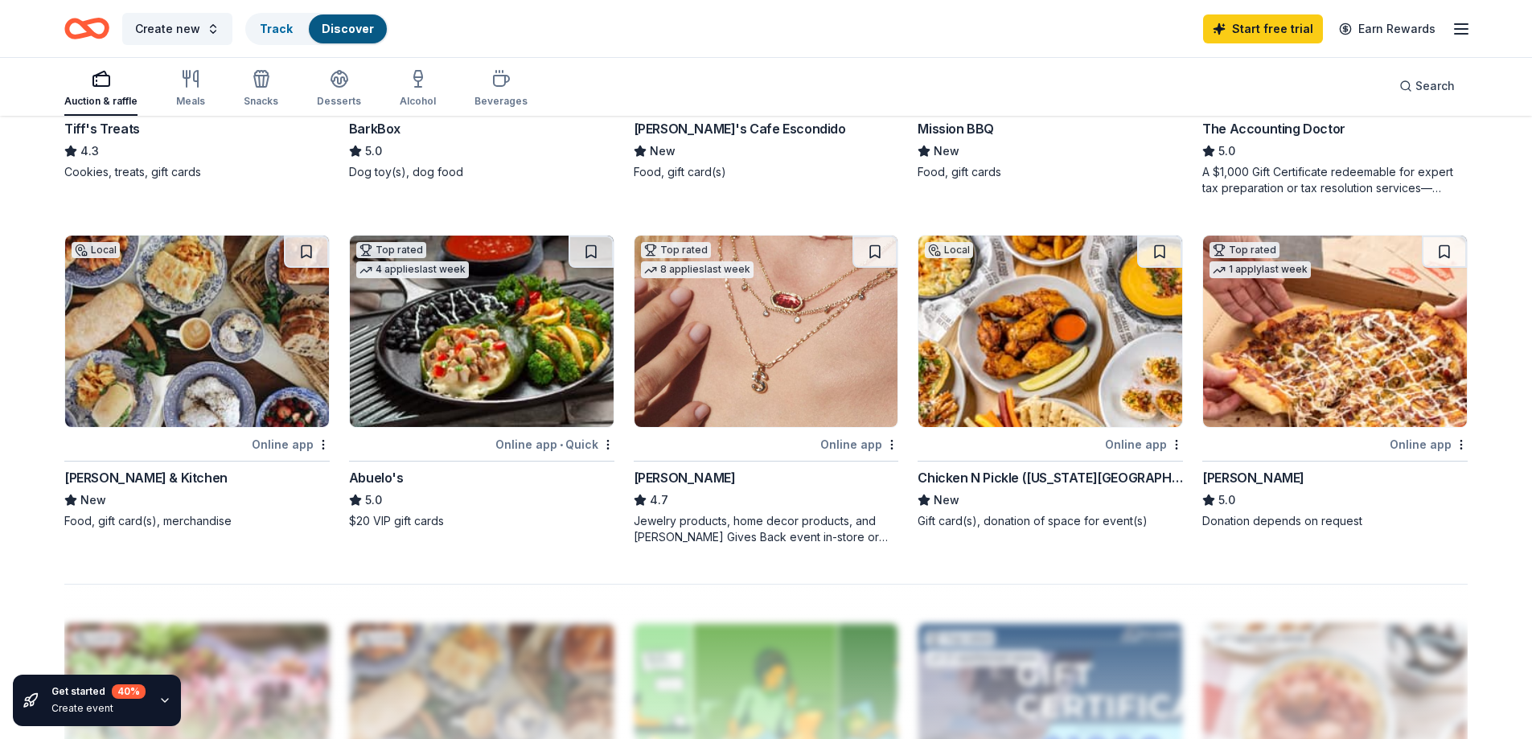
click at [820, 308] on img at bounding box center [767, 331] width 264 height 191
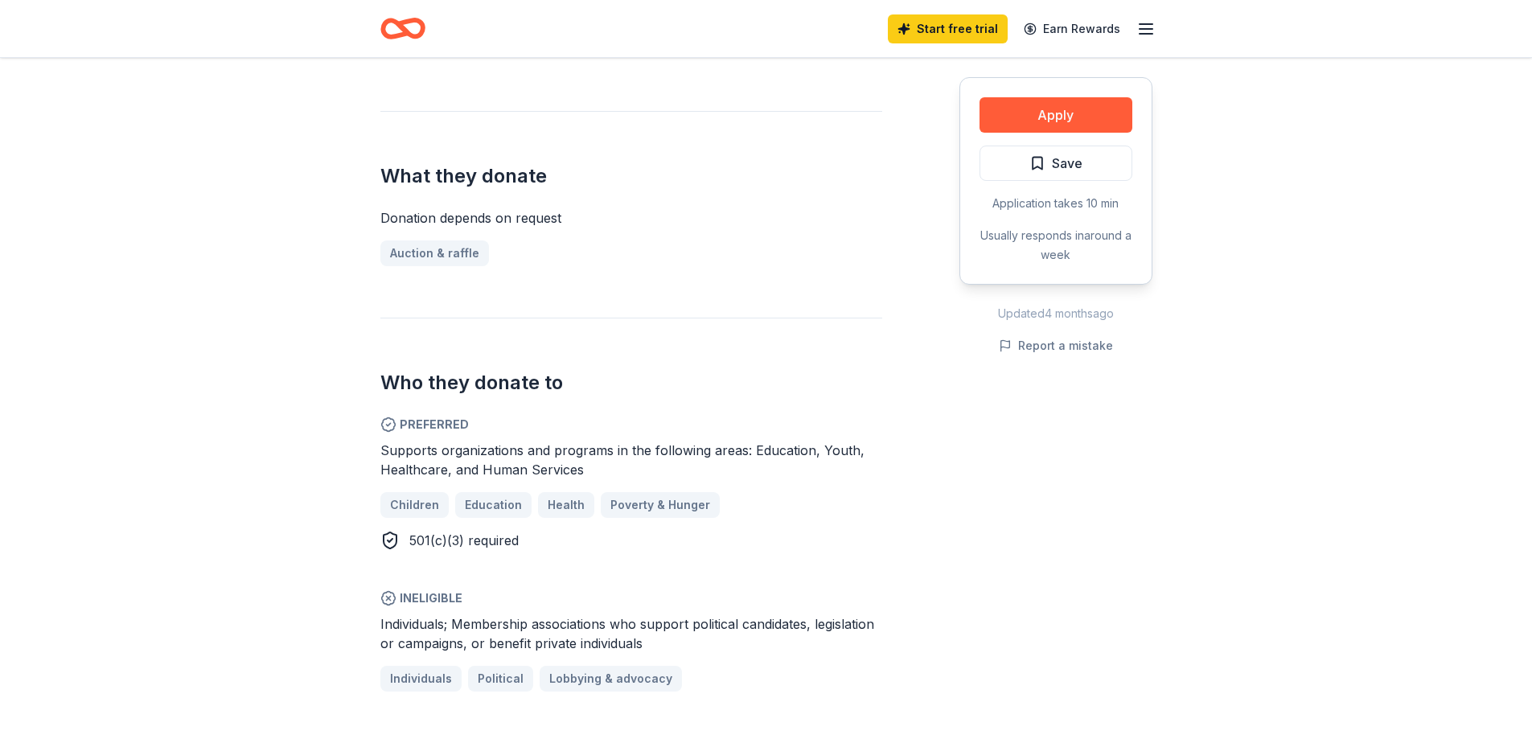
scroll to position [563, 0]
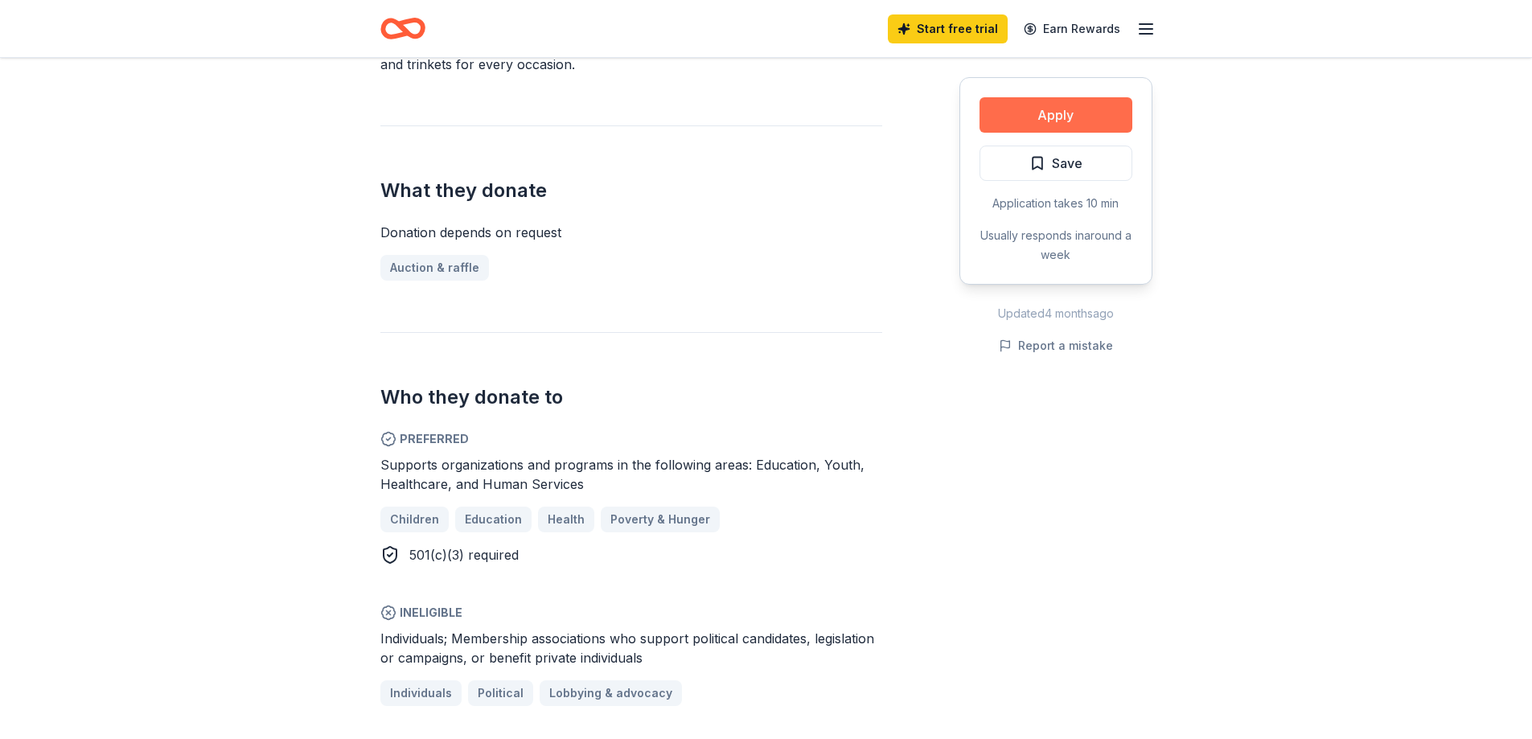
click at [1038, 108] on button "Apply" at bounding box center [1056, 114] width 153 height 35
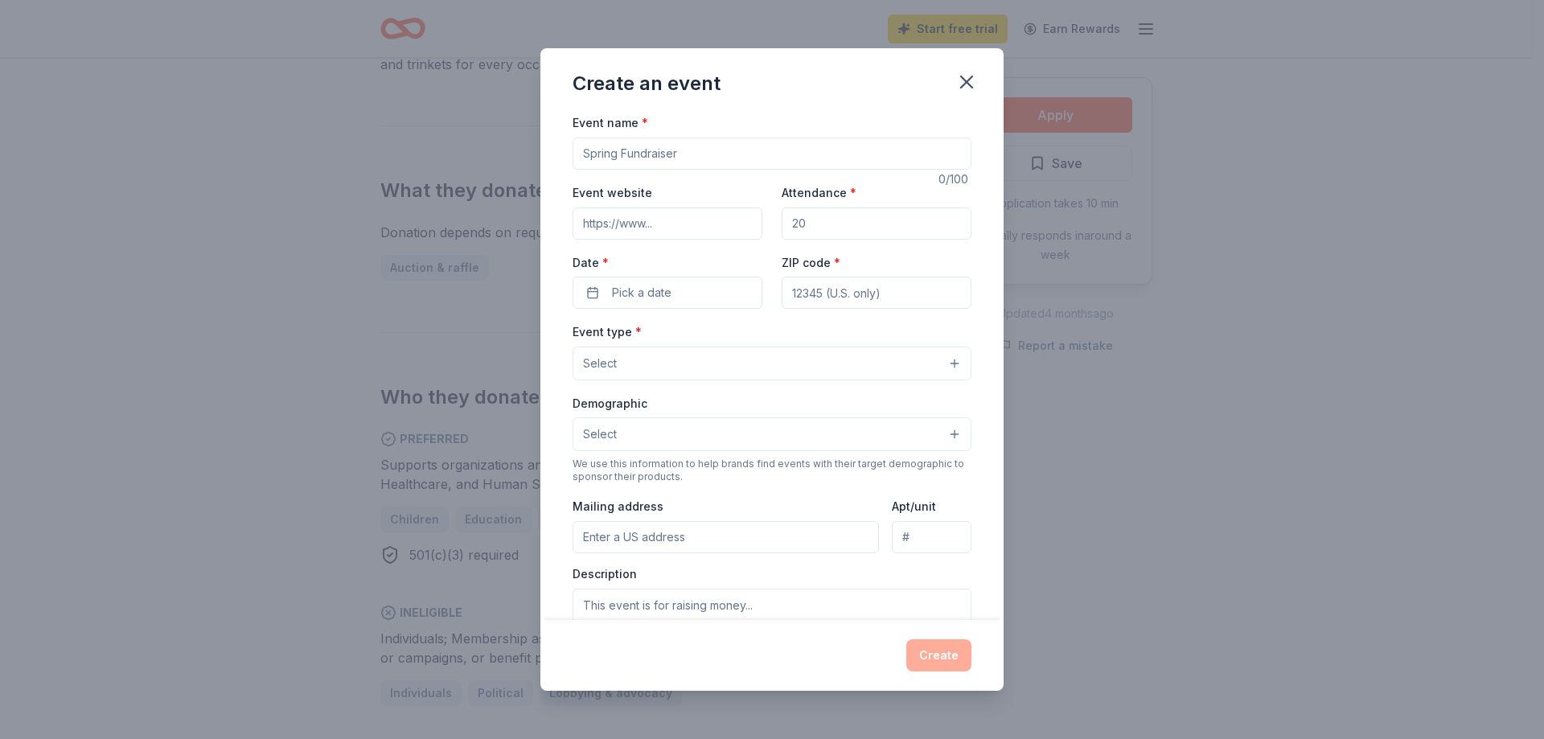
click at [125, 368] on div "Create an event Event name * 0 /100 Event website Attendance * Date * Pick a da…" at bounding box center [772, 369] width 1544 height 739
